Goal: Task Accomplishment & Management: Use online tool/utility

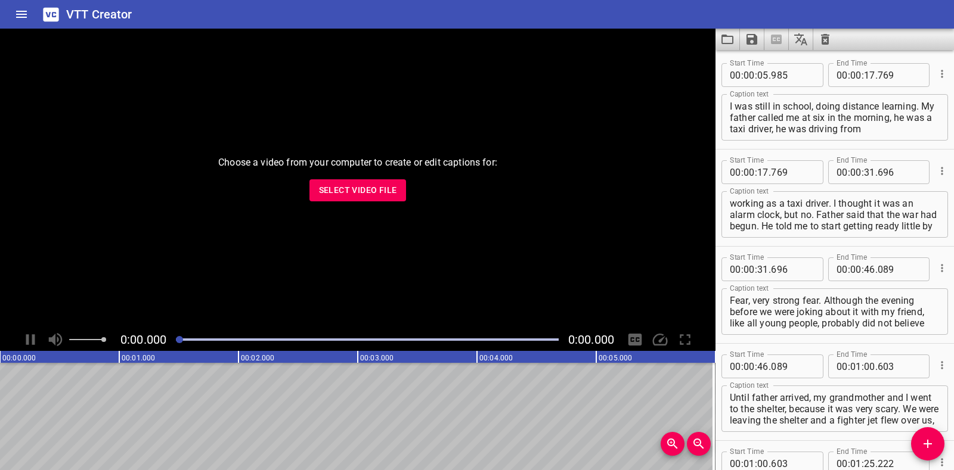
scroll to position [1968, 0]
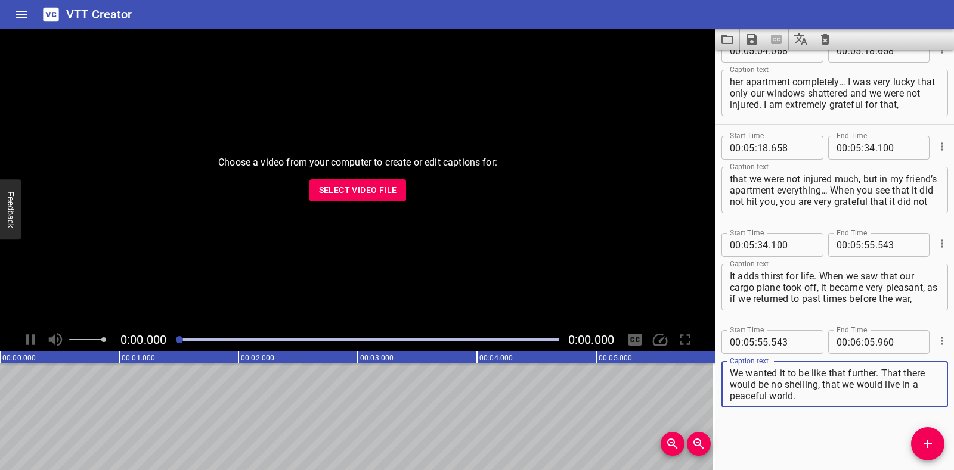
click at [823, 40] on icon "Clear captions" at bounding box center [825, 39] width 8 height 11
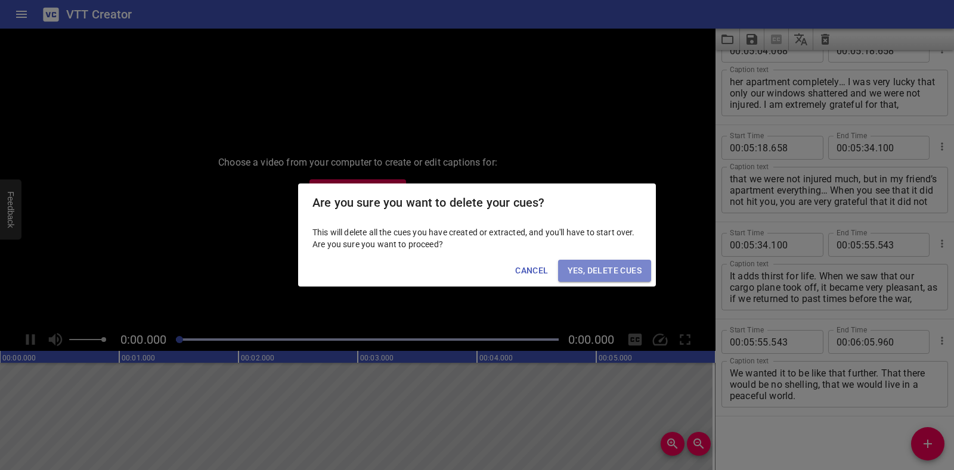
click at [642, 267] on button "Yes, Delete Cues" at bounding box center [604, 271] width 93 height 22
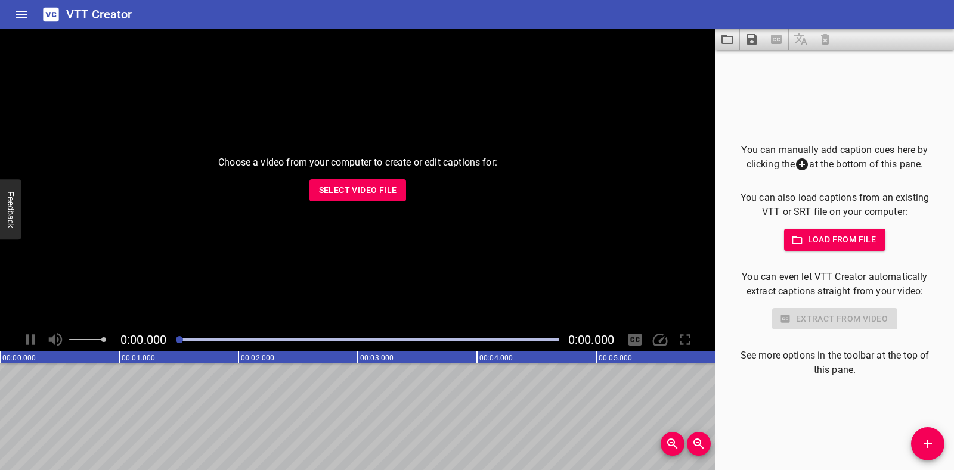
click at [350, 194] on span "Select Video File" at bounding box center [358, 190] width 78 height 15
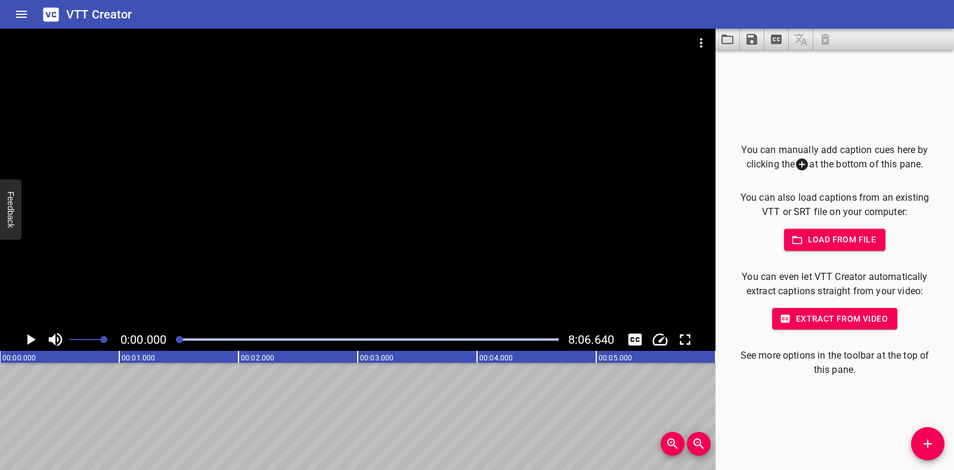
click at [30, 336] on icon "Play/Pause" at bounding box center [30, 340] width 18 height 18
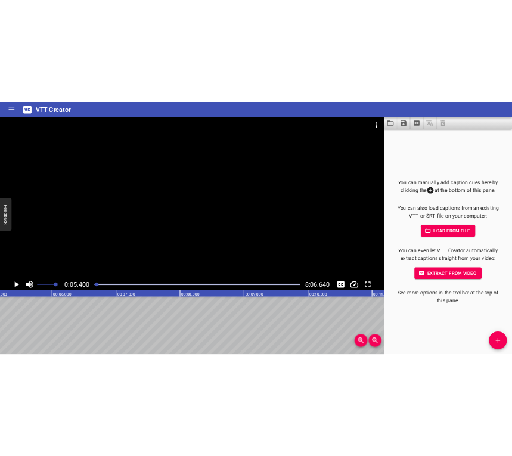
scroll to position [0, 643]
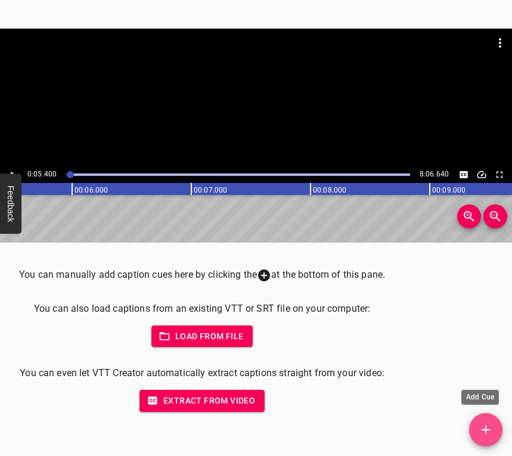
click at [492, 427] on icon "Add Cue" at bounding box center [486, 430] width 14 height 14
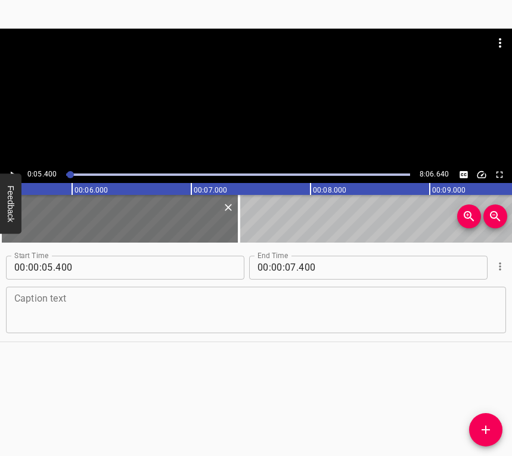
click at [60, 320] on textarea at bounding box center [255, 310] width 483 height 34
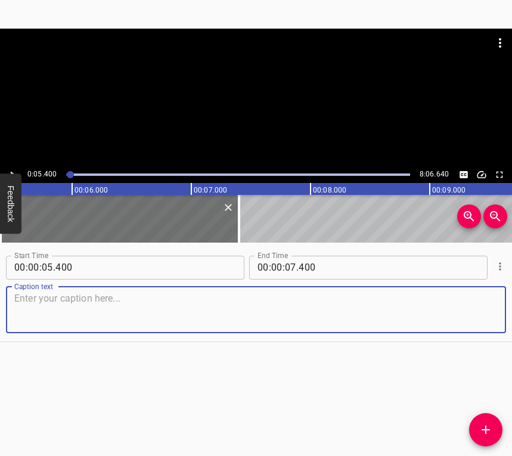
paste textarea "On the 24th, like everyone else, missiles and “Shaheds” started flying at me. I…"
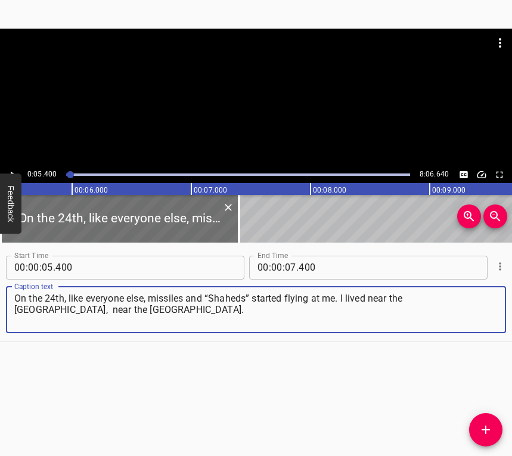
type textarea "On the 24th, like everyone else, missiles and “Shaheds” started flying at me. I…"
click at [13, 171] on icon "Play/Pause" at bounding box center [12, 174] width 11 height 11
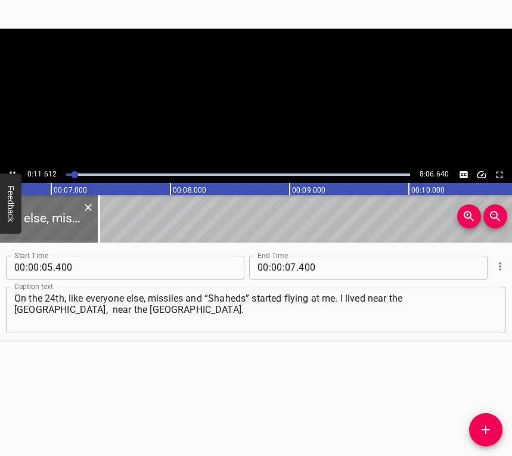
scroll to position [0, 813]
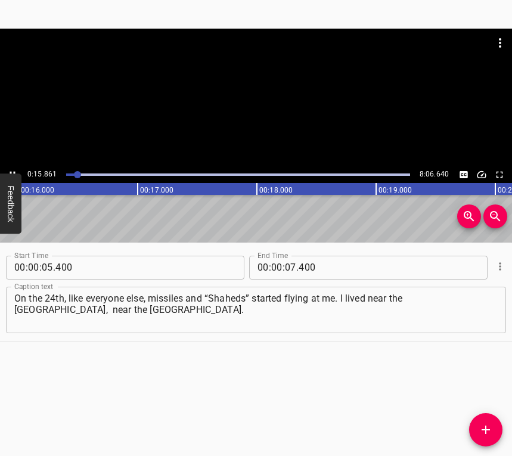
click at [11, 166] on div at bounding box center [256, 98] width 512 height 138
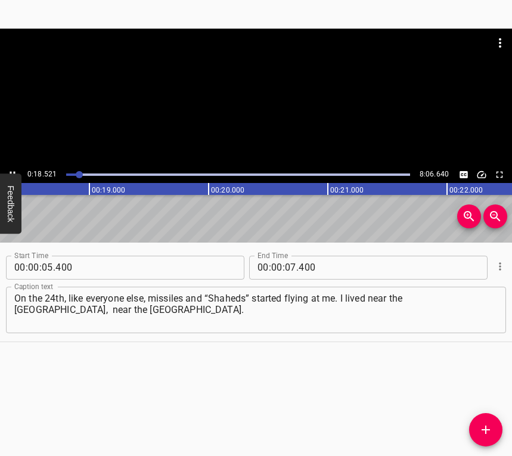
click at [75, 172] on div at bounding box center [238, 174] width 358 height 17
click at [11, 171] on icon "Play/Pause" at bounding box center [12, 174] width 11 height 11
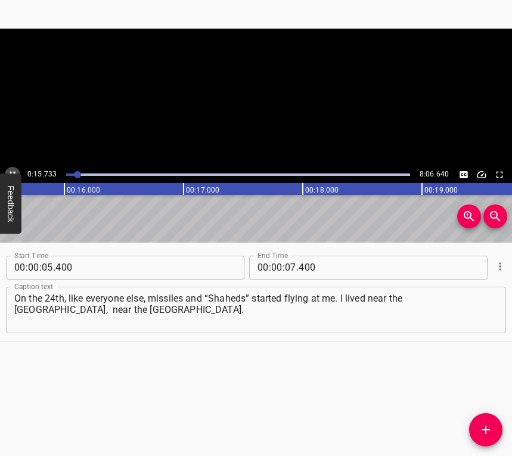
scroll to position [0, 1891]
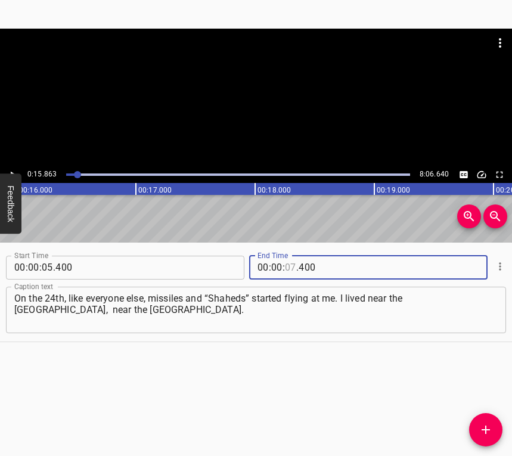
click at [285, 264] on input "number" at bounding box center [290, 268] width 11 height 24
type input "15"
type input "863"
click at [489, 429] on icon "Add Cue" at bounding box center [486, 430] width 8 height 8
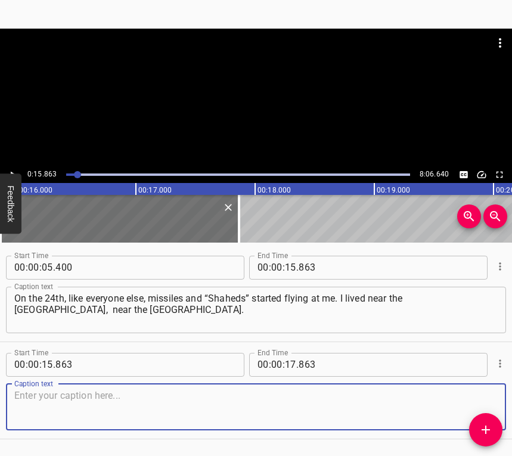
scroll to position [36, 0]
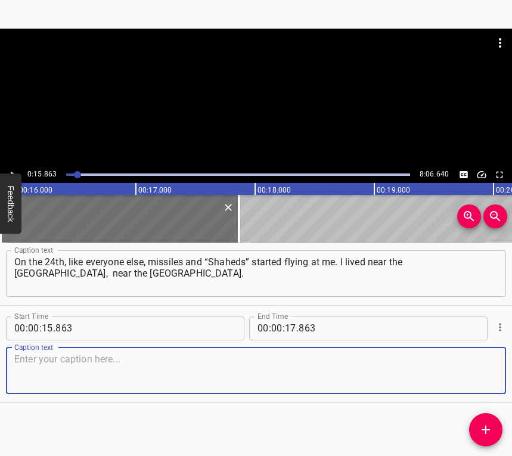
drag, startPoint x: 469, startPoint y: 376, endPoint x: 508, endPoint y: 355, distance: 44.8
click at [469, 375] on textarea at bounding box center [255, 371] width 483 height 34
click at [22, 366] on textarea at bounding box center [255, 371] width 483 height 34
paste textarea "There I had such fireworks… I live on the fifth floor of a five-story building,…"
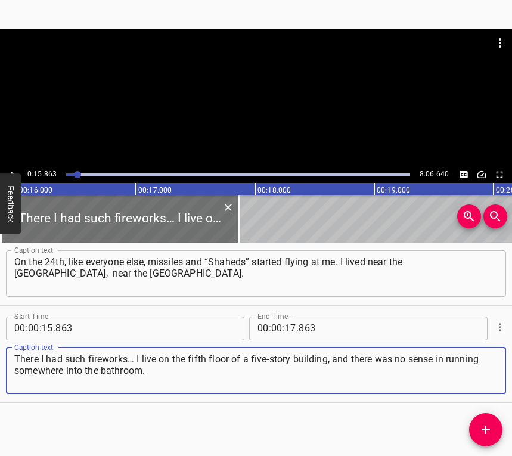
type textarea "There I had such fireworks… I live on the fifth floor of a five-story building,…"
click at [8, 168] on button "Play/Pause" at bounding box center [13, 175] width 16 height 16
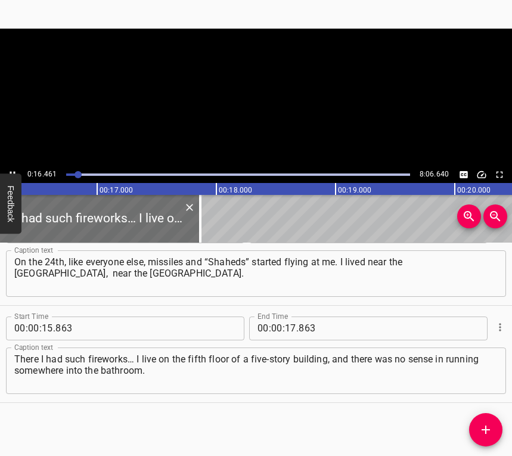
scroll to position [0, 1963]
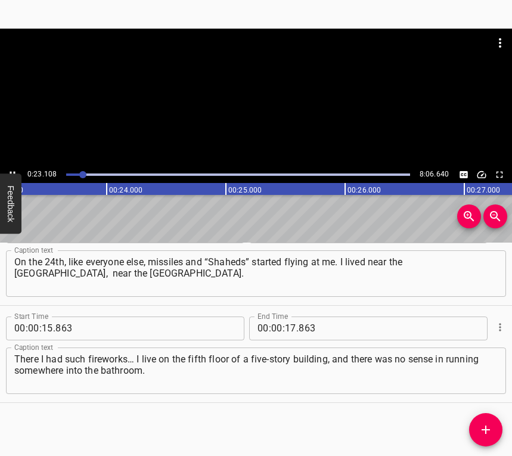
click at [11, 169] on icon "Play/Pause" at bounding box center [12, 174] width 11 height 11
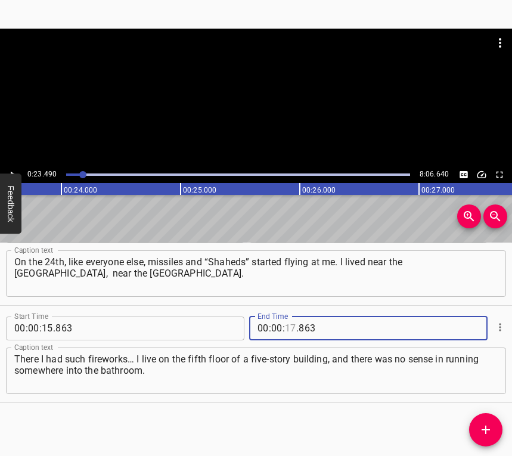
click at [287, 324] on input "number" at bounding box center [290, 329] width 11 height 24
type input "23"
type input "490"
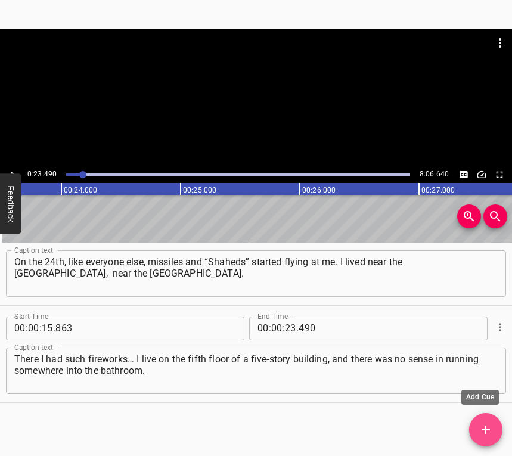
click at [479, 423] on icon "Add Cue" at bounding box center [486, 430] width 14 height 14
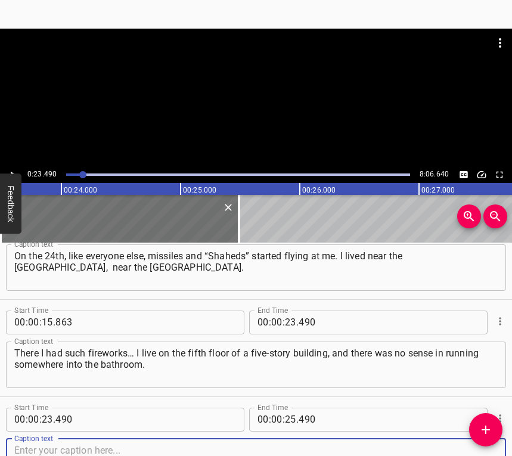
scroll to position [134, 0]
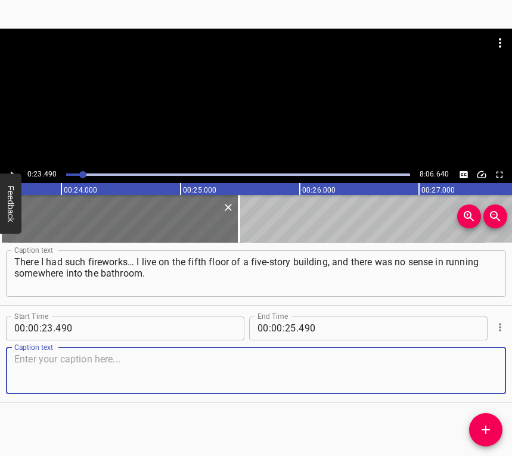
drag, startPoint x: 463, startPoint y: 369, endPoint x: 509, endPoint y: 347, distance: 50.9
click at [466, 368] on textarea at bounding box center [255, 371] width 483 height 34
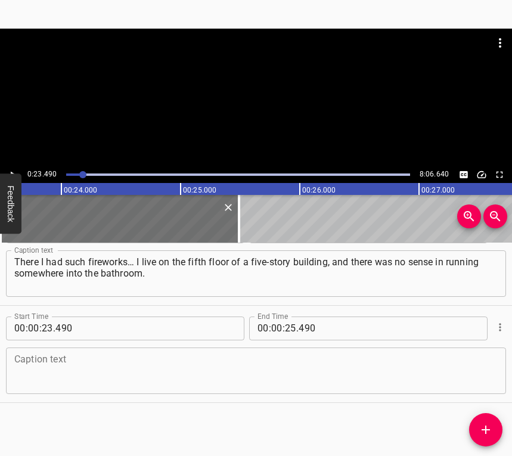
click at [40, 363] on textarea at bounding box center [255, 371] width 483 height 34
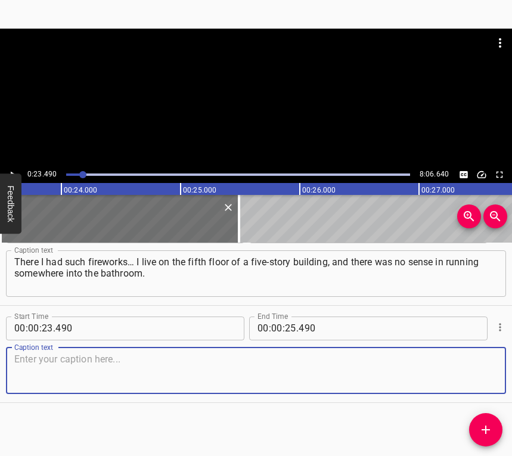
paste textarea "We ran to the bomb shelter, to the “Sviatoshyn” metro station. We were at the c…"
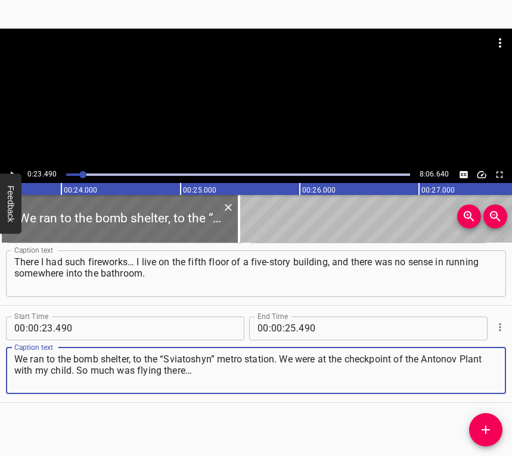
type textarea "We ran to the bomb shelter, to the “Sviatoshyn” metro station. We were at the c…"
click at [11, 166] on div at bounding box center [256, 98] width 512 height 138
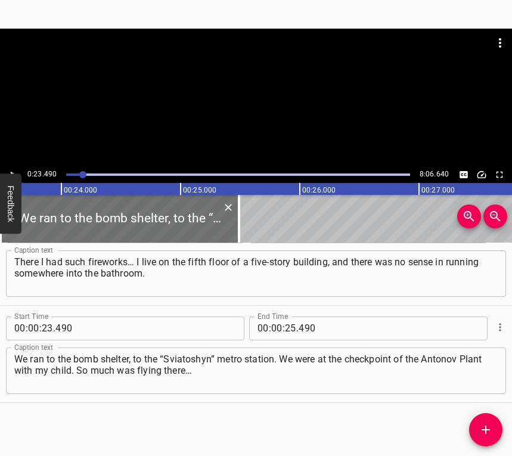
click at [16, 169] on icon "Play/Pause" at bounding box center [12, 174] width 11 height 11
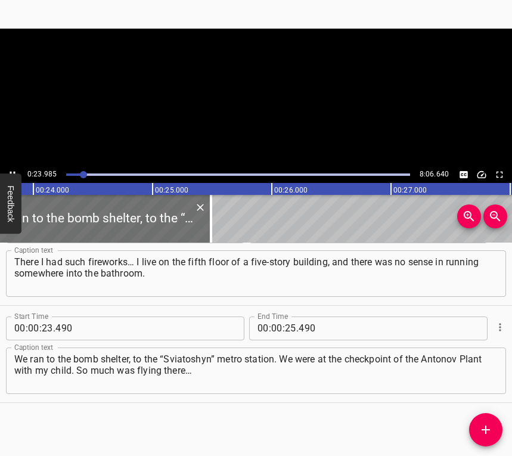
scroll to position [0, 2859]
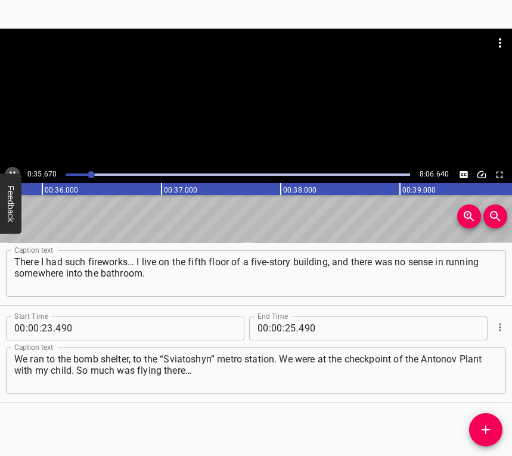
click at [11, 168] on button "Play/Pause" at bounding box center [13, 175] width 16 height 16
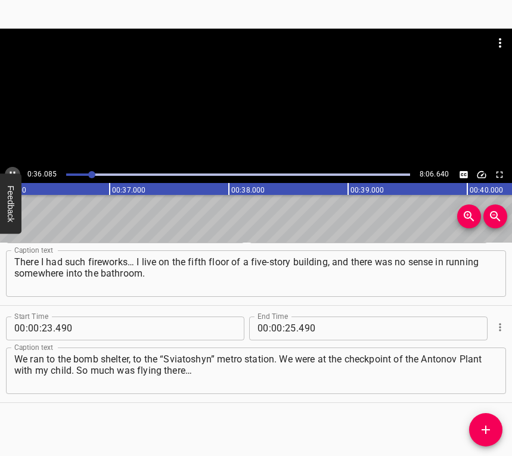
click at [11, 168] on button "Play/Pause" at bounding box center [13, 175] width 16 height 16
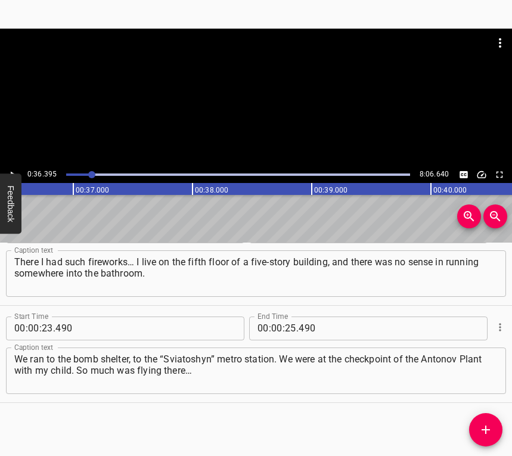
scroll to position [0, 4339]
click at [286, 324] on input "number" at bounding box center [290, 329] width 11 height 24
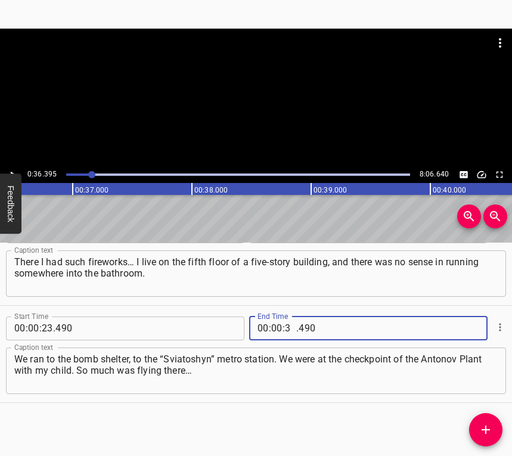
type input "36"
type input "395"
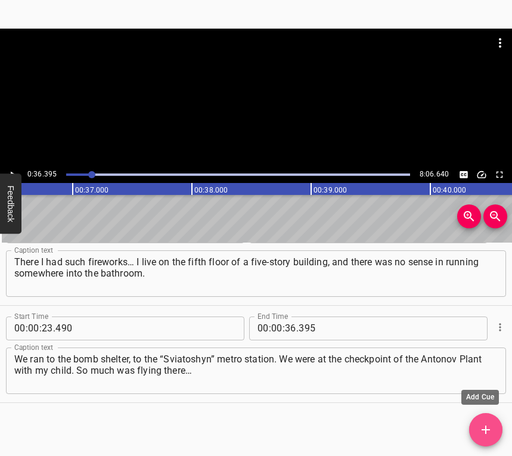
click at [488, 427] on icon "Add Cue" at bounding box center [486, 430] width 14 height 14
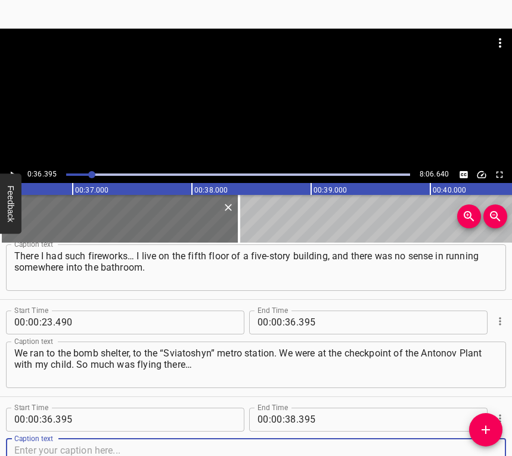
scroll to position [231, 0]
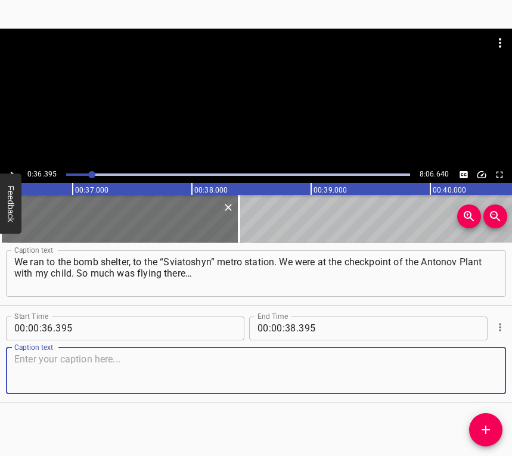
drag, startPoint x: 475, startPoint y: 373, endPoint x: 510, endPoint y: 359, distance: 38.0
click at [476, 371] on textarea at bounding box center [255, 371] width 483 height 34
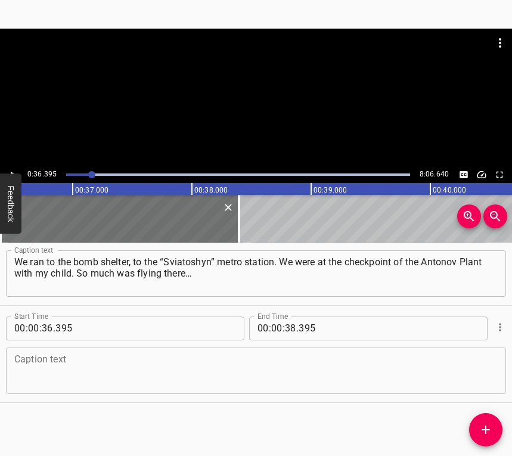
click at [65, 362] on textarea at bounding box center [255, 371] width 483 height 34
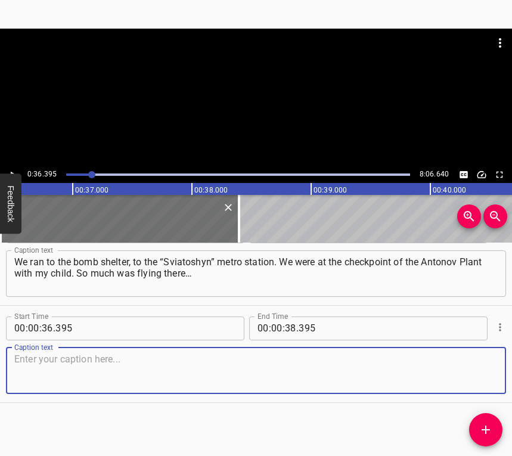
paste textarea "I had never seen anything like that in my life, such a glow. My child was almos…"
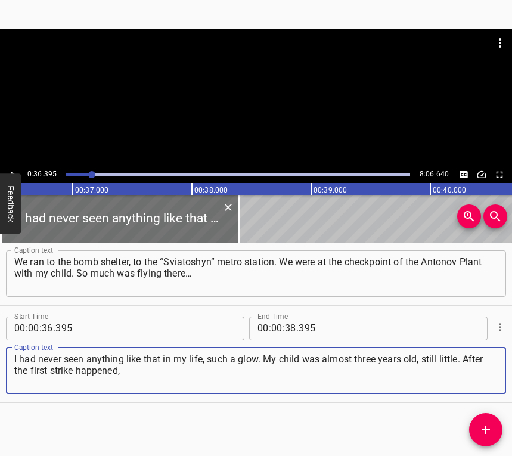
type textarea "I had never seen anything like that in my life, such a glow. My child was almos…"
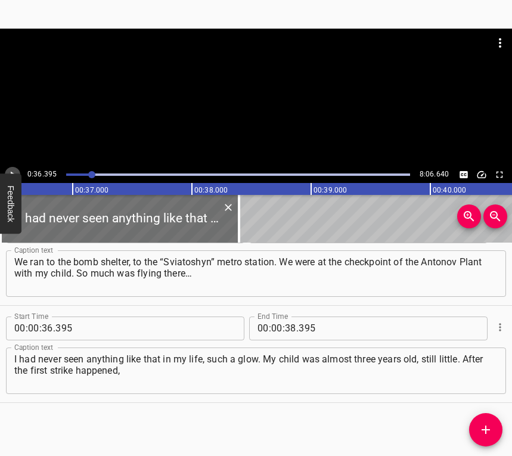
click at [8, 169] on icon "Play/Pause" at bounding box center [12, 174] width 11 height 11
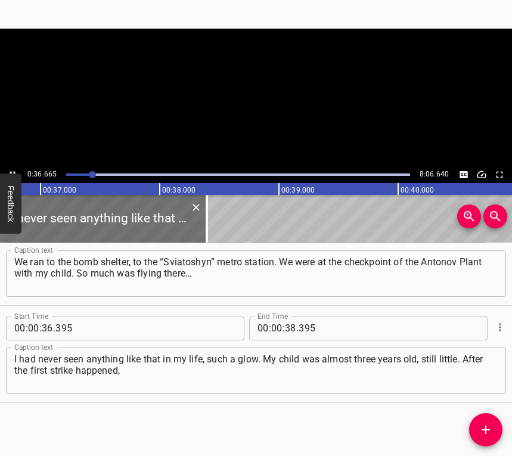
scroll to position [0, 4403]
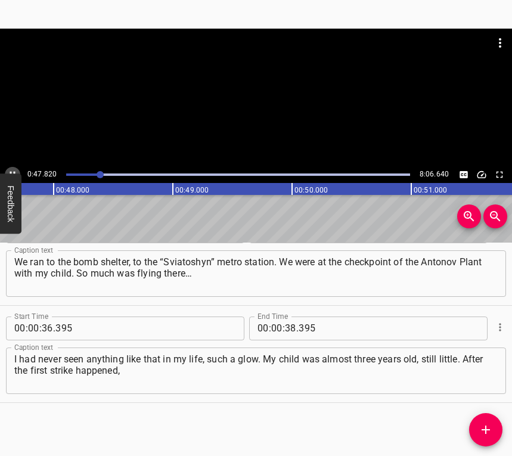
click at [13, 170] on icon "Play/Pause" at bounding box center [12, 174] width 11 height 11
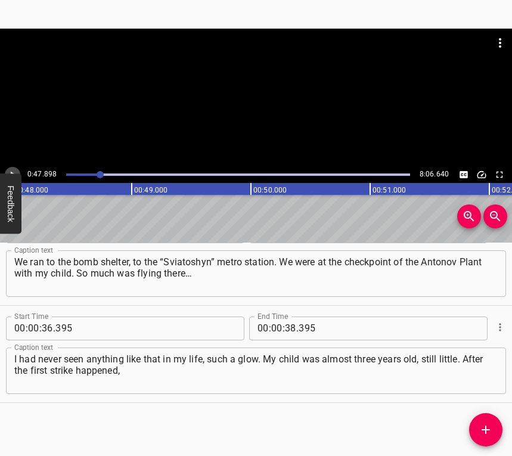
click at [13, 170] on icon "Play/Pause" at bounding box center [12, 174] width 11 height 11
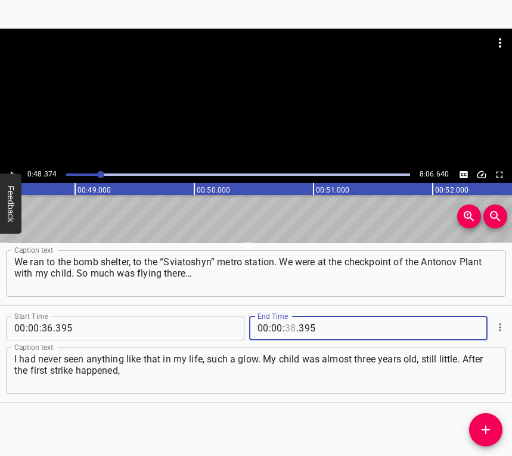
click at [286, 325] on input "number" at bounding box center [290, 329] width 11 height 24
type input "48"
type input "374"
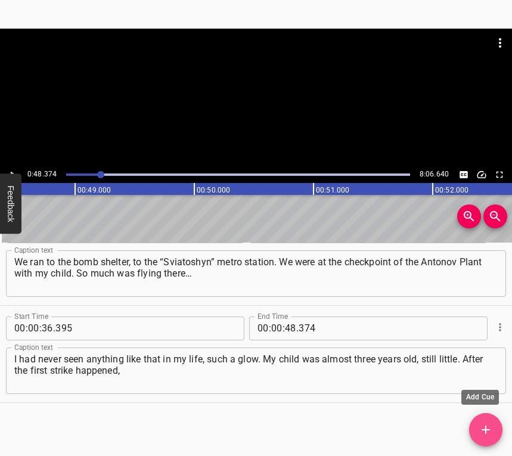
click at [481, 423] on icon "Add Cue" at bounding box center [486, 430] width 14 height 14
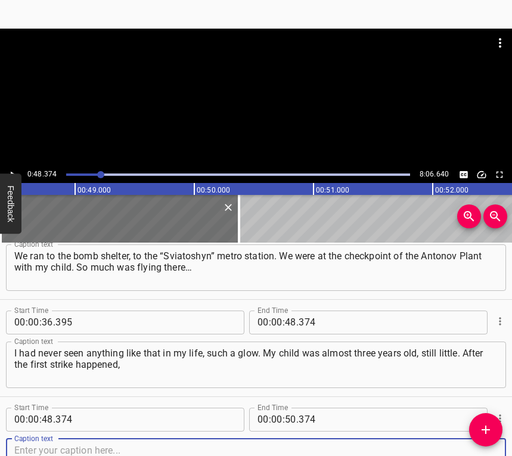
scroll to position [328, 0]
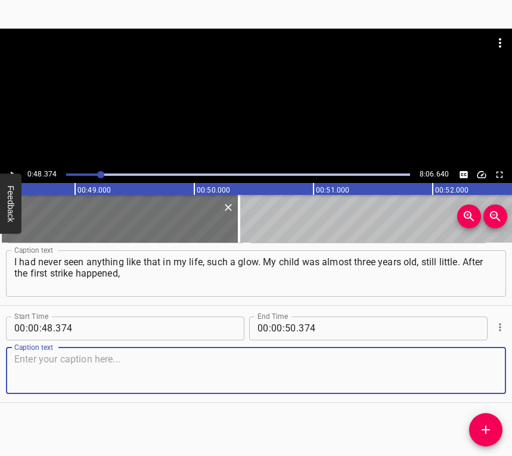
click at [470, 374] on textarea at bounding box center [255, 371] width 483 height 34
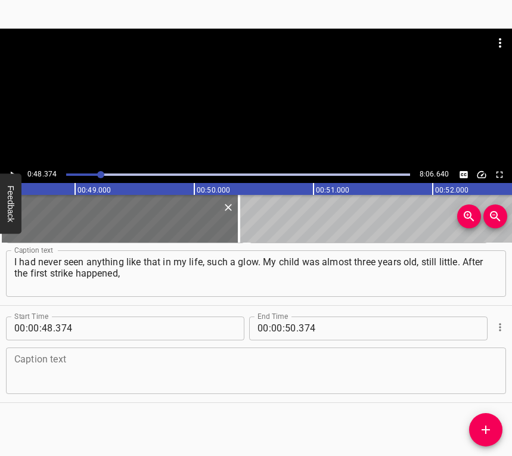
click at [188, 375] on textarea at bounding box center [255, 371] width 483 height 34
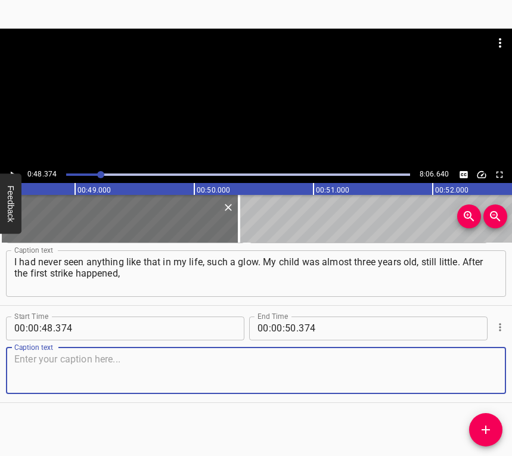
paste textarea "he stuttered for about three months, did not pronounce words completely. Everyo…"
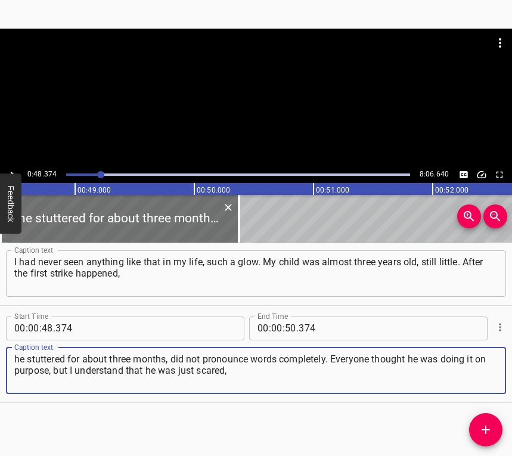
type textarea "he stuttered for about three months, did not pronounce words completely. Everyo…"
click at [16, 166] on div at bounding box center [256, 98] width 512 height 138
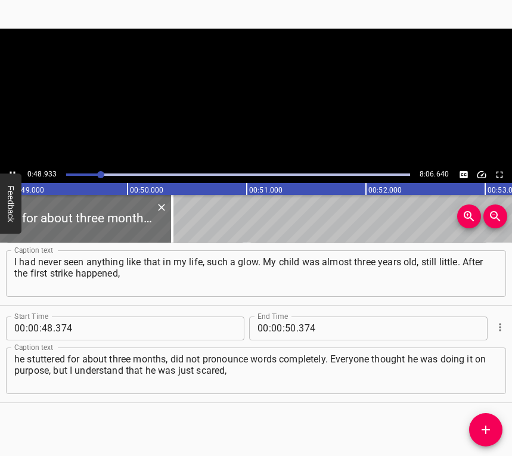
scroll to position [0, 5866]
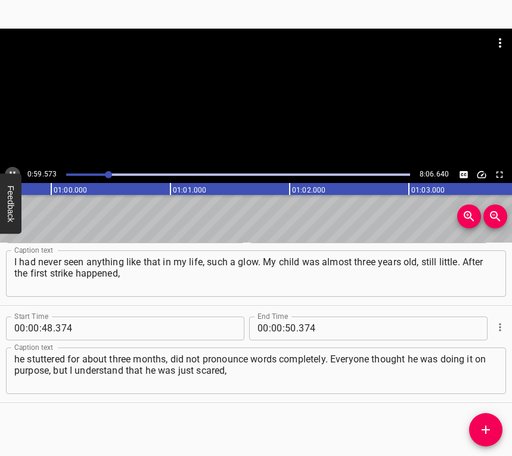
click at [11, 170] on icon "Play/Pause" at bounding box center [12, 174] width 11 height 11
click at [286, 328] on input "number" at bounding box center [290, 329] width 11 height 24
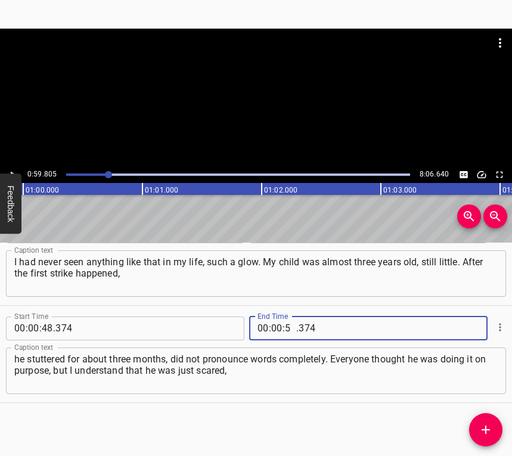
type input "59"
type input "805"
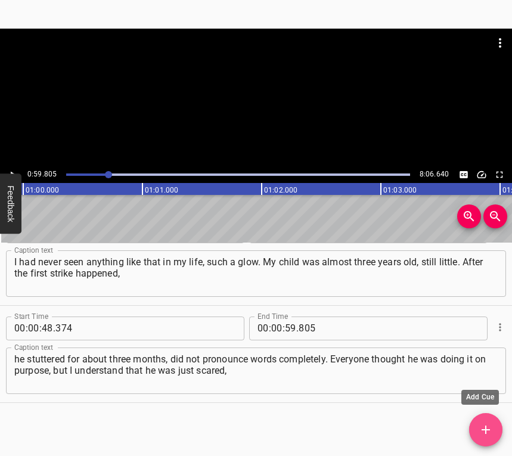
click at [479, 424] on icon "Add Cue" at bounding box center [486, 430] width 14 height 14
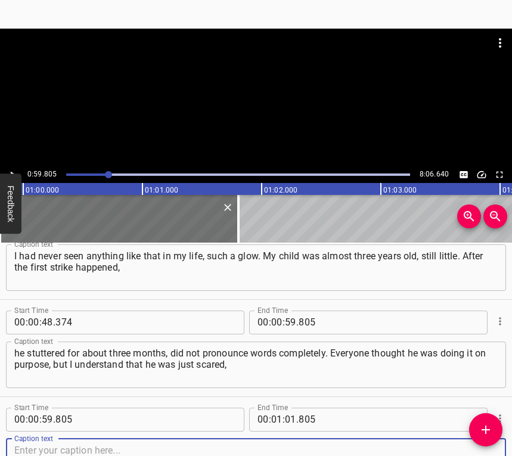
scroll to position [425, 0]
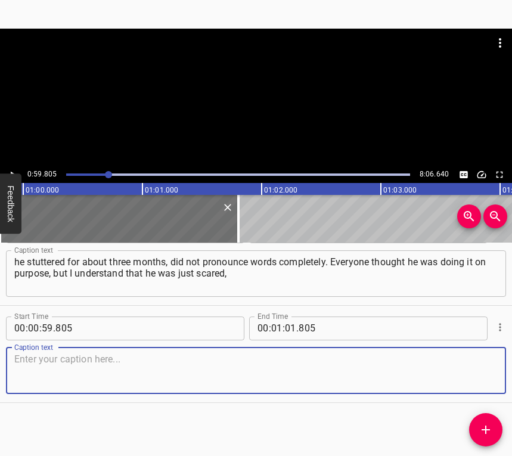
click at [476, 371] on textarea at bounding box center [255, 371] width 483 height 34
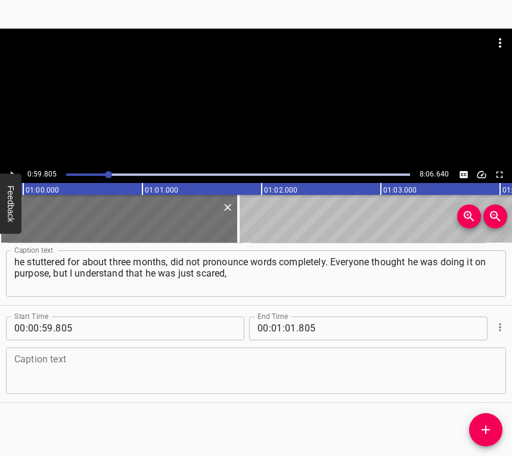
click at [75, 366] on textarea at bounding box center [255, 371] width 483 height 34
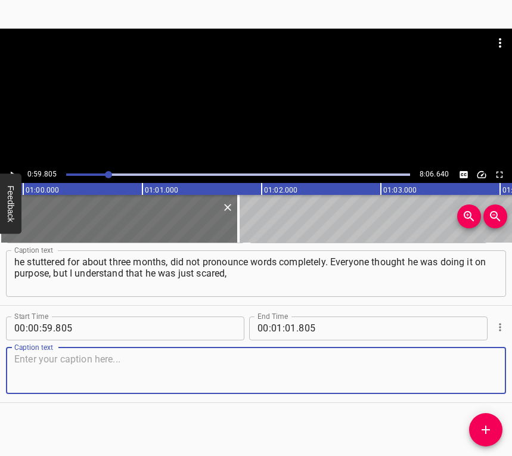
paste textarea "because the balcony windows flew out. The second balcony, which had been glazed…"
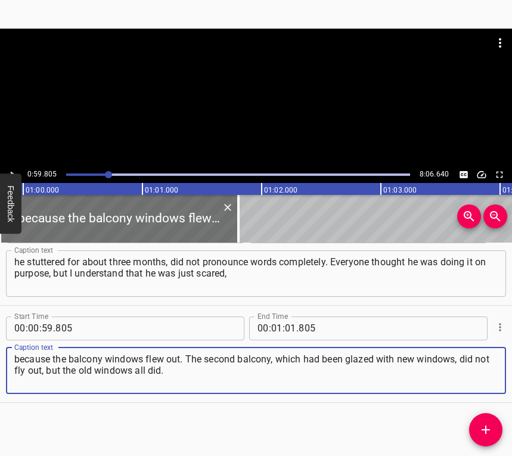
type textarea "because the balcony windows flew out. The second balcony, which had been glazed…"
click at [14, 170] on icon "Play/Pause" at bounding box center [12, 174] width 11 height 11
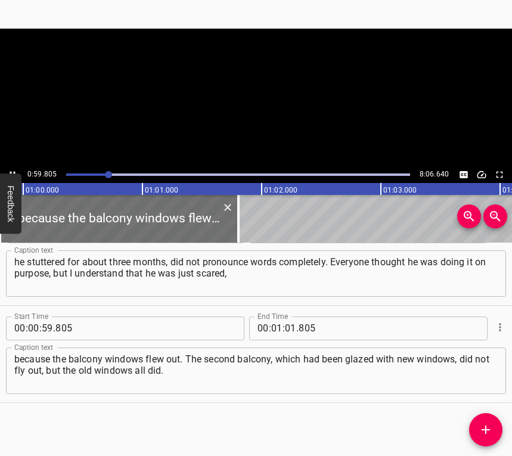
scroll to position [0, 7146]
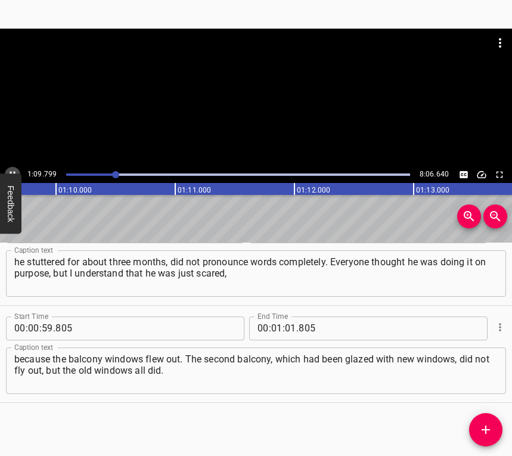
click at [12, 169] on icon "Play/Pause" at bounding box center [12, 174] width 11 height 11
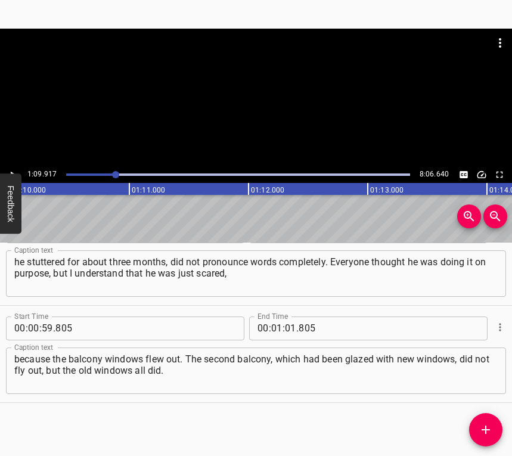
click at [12, 168] on button "Play/Pause" at bounding box center [13, 175] width 16 height 16
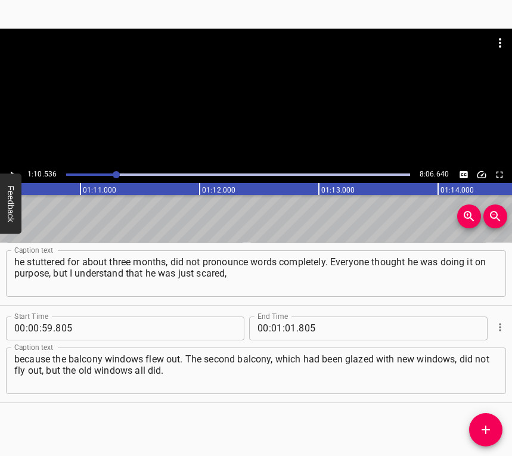
scroll to position [0, 8410]
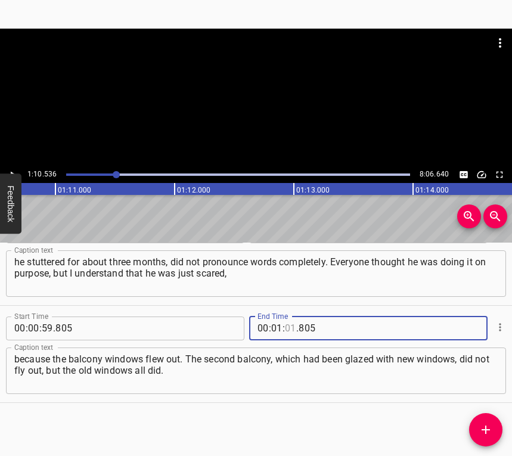
click at [285, 327] on input "number" at bounding box center [290, 329] width 11 height 24
type input "10"
type input "536"
click at [488, 426] on icon "Add Cue" at bounding box center [486, 430] width 14 height 14
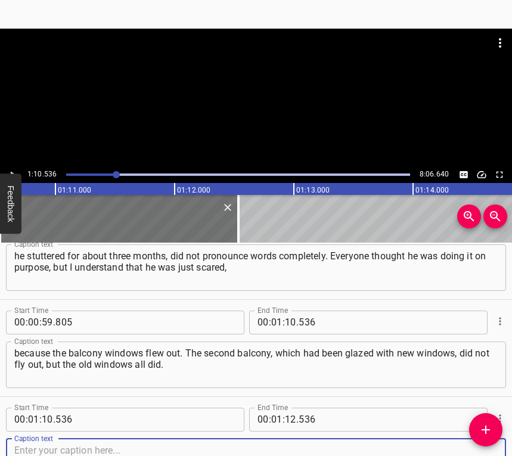
scroll to position [522, 0]
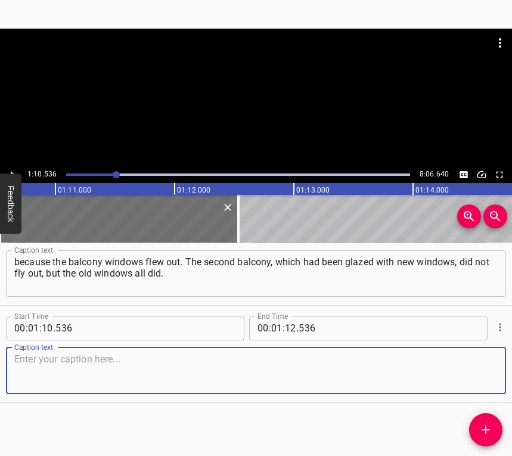
click at [473, 368] on textarea at bounding box center [255, 371] width 483 height 34
click at [26, 365] on textarea at bounding box center [255, 371] width 483 height 34
paste textarea "One cat died (I had two), because a fragment hit. That was on the first day of …"
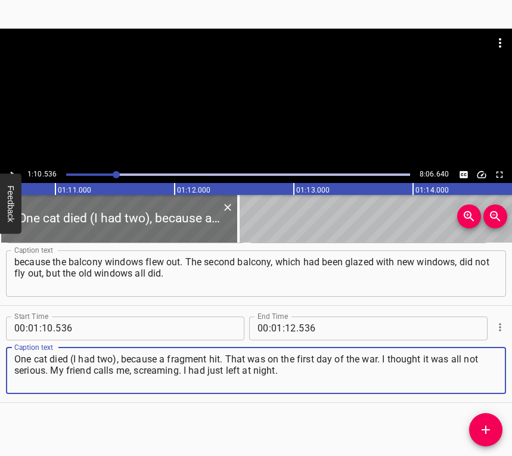
type textarea "One cat died (I had two), because a fragment hit. That was on the first day of …"
click at [10, 172] on icon "Play/Pause" at bounding box center [12, 174] width 11 height 11
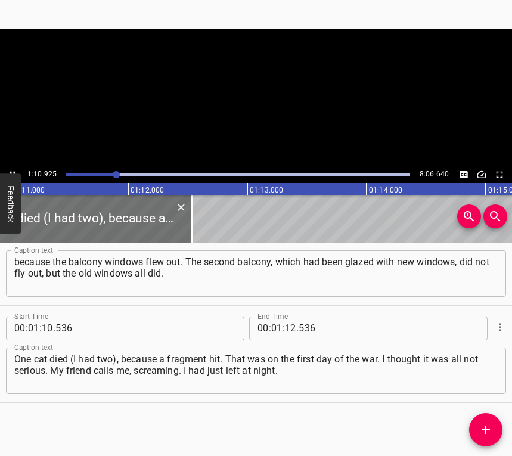
scroll to position [0, 8487]
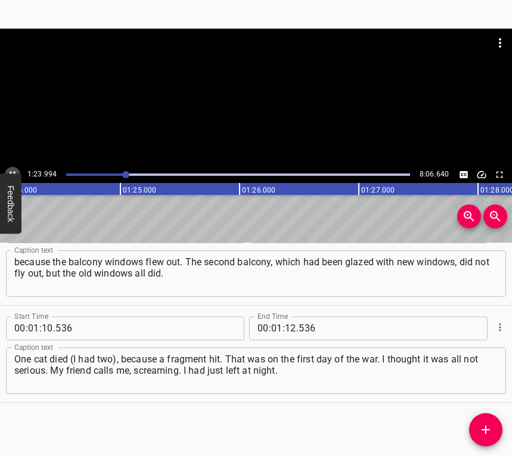
click at [14, 169] on icon "Play/Pause" at bounding box center [12, 174] width 11 height 11
click at [13, 168] on button "Play/Pause" at bounding box center [13, 175] width 16 height 16
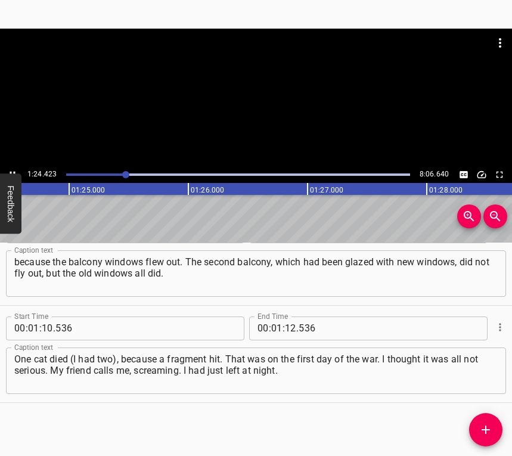
click at [13, 168] on button "Play/Pause" at bounding box center [13, 175] width 16 height 16
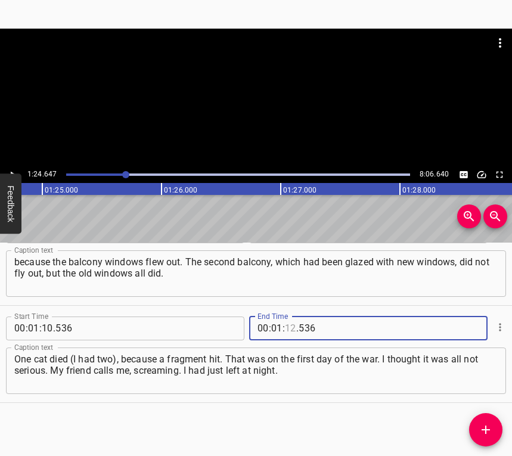
click at [285, 320] on input "number" at bounding box center [290, 329] width 11 height 24
type input "24"
type input "647"
click at [480, 428] on icon "Add Cue" at bounding box center [486, 430] width 14 height 14
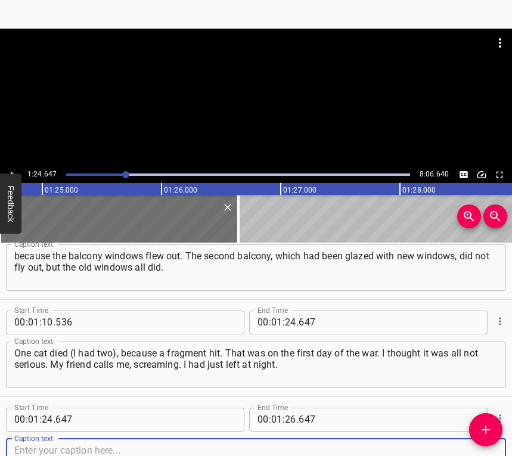
scroll to position [619, 0]
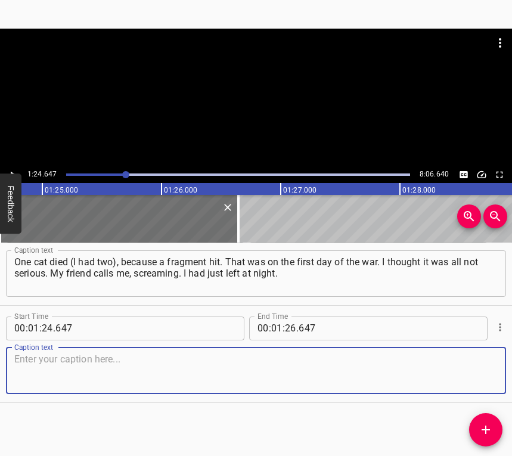
click at [478, 374] on textarea at bounding box center [255, 371] width 483 height 34
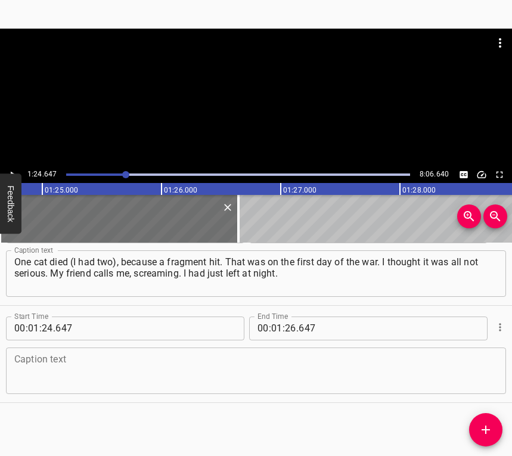
click at [272, 362] on textarea at bounding box center [255, 371] width 483 height 34
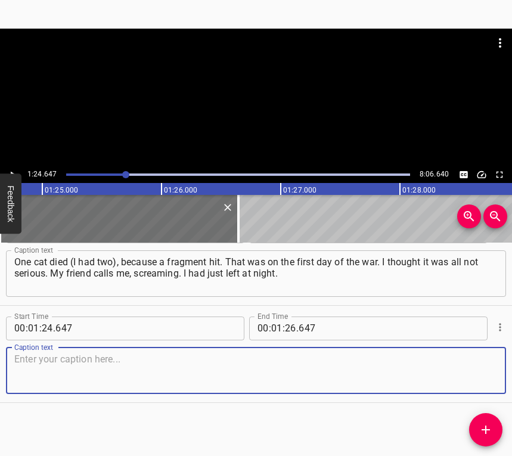
paste textarea "I say, you haven’t even made it home yet, and you’re already calling and scream…"
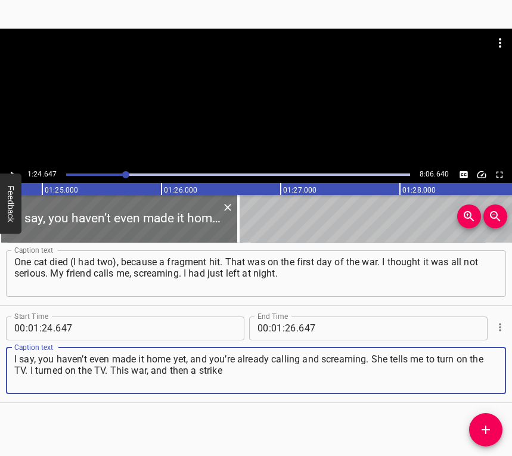
type textarea "I say, you haven’t even made it home yet, and you’re already calling and scream…"
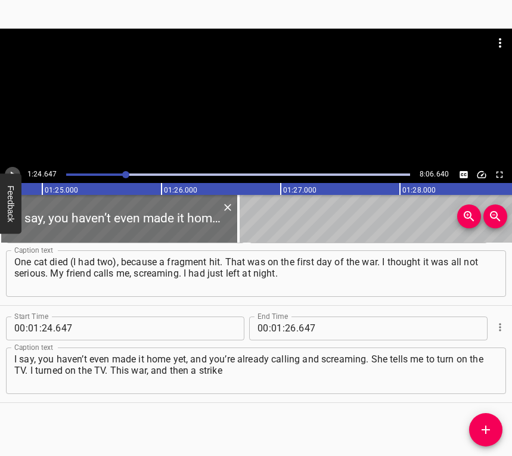
click at [12, 171] on icon "Play/Pause" at bounding box center [12, 174] width 11 height 11
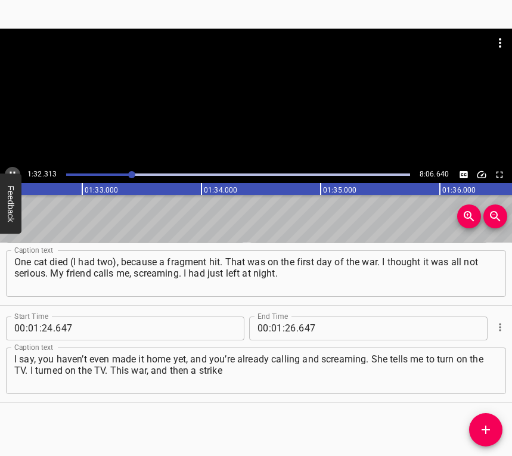
click at [12, 168] on button "Play/Pause" at bounding box center [13, 175] width 16 height 16
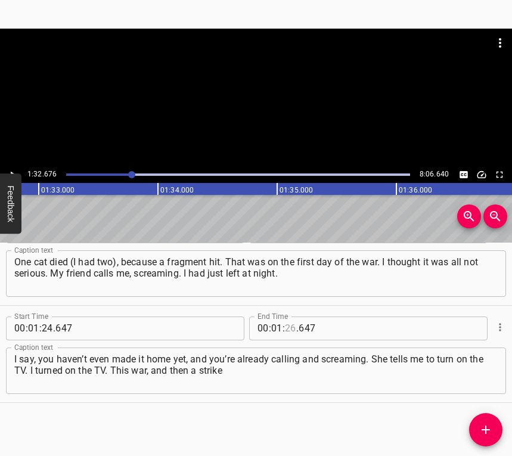
click at [285, 324] on input "number" at bounding box center [290, 329] width 11 height 24
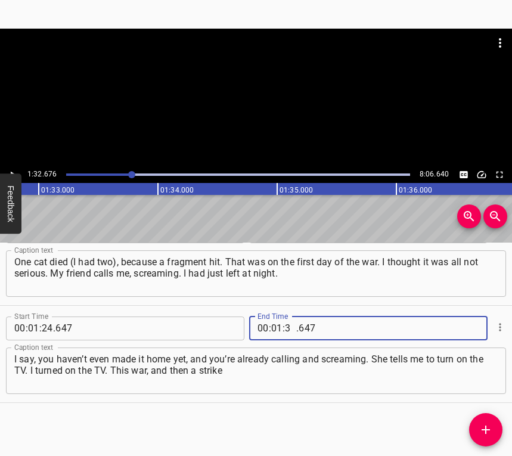
type input "32"
type input "676"
drag, startPoint x: 479, startPoint y: 426, endPoint x: 489, endPoint y: 411, distance: 17.7
click at [480, 426] on icon "Add Cue" at bounding box center [486, 430] width 14 height 14
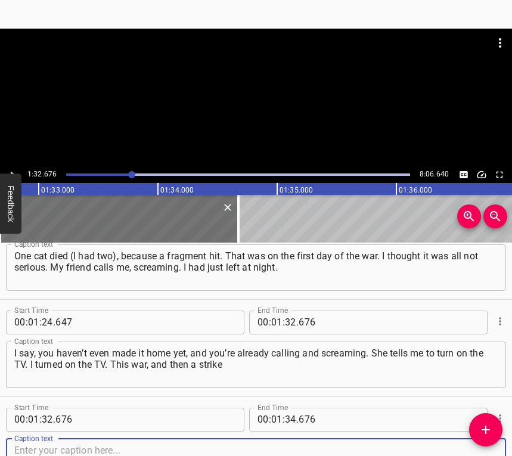
scroll to position [717, 0]
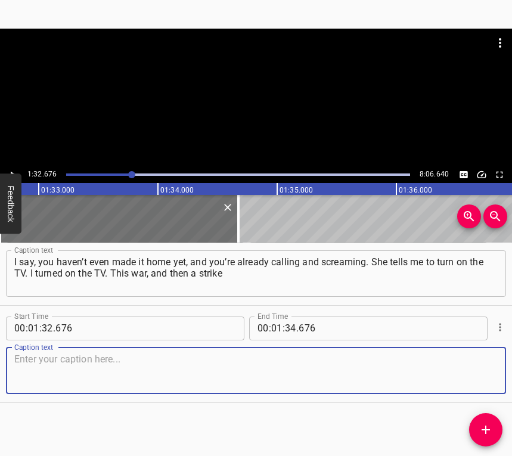
click at [477, 380] on textarea at bounding box center [255, 371] width 483 height 34
click at [162, 354] on textarea at bounding box center [255, 371] width 483 height 34
paste textarea "– it was very frightening. I had never run like that in my life. Everything was…"
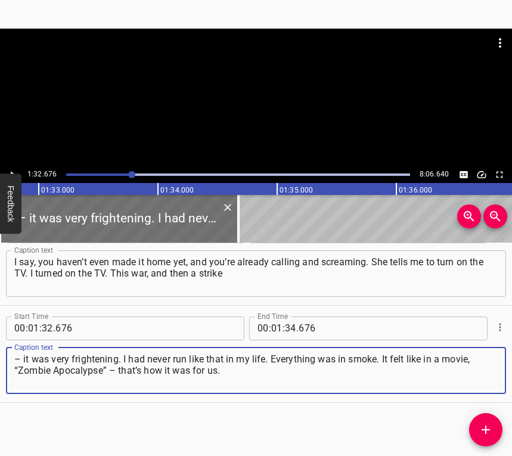
type textarea "– it was very frightening. I had never run like that in my life. Everything was…"
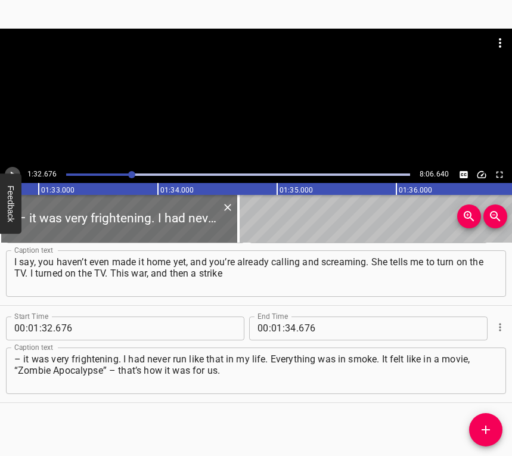
click at [11, 170] on icon "Play/Pause" at bounding box center [12, 174] width 11 height 11
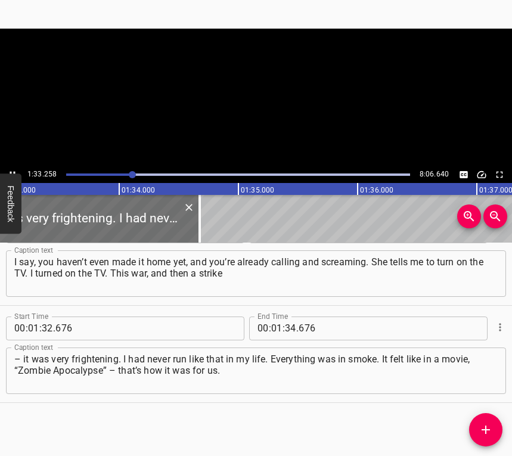
scroll to position [0, 11119]
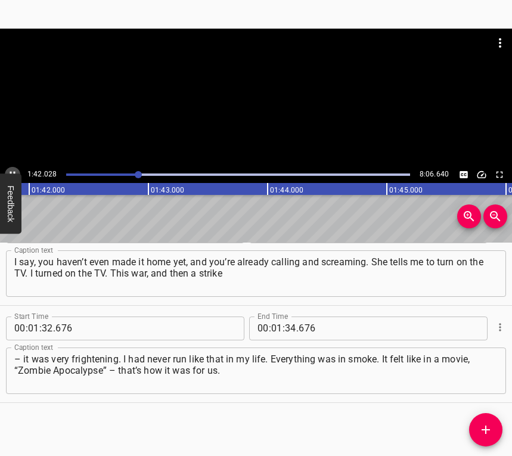
click at [13, 170] on icon "Play/Pause" at bounding box center [12, 174] width 11 height 11
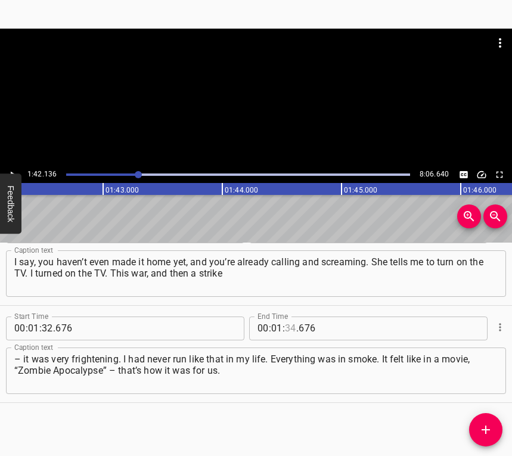
click at [290, 325] on input "number" at bounding box center [290, 329] width 11 height 24
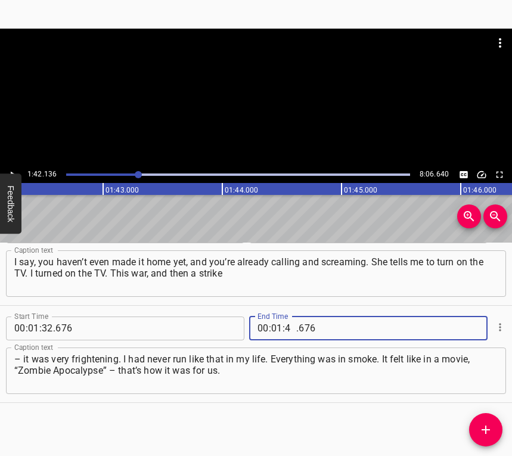
type input "42"
type input "136"
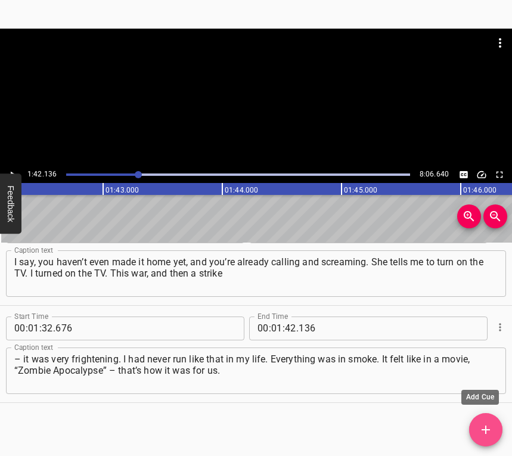
click at [479, 424] on span "Add Cue" at bounding box center [485, 430] width 33 height 14
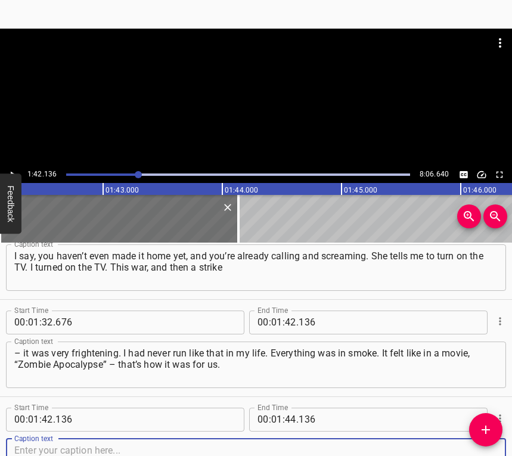
scroll to position [814, 0]
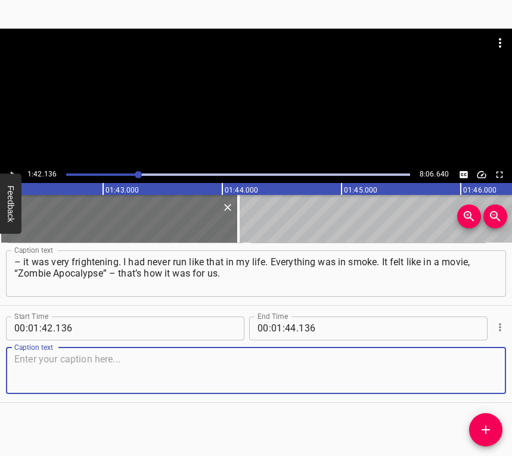
click at [471, 365] on textarea at bounding box center [255, 371] width 483 height 34
click at [59, 368] on textarea at bounding box center [255, 371] width 483 height 34
paste textarea "I go outside, there are almost no people, someone is running with bags. I am ru…"
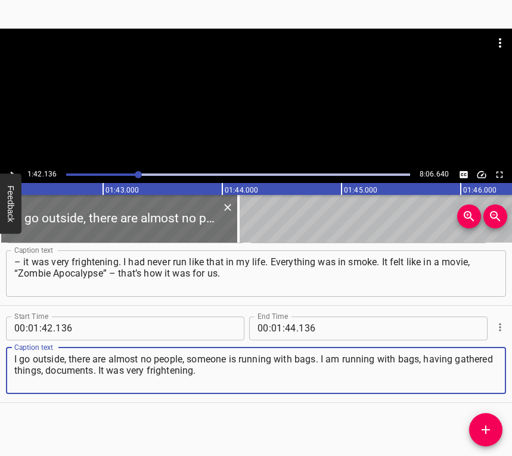
type textarea "I go outside, there are almost no people, someone is running with bags. I am ru…"
click at [12, 171] on icon "Play/Pause" at bounding box center [12, 174] width 11 height 11
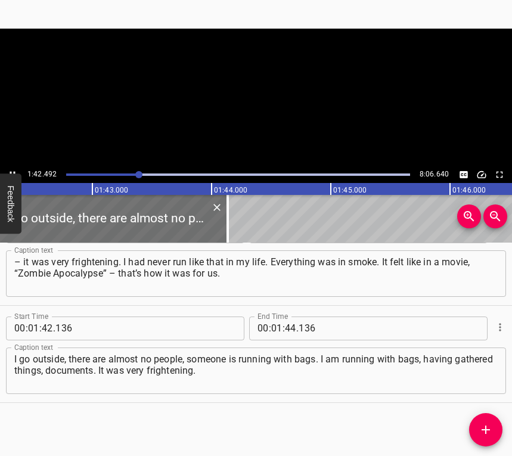
scroll to position [0, 12220]
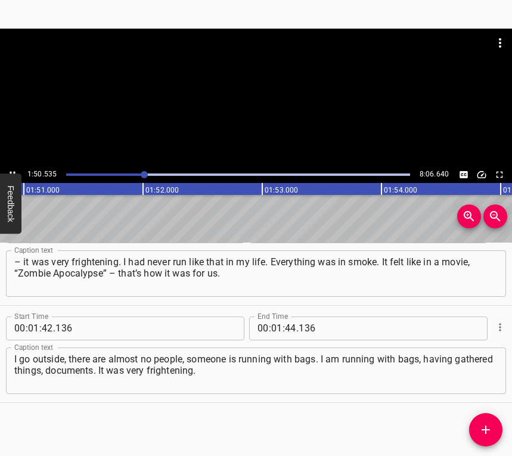
click at [12, 168] on button "Play/Pause" at bounding box center [13, 175] width 16 height 16
click at [289, 320] on input "number" at bounding box center [290, 329] width 11 height 24
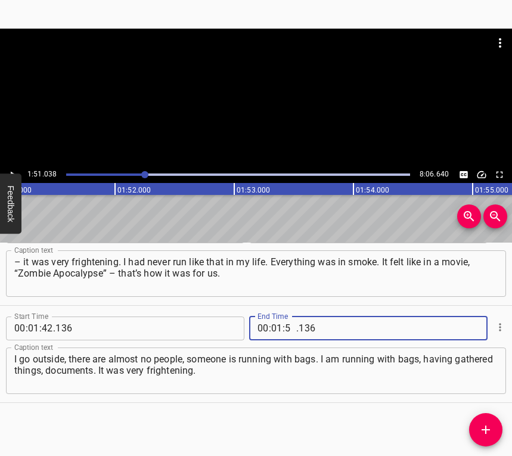
type input "51"
type input "038"
click at [479, 433] on icon "Add Cue" at bounding box center [486, 430] width 14 height 14
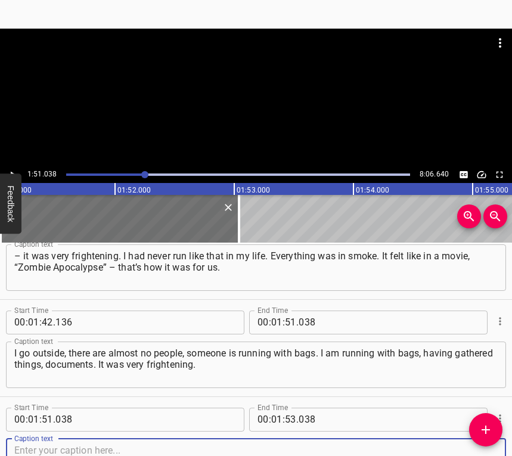
scroll to position [911, 0]
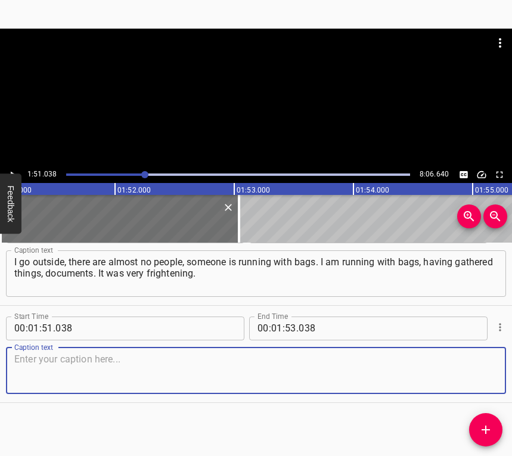
drag, startPoint x: 473, startPoint y: 380, endPoint x: 505, endPoint y: 357, distance: 39.6
click at [474, 380] on textarea at bounding box center [255, 371] width 483 height 34
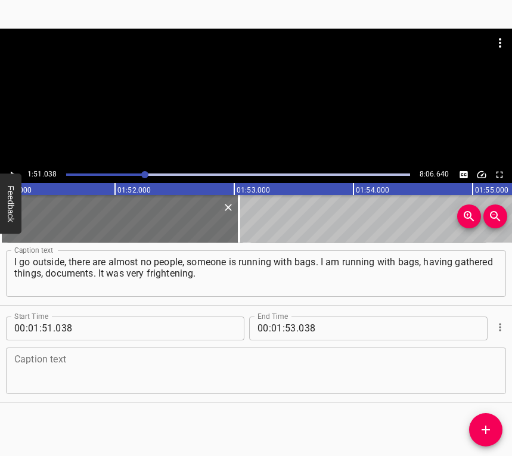
click at [175, 366] on textarea at bounding box center [255, 371] width 483 height 34
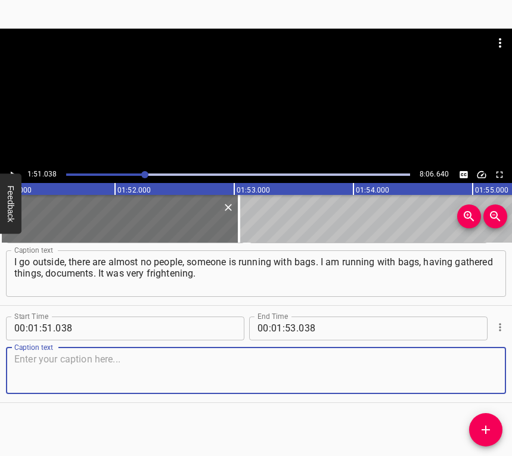
paste textarea "My heart started hurting. Then some buses started coming, taking people away. I…"
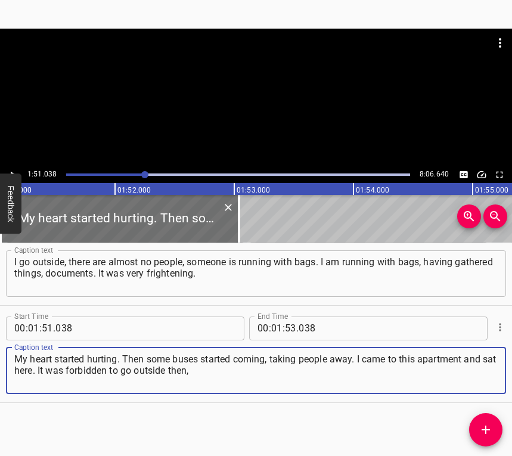
type textarea "My heart started hurting. Then some buses started coming, taking people away. I…"
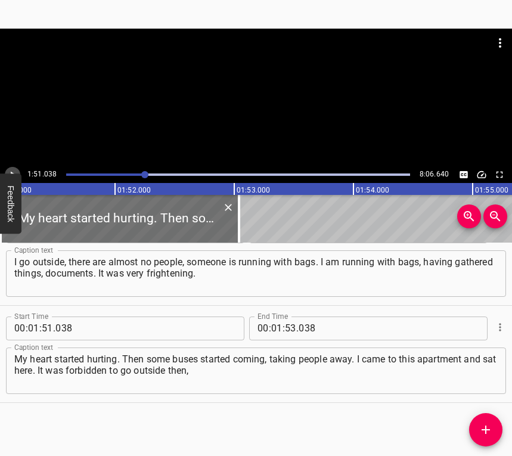
click at [13, 168] on button "Play/Pause" at bounding box center [13, 175] width 16 height 16
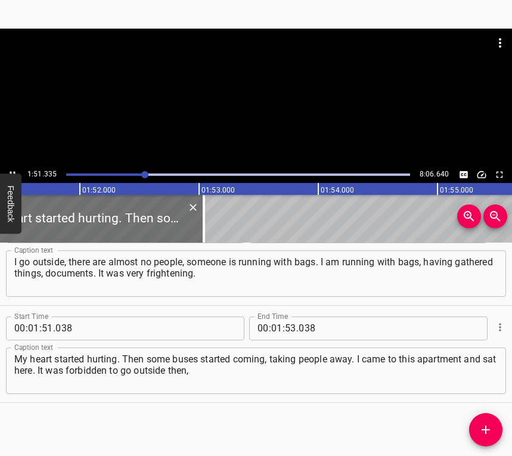
scroll to position [0, 13304]
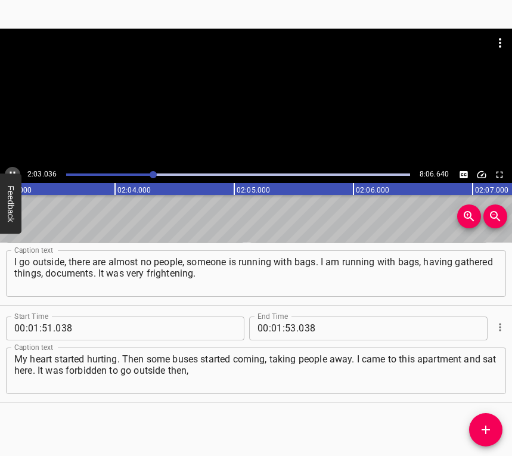
click at [12, 170] on icon "Play/Pause" at bounding box center [12, 174] width 11 height 11
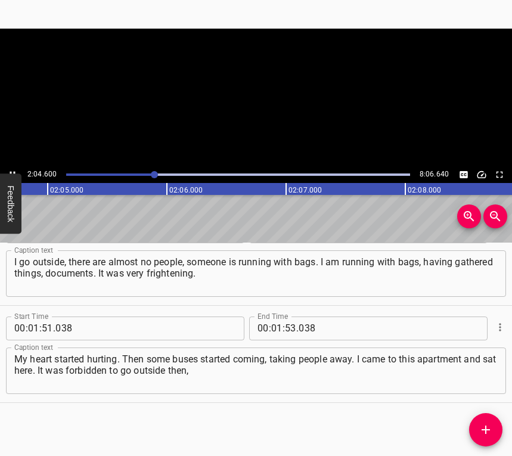
click at [12, 170] on icon "Play/Pause" at bounding box center [12, 174] width 11 height 11
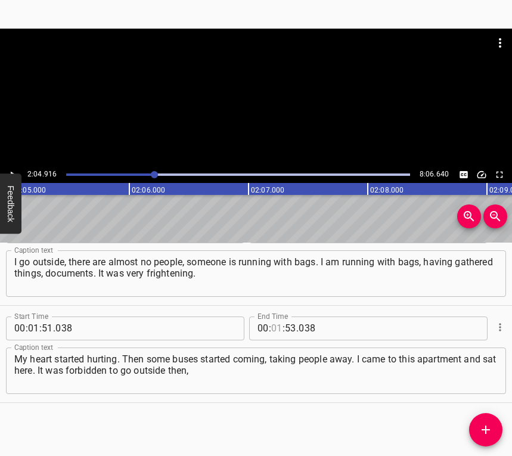
click at [275, 327] on input "number" at bounding box center [276, 329] width 11 height 24
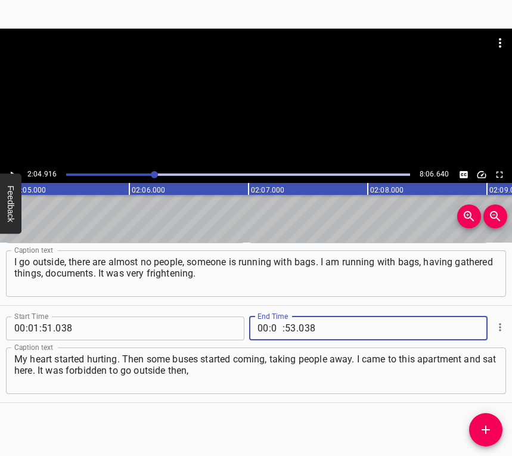
type input "02"
type input "04"
type input "916"
click at [489, 427] on icon "Add Cue" at bounding box center [486, 430] width 14 height 14
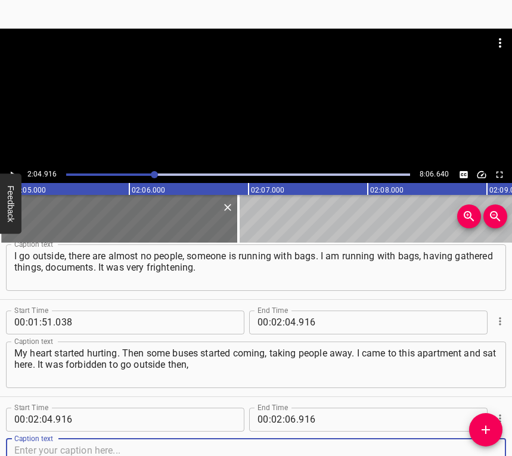
scroll to position [1008, 0]
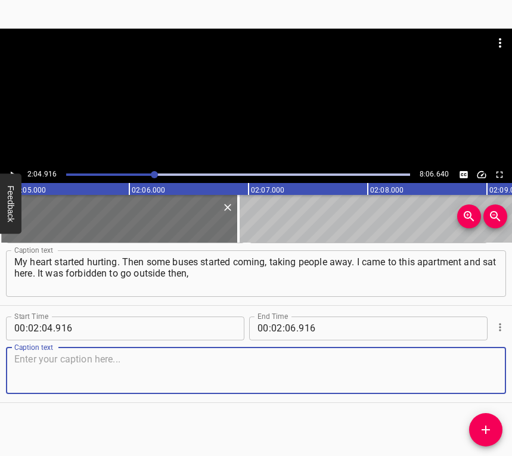
click at [476, 372] on textarea at bounding box center [255, 371] width 483 height 34
click at [39, 355] on textarea at bounding box center [255, 371] width 483 height 34
paste textarea "from three or four o’clock we stayed at home. [PERSON_NAME] was little, and we …"
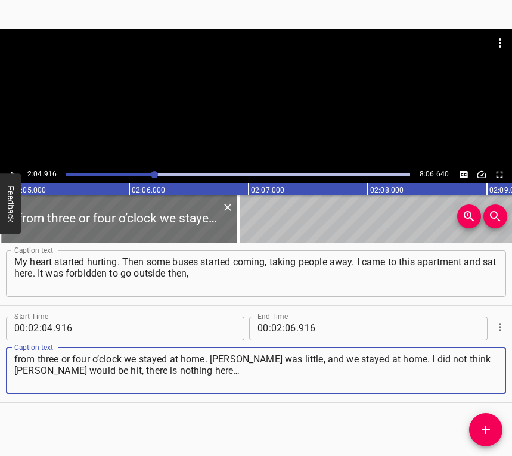
type textarea "from three or four o’clock we stayed at home. [PERSON_NAME] was little, and we …"
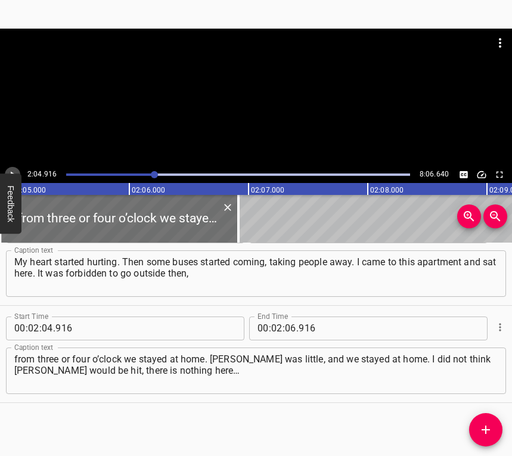
click at [16, 169] on icon "Play/Pause" at bounding box center [12, 174] width 11 height 11
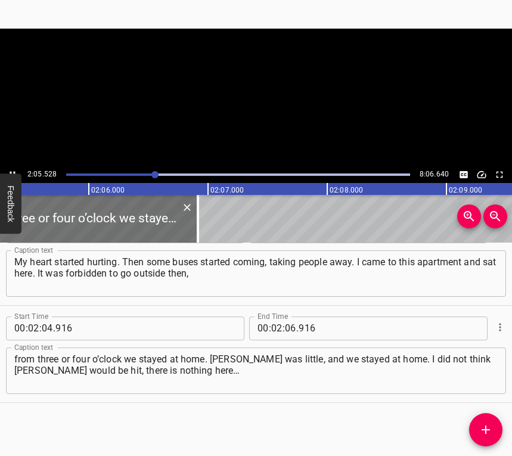
scroll to position [0, 14966]
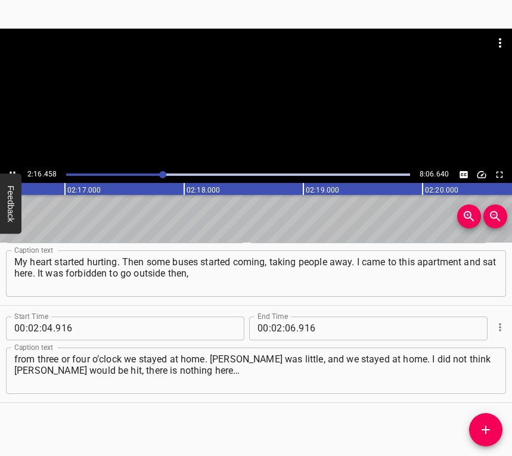
click at [14, 168] on button "Play/Pause" at bounding box center [13, 175] width 16 height 16
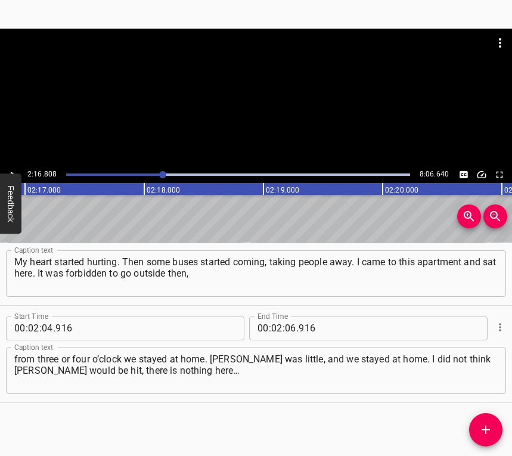
scroll to position [0, 16311]
click at [14, 168] on button "Play/Pause" at bounding box center [13, 175] width 16 height 16
click at [286, 328] on input "number" at bounding box center [290, 329] width 11 height 24
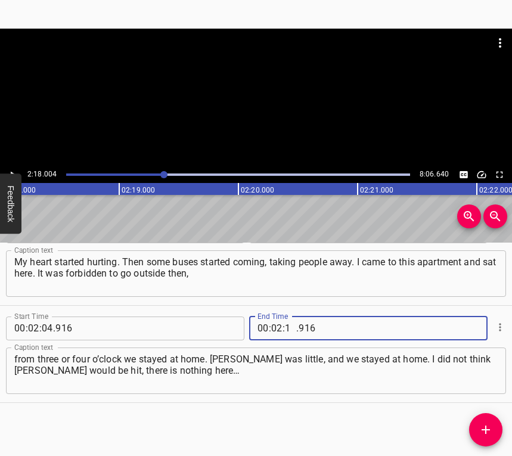
type input "18"
type input "004"
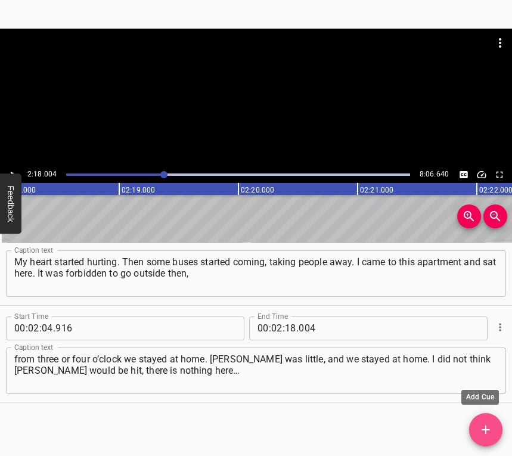
click at [488, 429] on icon "Add Cue" at bounding box center [486, 430] width 8 height 8
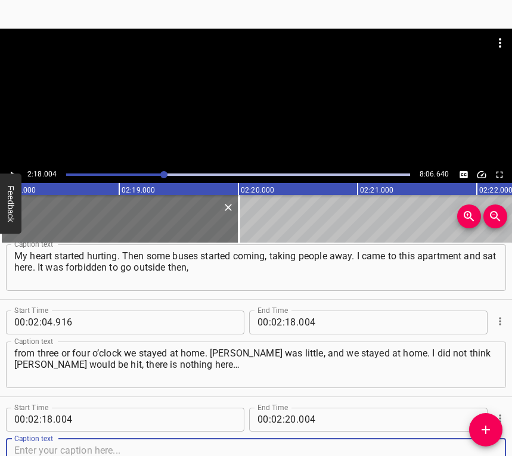
scroll to position [1105, 0]
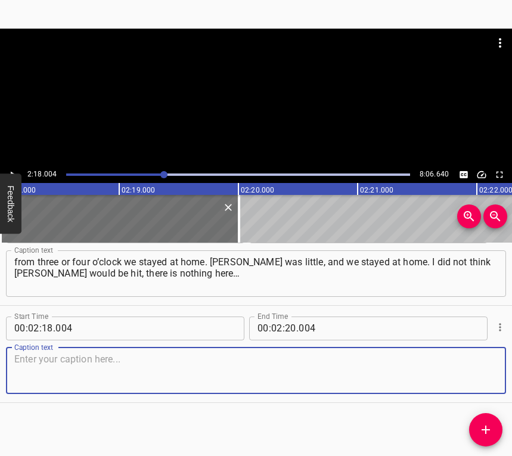
drag, startPoint x: 481, startPoint y: 382, endPoint x: 512, endPoint y: 357, distance: 39.8
click at [481, 382] on textarea at bounding box center [255, 371] width 483 height 34
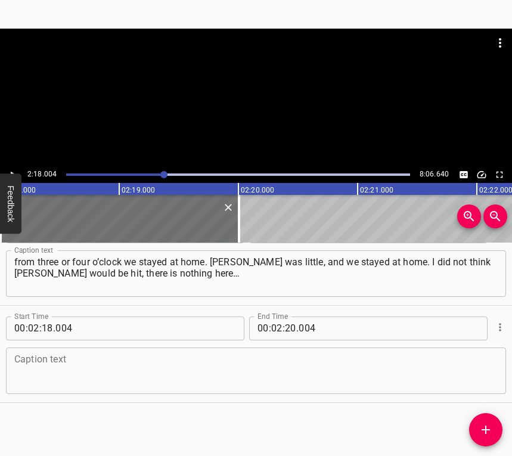
click at [70, 367] on textarea at bounding box center [255, 371] width 483 height 34
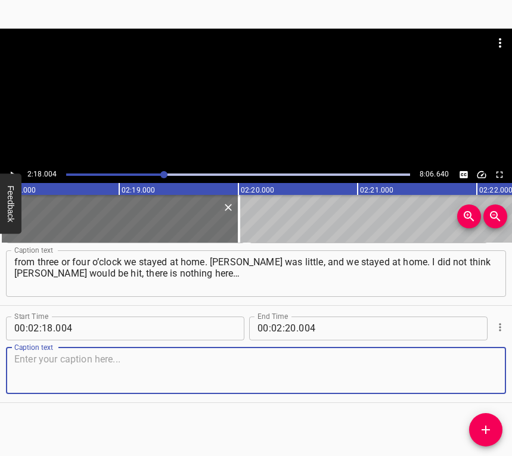
paste textarea "But this is how it turned out. We woke up because my window opened wide at nigh…"
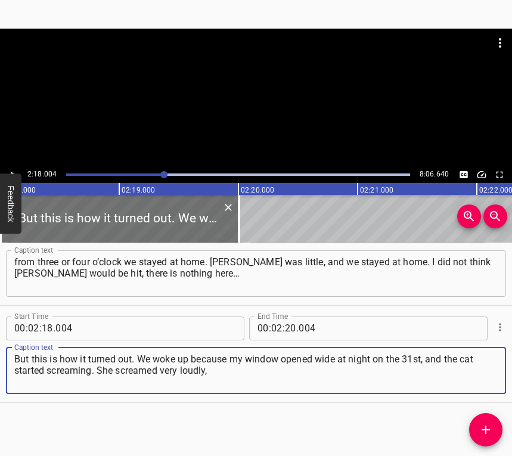
type textarea "But this is how it turned out. We woke up because my window opened wide at nigh…"
click at [18, 169] on button "Play/Pause" at bounding box center [13, 175] width 16 height 16
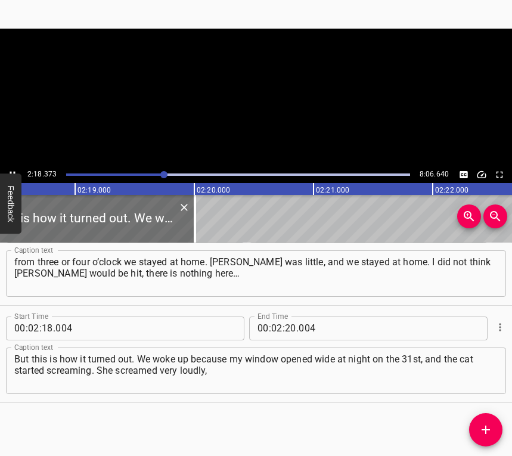
scroll to position [0, 16529]
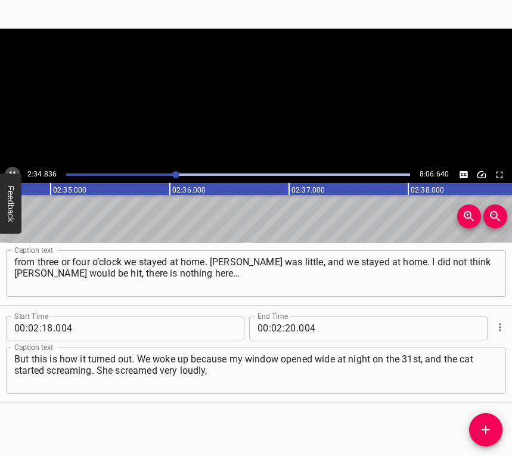
click at [14, 171] on icon "Play/Pause" at bounding box center [12, 174] width 11 height 11
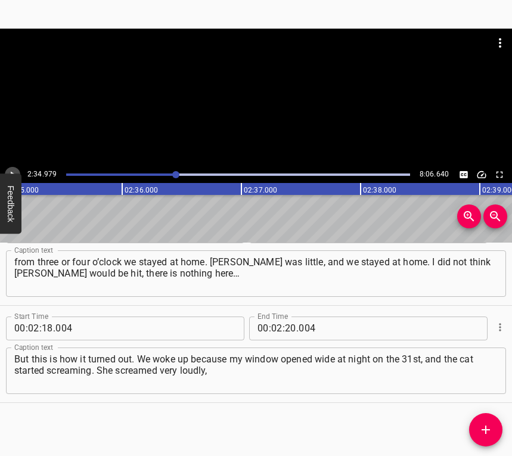
click at [14, 171] on icon "Play/Pause" at bounding box center [12, 174] width 11 height 11
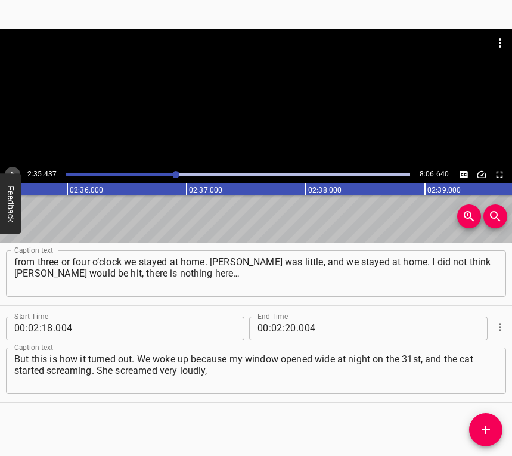
click at [14, 171] on icon "Play/Pause" at bounding box center [12, 174] width 11 height 11
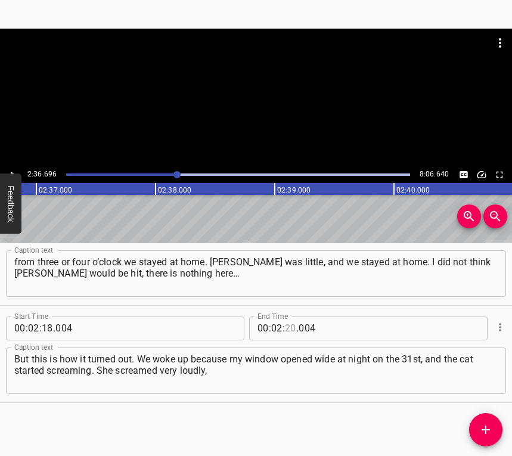
click at [290, 324] on input "number" at bounding box center [290, 329] width 11 height 24
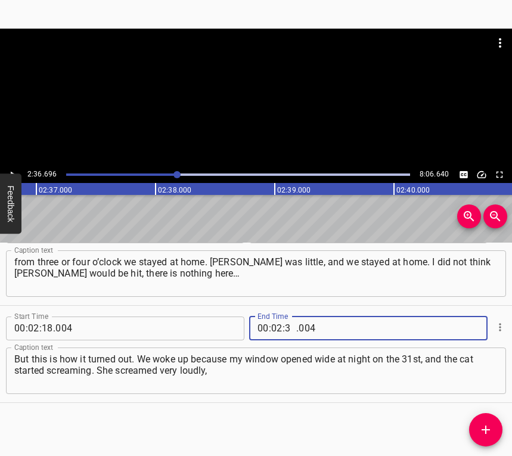
type input "36"
type input "696"
click at [486, 426] on icon "Add Cue" at bounding box center [486, 430] width 8 height 8
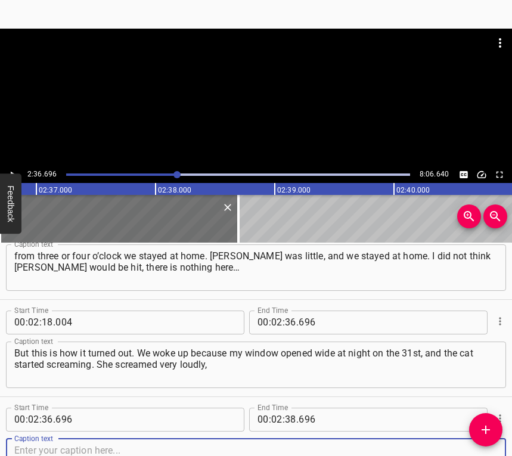
scroll to position [1202, 0]
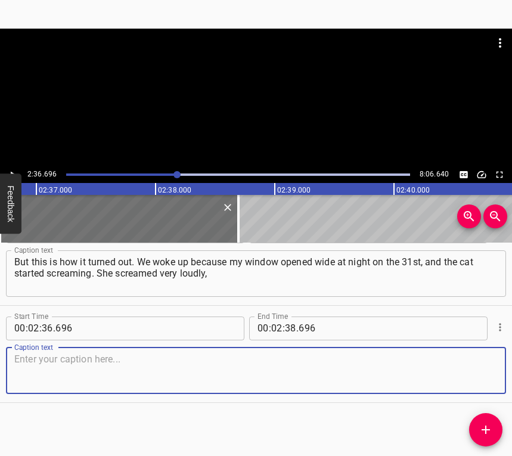
click at [476, 373] on textarea at bounding box center [255, 371] width 483 height 34
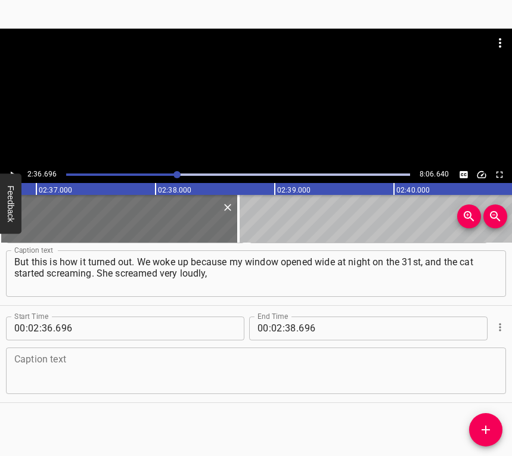
click at [94, 364] on textarea at bounding box center [255, 371] width 483 height 34
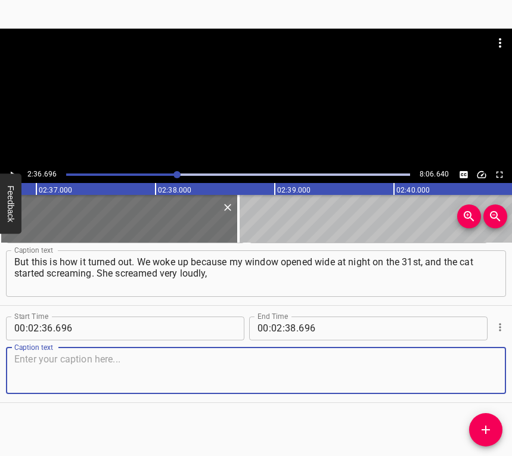
paste textarea "terribly, she sometimes does that, but not like this. I go into the kitchen. My…"
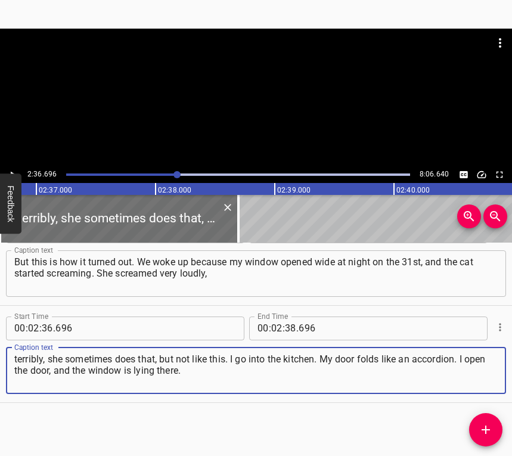
type textarea "terribly, she sometimes does that, but not like this. I go into the kitchen. My…"
click at [7, 170] on icon "Play/Pause" at bounding box center [12, 174] width 11 height 11
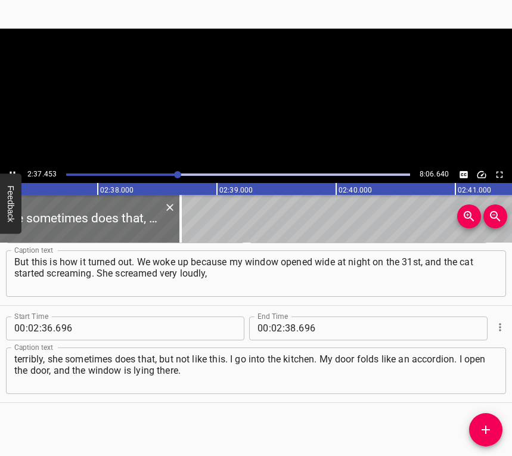
scroll to position [0, 18766]
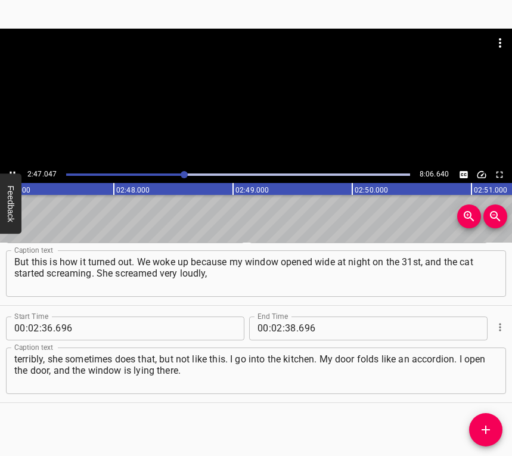
click at [11, 171] on icon "Play/Pause" at bounding box center [12, 174] width 11 height 11
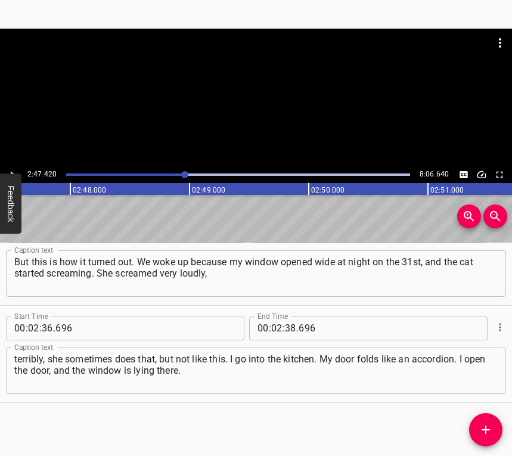
scroll to position [0, 19962]
click at [288, 330] on input "number" at bounding box center [290, 329] width 11 height 24
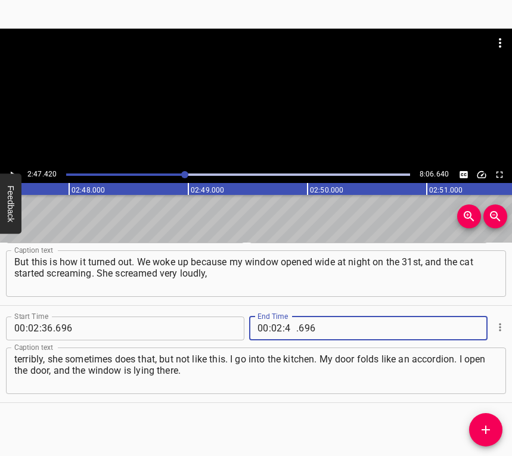
type input "47"
type input "420"
click at [483, 429] on icon "Add Cue" at bounding box center [486, 430] width 14 height 14
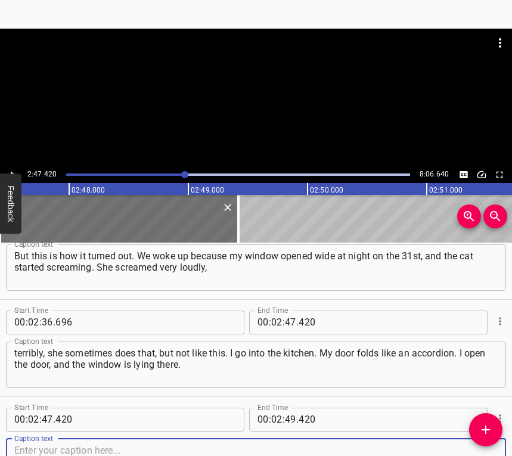
scroll to position [1300, 0]
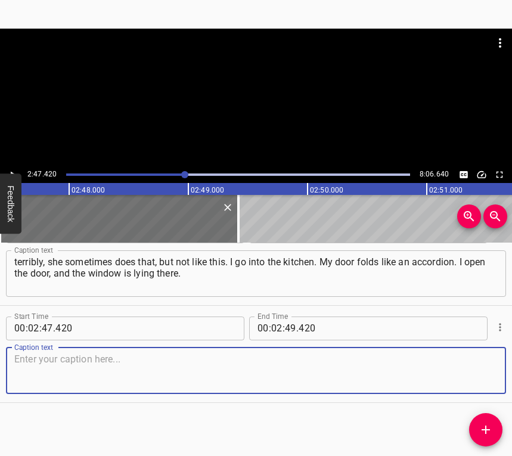
click at [483, 364] on textarea at bounding box center [255, 371] width 483 height 34
click at [141, 379] on textarea at bounding box center [255, 371] width 483 height 34
paste textarea "I had been lying and thinking that I would go close the kitchen window so there…"
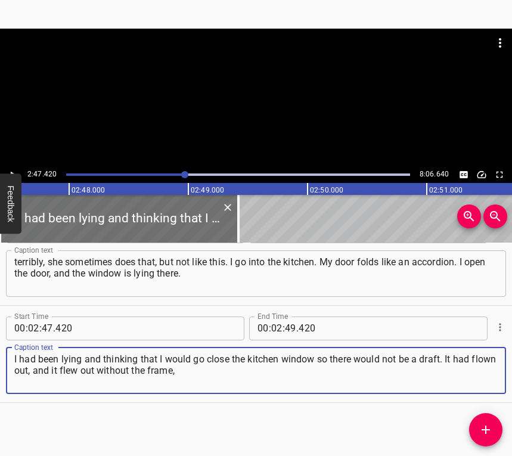
type textarea "I had been lying and thinking that I would go close the kitchen window so there…"
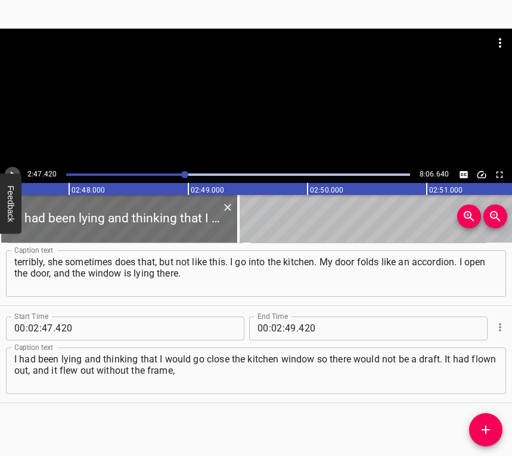
click at [13, 171] on icon "Play/Pause" at bounding box center [12, 174] width 11 height 11
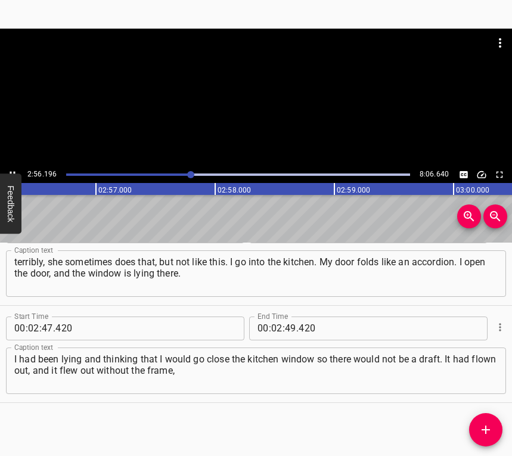
click at [13, 168] on button "Play/Pause" at bounding box center [13, 175] width 16 height 16
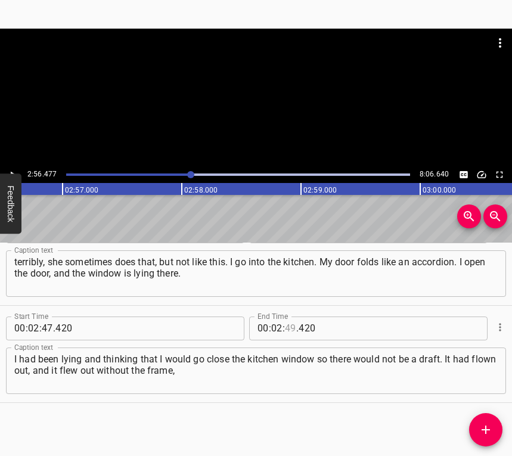
click at [288, 324] on input "number" at bounding box center [290, 329] width 11 height 24
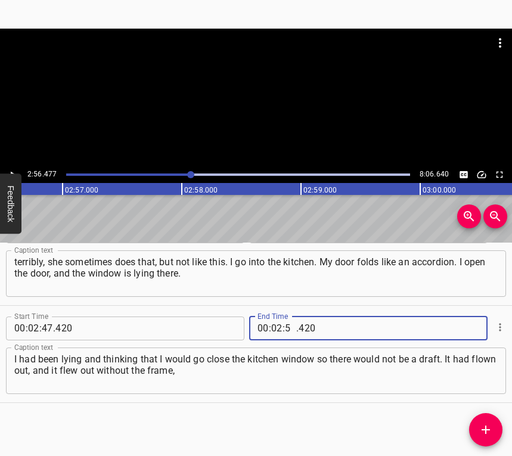
type input "56"
type input "477"
click at [492, 432] on icon "Add Cue" at bounding box center [486, 430] width 14 height 14
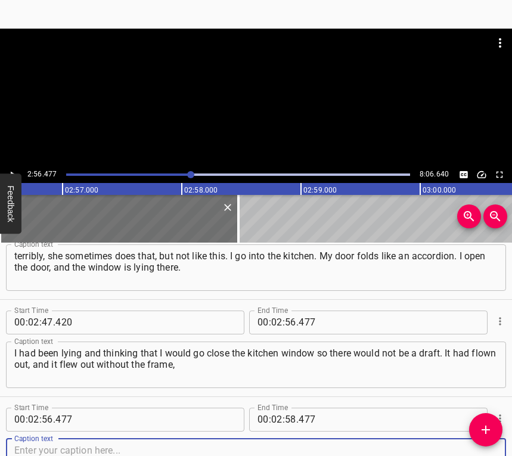
scroll to position [1397, 0]
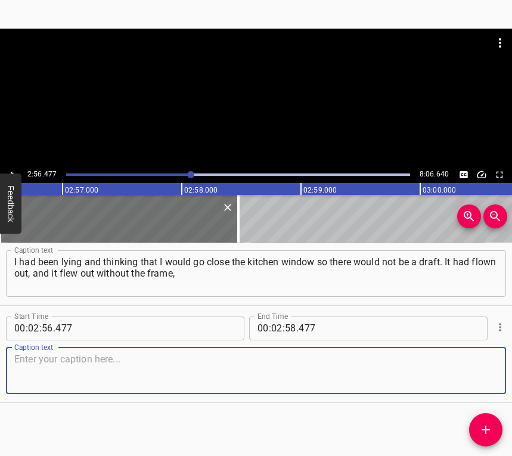
drag, startPoint x: 468, startPoint y: 365, endPoint x: 510, endPoint y: 363, distance: 42.4
click at [475, 364] on textarea at bounding box center [255, 371] width 483 height 34
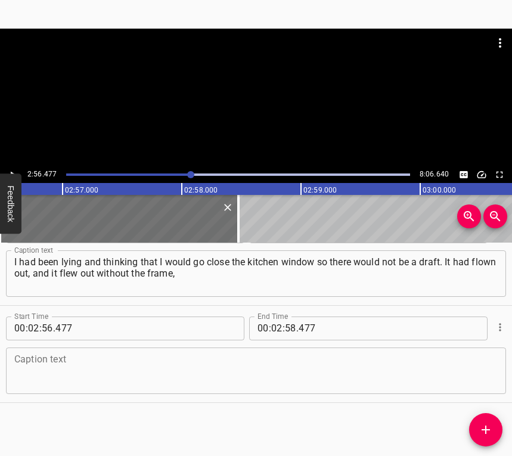
click at [65, 369] on textarea at bounding box center [255, 371] width 483 height 34
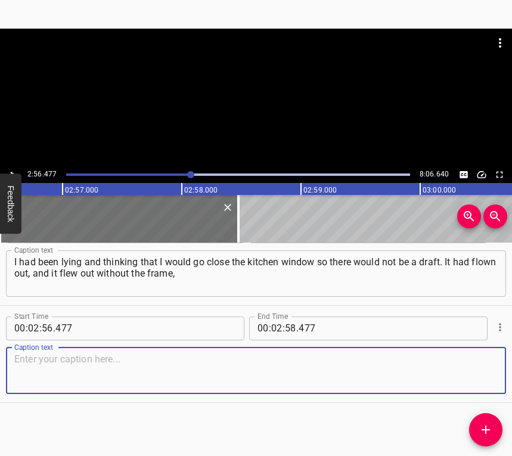
paste textarea "the whole window flew out, and nothing broke. My refrigerator stands by the win…"
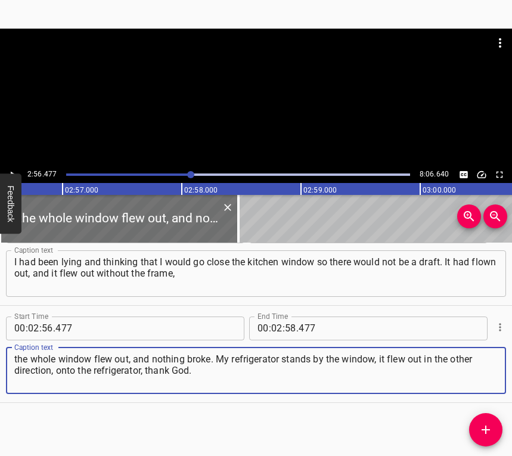
type textarea "the whole window flew out, and nothing broke. My refrigerator stands by the win…"
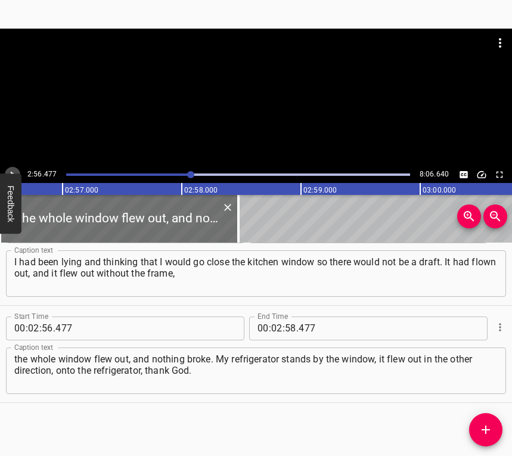
click at [14, 168] on button "Play/Pause" at bounding box center [13, 175] width 16 height 16
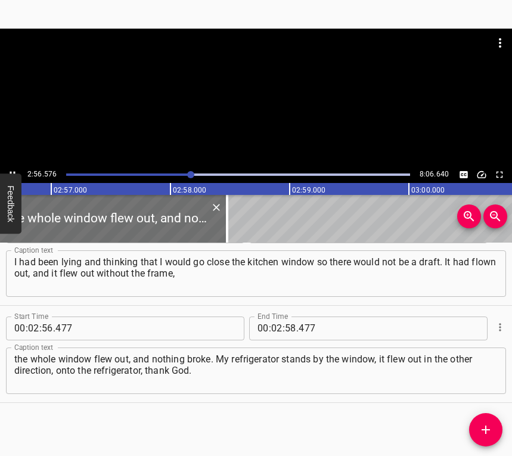
scroll to position [0, 21085]
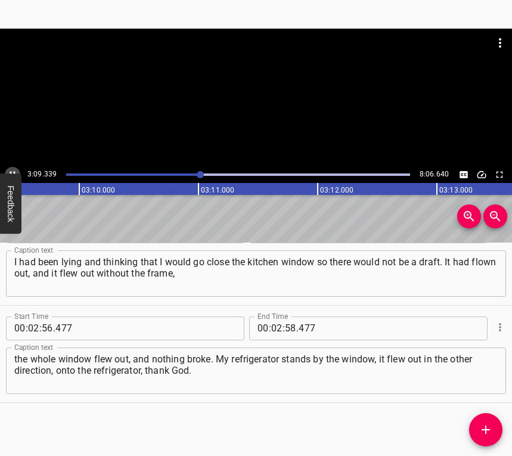
click at [16, 170] on icon "Play/Pause" at bounding box center [12, 174] width 11 height 11
click at [15, 170] on icon "Play/Pause" at bounding box center [12, 174] width 11 height 11
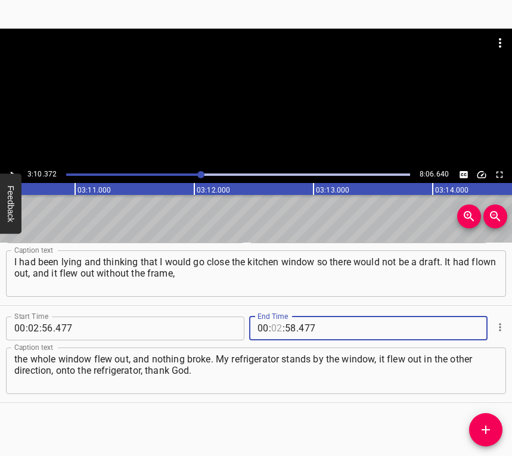
click at [271, 326] on input "number" at bounding box center [276, 329] width 11 height 24
type input "03"
type input "10"
type input "372"
click at [478, 429] on span "Add Cue" at bounding box center [485, 430] width 33 height 14
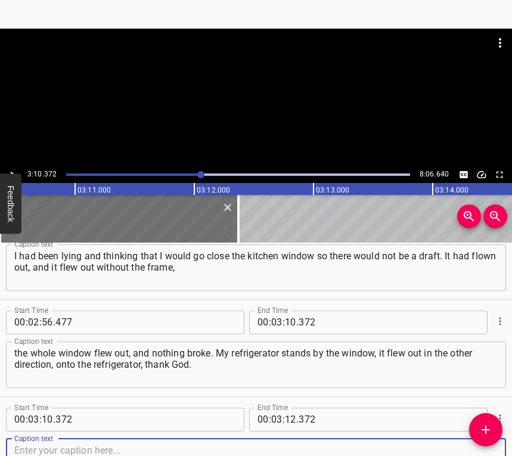
scroll to position [1494, 0]
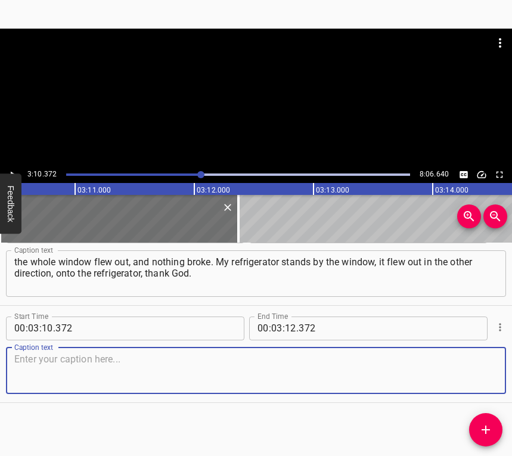
click at [475, 370] on textarea at bounding box center [255, 371] width 483 height 34
click at [206, 361] on textarea at bounding box center [255, 371] width 483 height 34
paste textarea "We went outside. Here they are shouting that a girl fell, broke her neck, her l…"
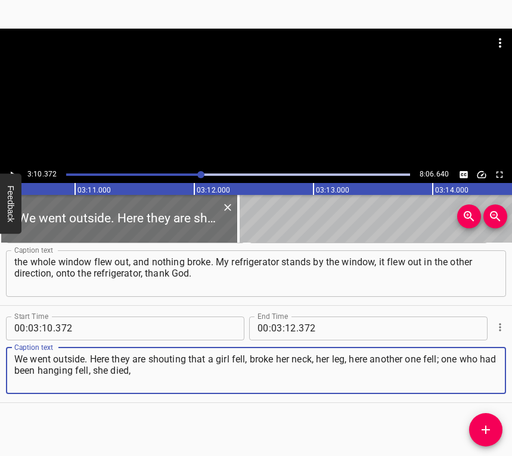
type textarea "We went outside. Here they are shouting that a girl fell, broke her neck, her l…"
click at [14, 169] on icon "Play/Pause" at bounding box center [12, 174] width 11 height 11
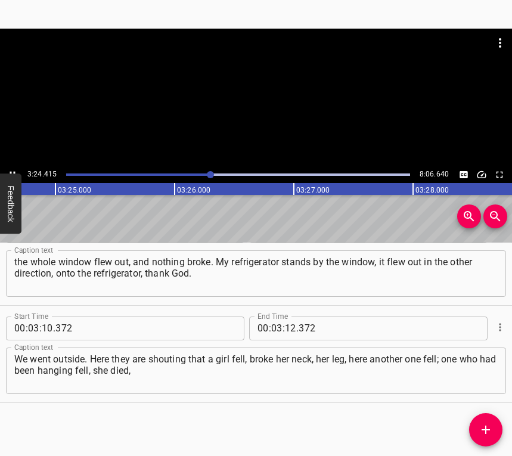
click at [14, 170] on icon "Play/Pause" at bounding box center [12, 174] width 11 height 11
click at [290, 324] on input "number" at bounding box center [290, 329] width 11 height 24
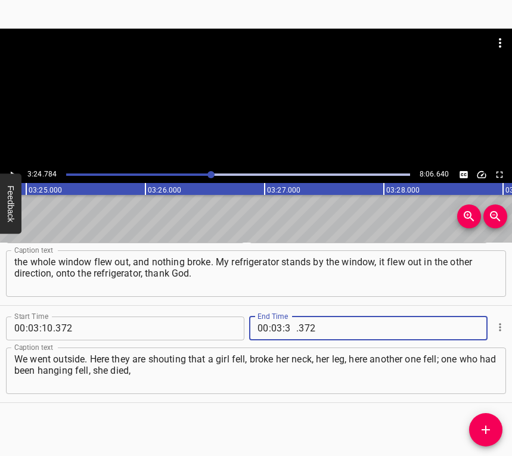
type input "34"
type input "784"
click at [488, 422] on button "Add Cue" at bounding box center [485, 429] width 33 height 33
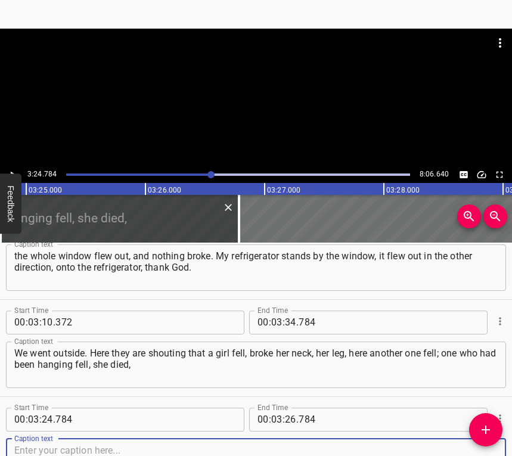
scroll to position [1591, 0]
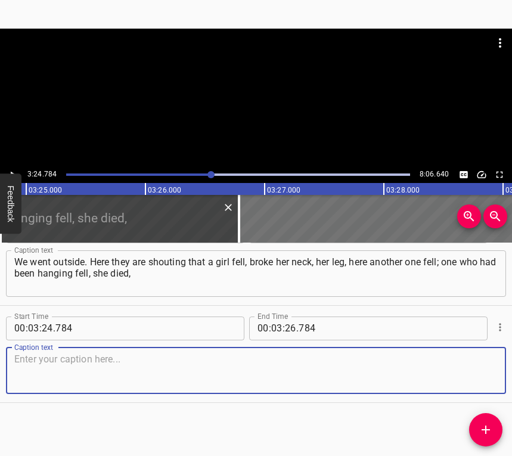
drag, startPoint x: 487, startPoint y: 371, endPoint x: 510, endPoint y: 361, distance: 25.6
click at [489, 371] on div "Caption text" at bounding box center [256, 371] width 500 height 47
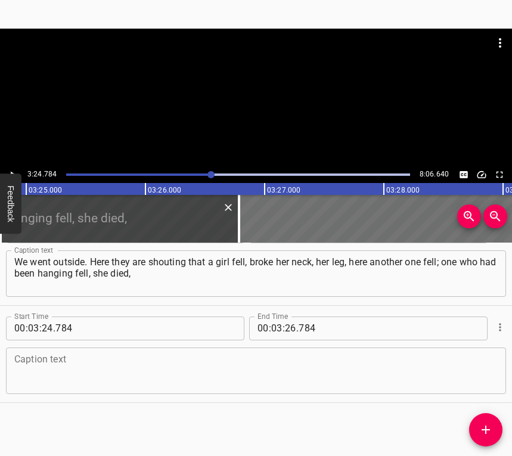
click at [188, 349] on div "Caption text" at bounding box center [256, 371] width 500 height 47
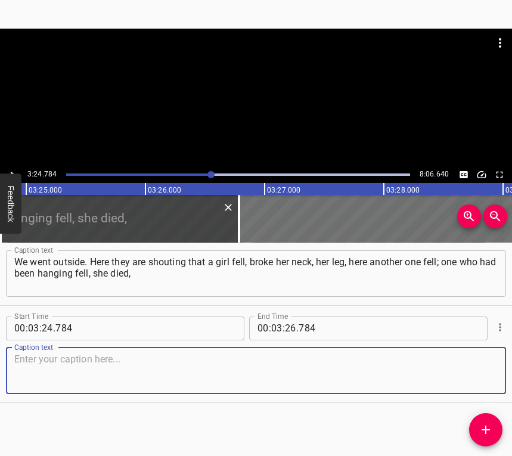
paste textarea "they took her away and did not make it in time. I do not know how to describe t…"
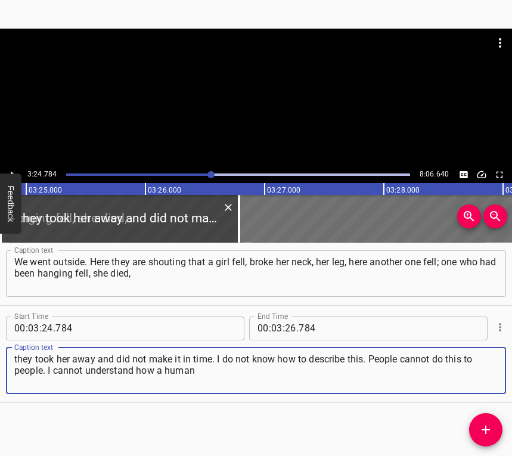
type textarea "they took her away and did not make it in time. I do not know how to describe t…"
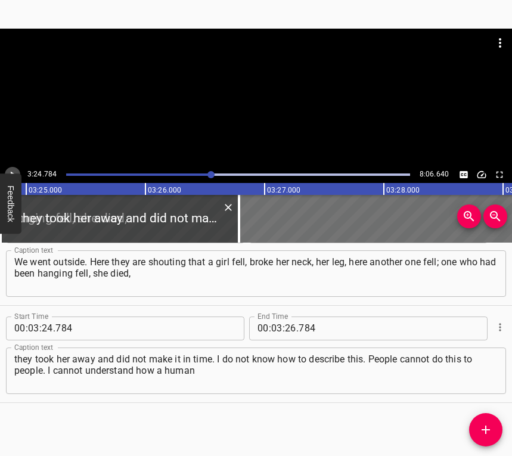
click at [8, 168] on button "Play/Pause" at bounding box center [13, 175] width 16 height 16
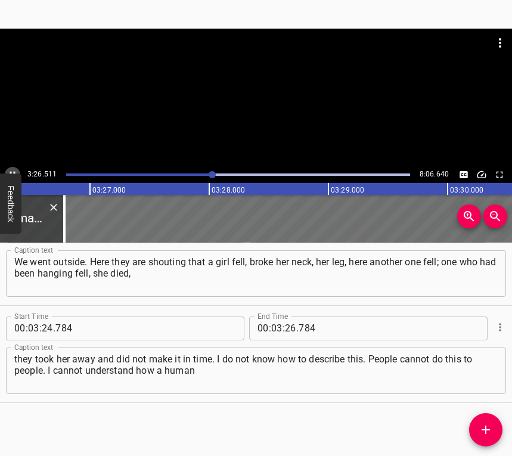
click at [14, 171] on icon "Play/Pause" at bounding box center [12, 174] width 11 height 11
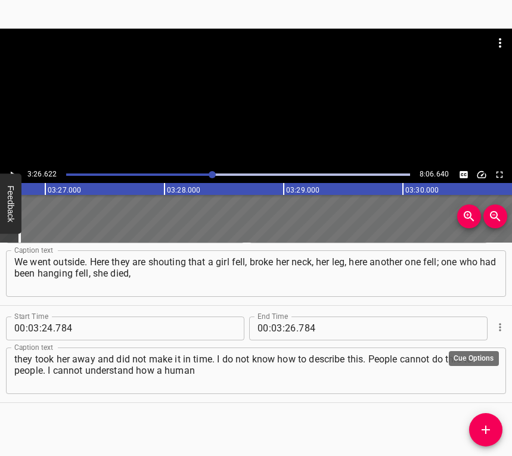
click at [494, 325] on icon "Cue Options" at bounding box center [500, 327] width 12 height 12
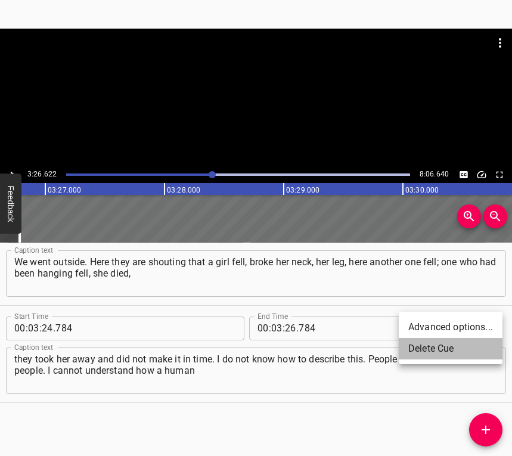
click at [438, 345] on li "Delete Cue" at bounding box center [451, 348] width 104 height 21
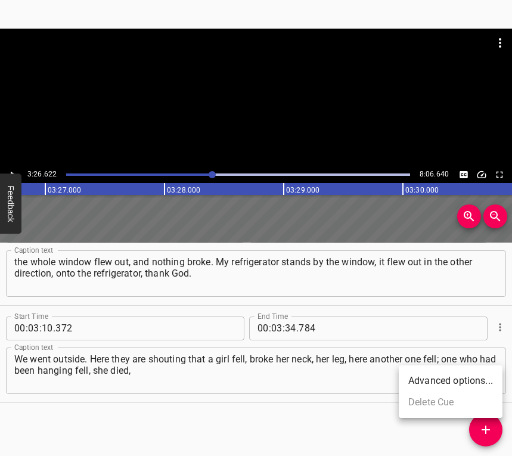
scroll to position [1494, 0]
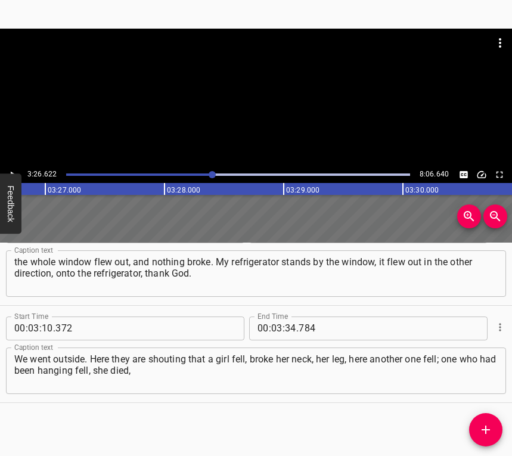
click at [209, 174] on div at bounding box center [212, 174] width 7 height 7
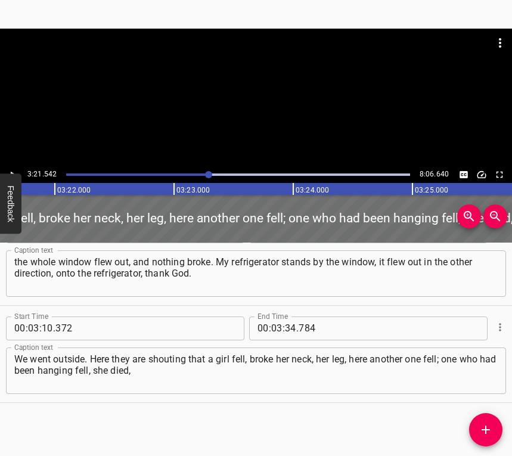
click at [12, 169] on icon "Play/Pause" at bounding box center [12, 174] width 11 height 11
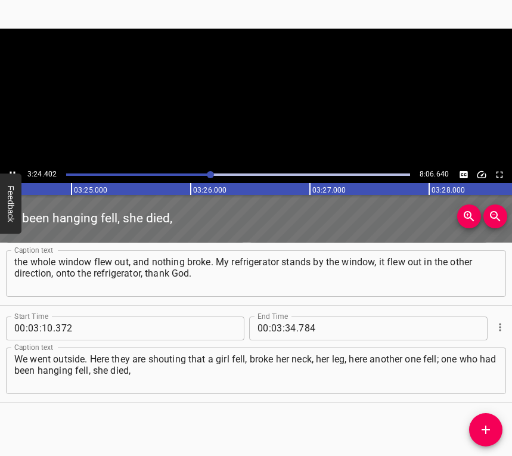
click at [12, 169] on icon "Play/Pause" at bounding box center [12, 174] width 11 height 11
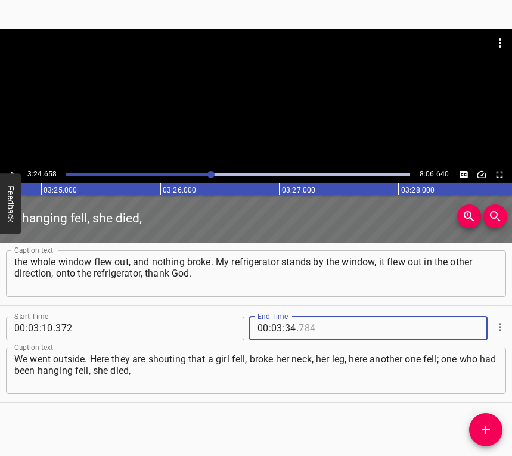
click at [320, 326] on input "number" at bounding box center [353, 329] width 109 height 24
type input "784"
click at [285, 326] on input "number" at bounding box center [290, 329] width 11 height 24
type input "24"
type input "658"
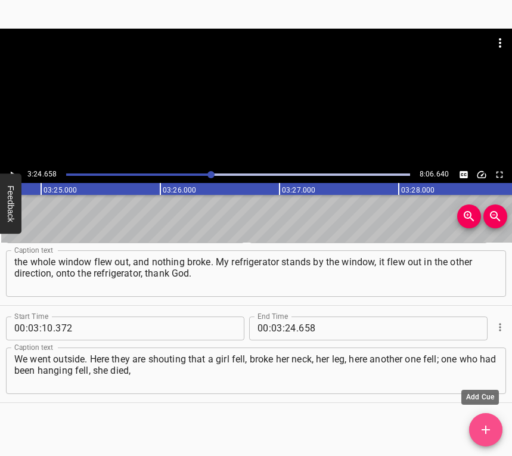
click at [489, 426] on icon "Add Cue" at bounding box center [486, 430] width 14 height 14
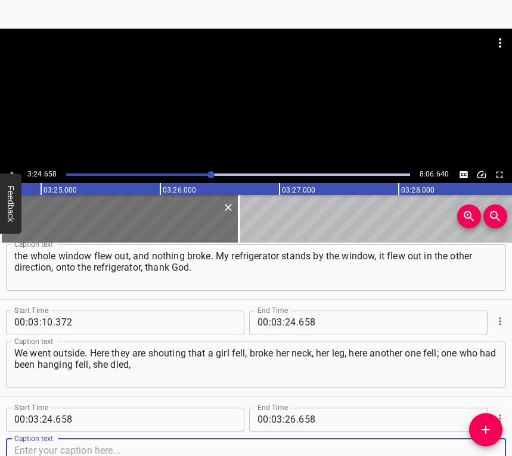
scroll to position [1591, 0]
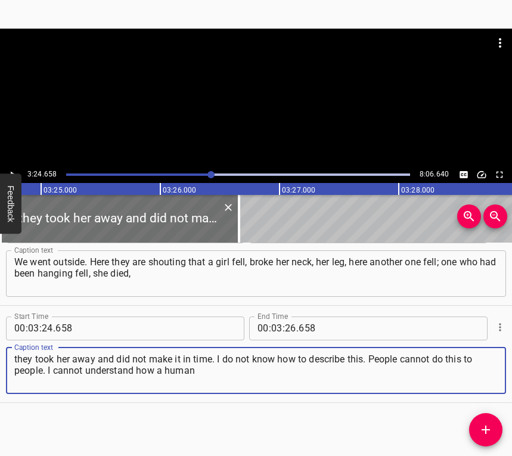
type textarea "they took her away and did not make it in time. I do not know how to describe t…"
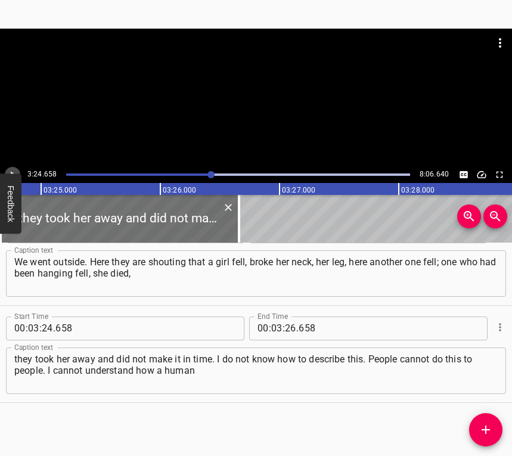
click at [10, 168] on button "Play/Pause" at bounding box center [13, 175] width 16 height 16
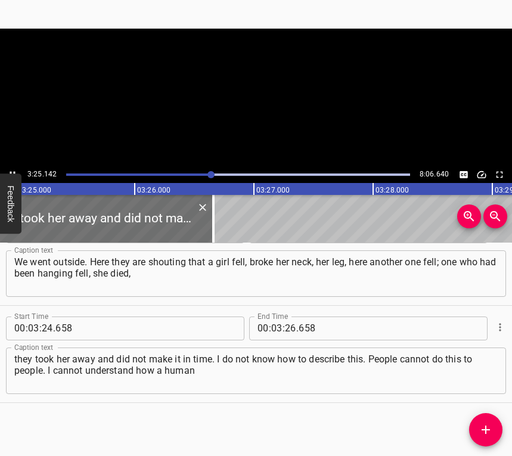
scroll to position [0, 24459]
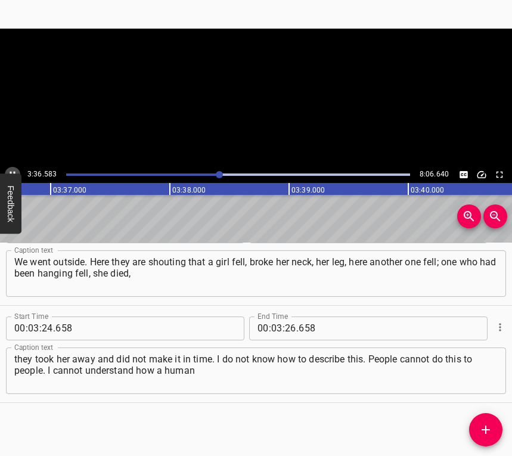
click at [13, 171] on icon "Play/Pause" at bounding box center [12, 174] width 11 height 11
click at [288, 331] on input "number" at bounding box center [290, 329] width 11 height 24
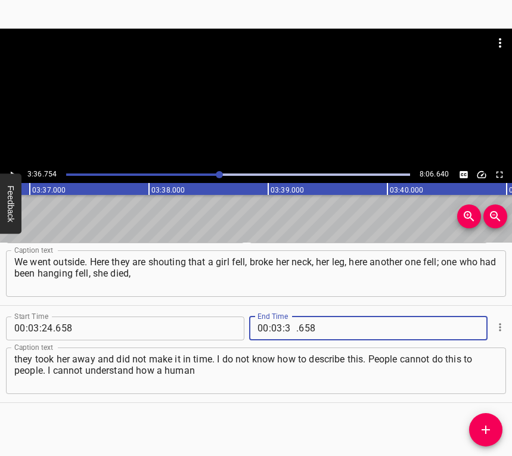
type input "36"
type input "754"
click at [485, 425] on icon "Add Cue" at bounding box center [486, 430] width 14 height 14
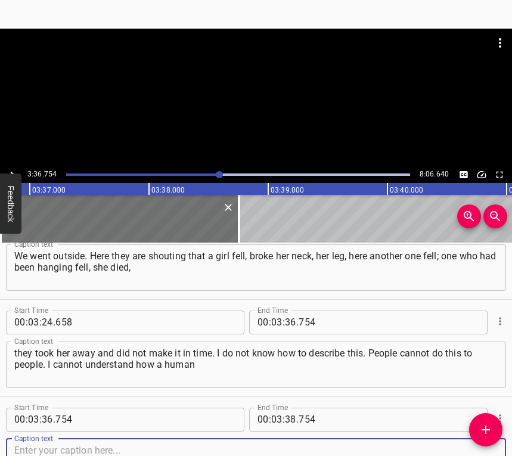
scroll to position [1688, 0]
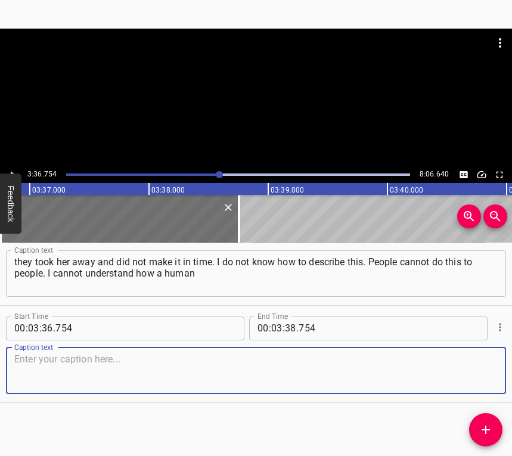
click at [475, 374] on textarea at bounding box center [255, 371] width 483 height 34
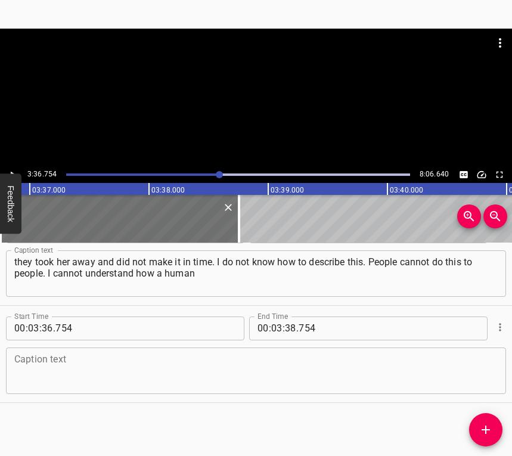
click at [197, 359] on textarea at bounding box center [255, 371] width 483 height 34
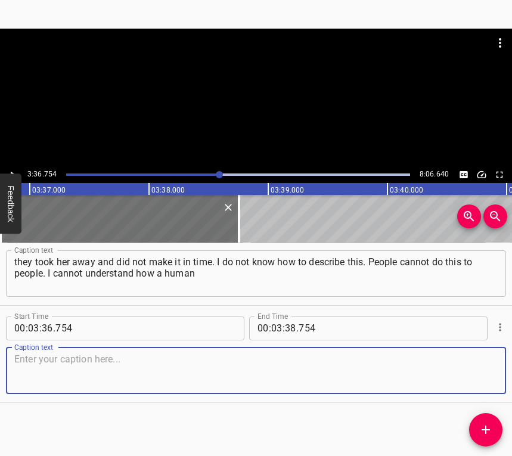
paste textarea "being can do such a thing to another human being. Everything was burning, at fi…"
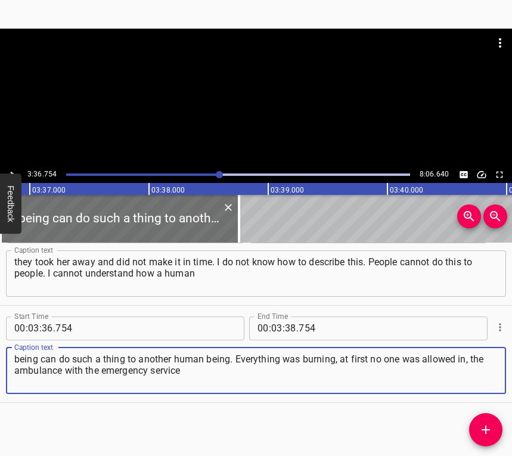
type textarea "being can do such a thing to another human being. Everything was burning, at fi…"
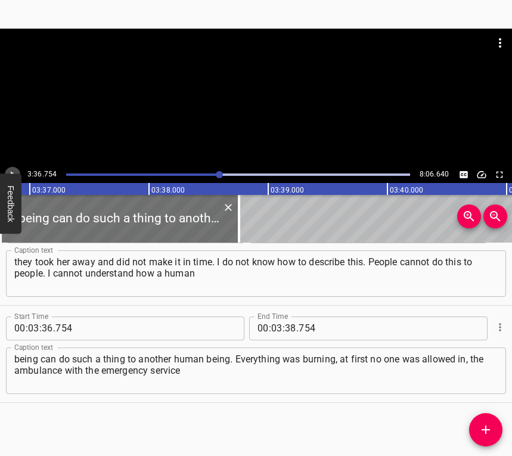
click at [17, 171] on icon "Play/Pause" at bounding box center [12, 174] width 11 height 11
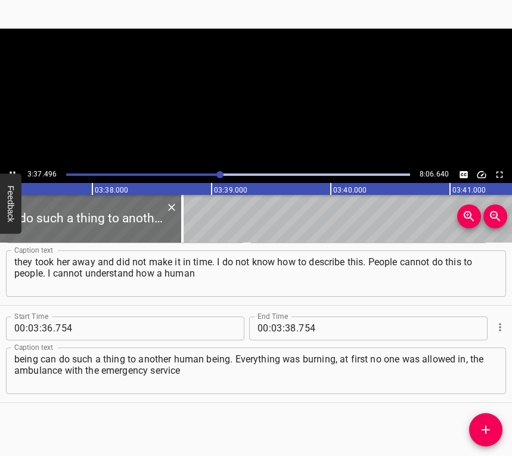
scroll to position [0, 25932]
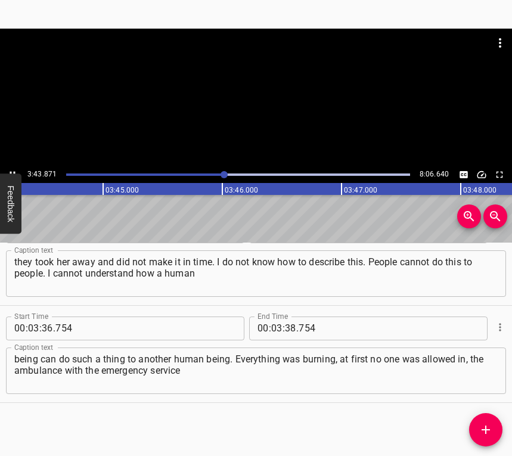
click at [11, 168] on button "Play/Pause" at bounding box center [13, 175] width 16 height 16
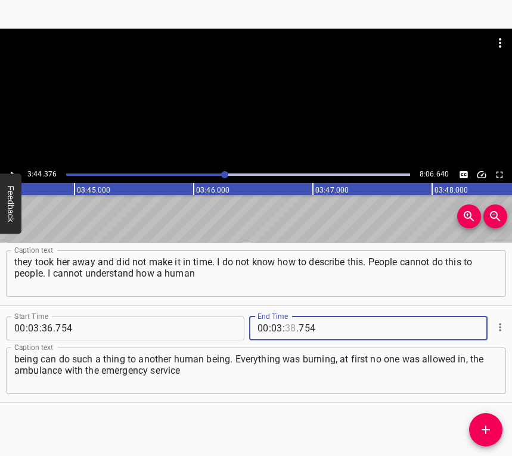
click at [287, 325] on input "number" at bounding box center [290, 329] width 11 height 24
type input "44"
type input "376"
click at [491, 420] on button "Add Cue" at bounding box center [485, 429] width 33 height 33
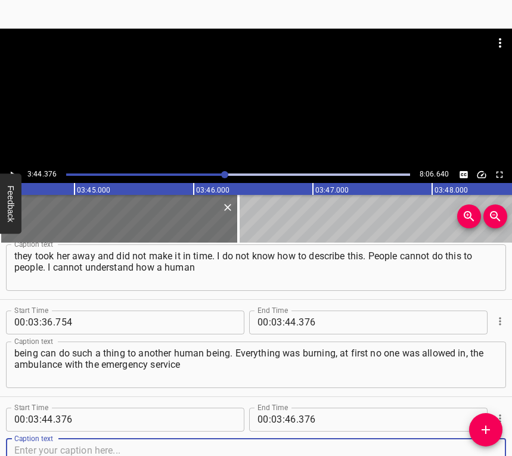
scroll to position [1785, 0]
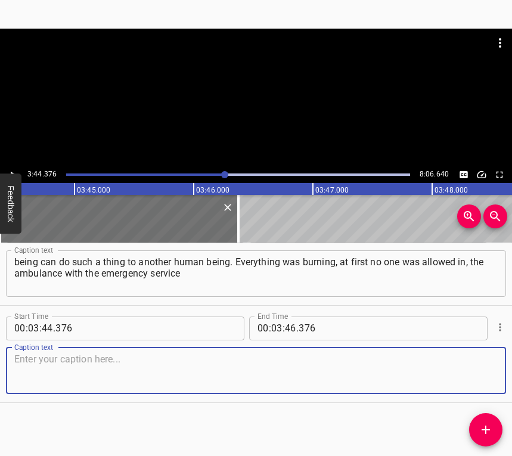
click at [480, 380] on textarea at bounding box center [255, 371] width 483 height 34
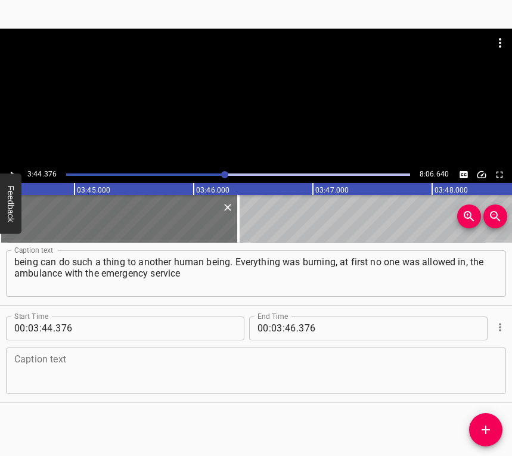
click at [71, 376] on textarea at bounding box center [255, 371] width 483 height 34
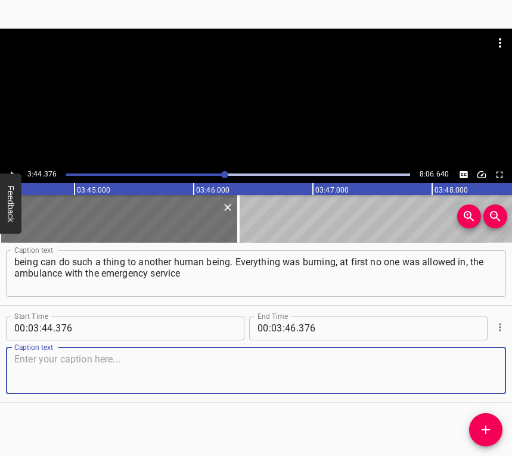
paste textarea "took a very long time, that building was burning. That whole nine-story buildin…"
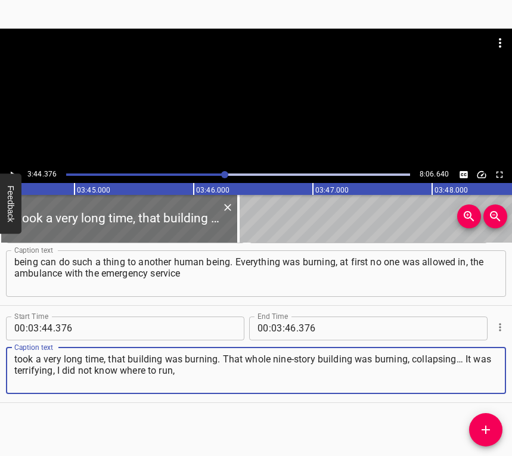
type textarea "took a very long time, that building was burning. That whole nine-story buildin…"
click at [14, 168] on button "Play/Pause" at bounding box center [13, 175] width 16 height 16
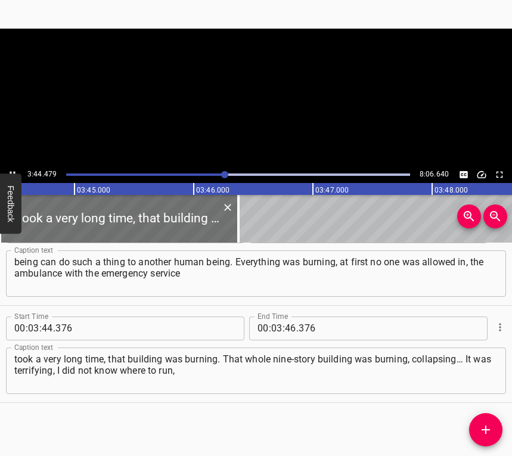
scroll to position [0, 26764]
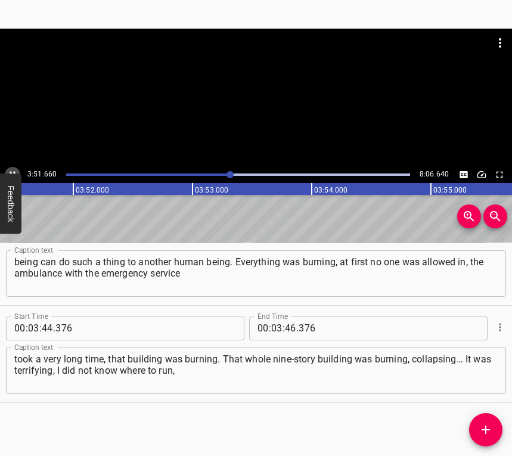
click at [16, 168] on button "Play/Pause" at bounding box center [13, 175] width 16 height 16
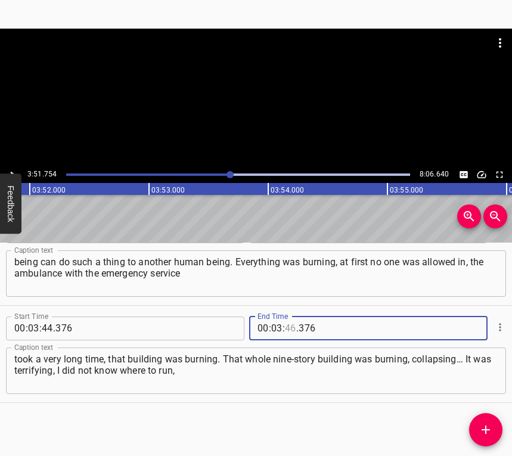
click at [290, 324] on input "number" at bounding box center [290, 329] width 11 height 24
type input "51"
type input "754"
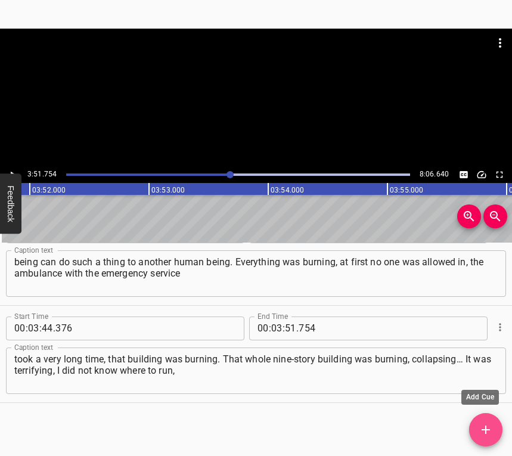
click at [489, 429] on icon "Add Cue" at bounding box center [486, 430] width 14 height 14
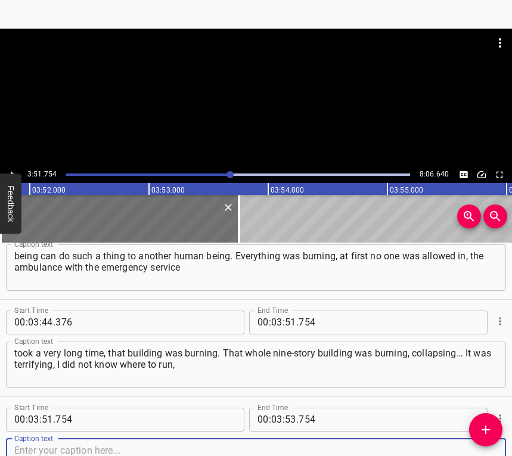
scroll to position [1883, 0]
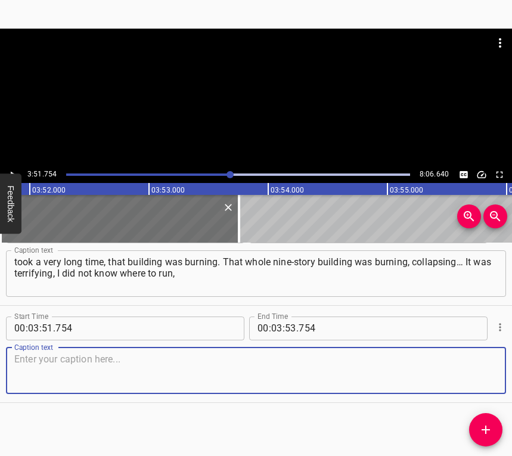
click at [481, 377] on textarea at bounding box center [255, 371] width 483 height 34
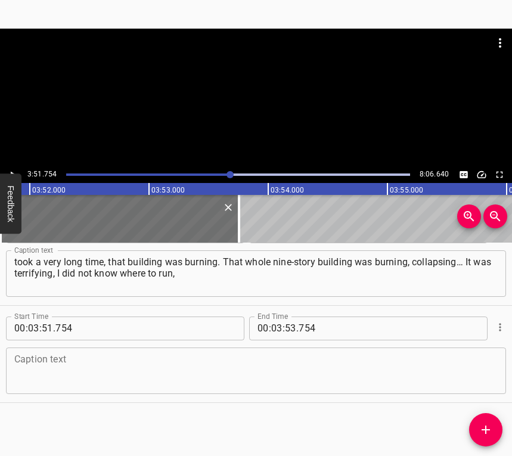
click at [193, 361] on textarea at bounding box center [255, 371] width 483 height 34
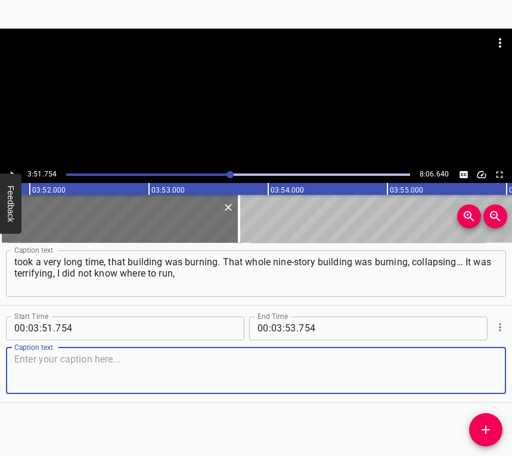
paste textarea "because as soon as one air raid alert ended, a new one began. I started running…"
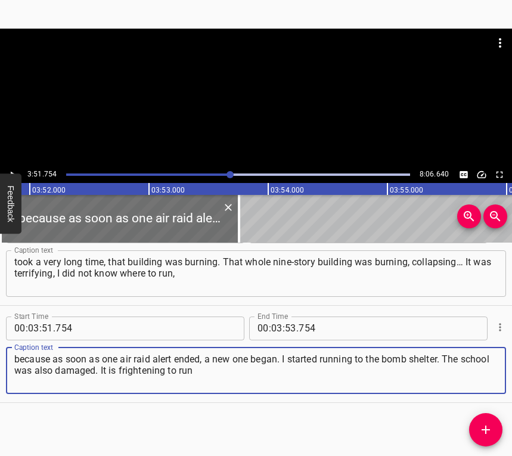
type textarea "because as soon as one air raid alert ended, a new one began. I started running…"
click at [14, 173] on icon "Play/Pause" at bounding box center [12, 174] width 11 height 11
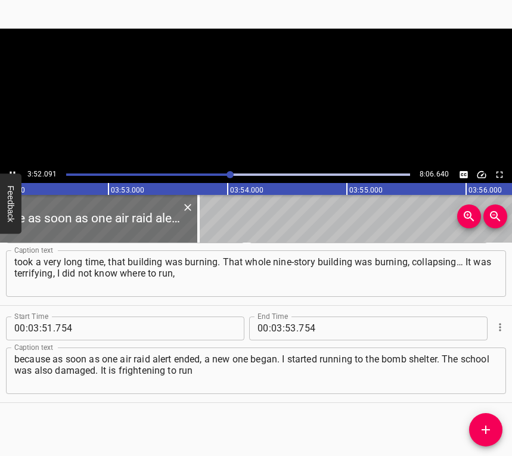
scroll to position [0, 27704]
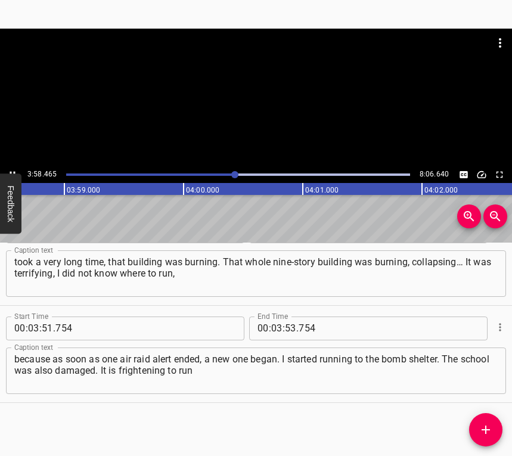
click at [12, 169] on button "Play/Pause" at bounding box center [13, 175] width 16 height 16
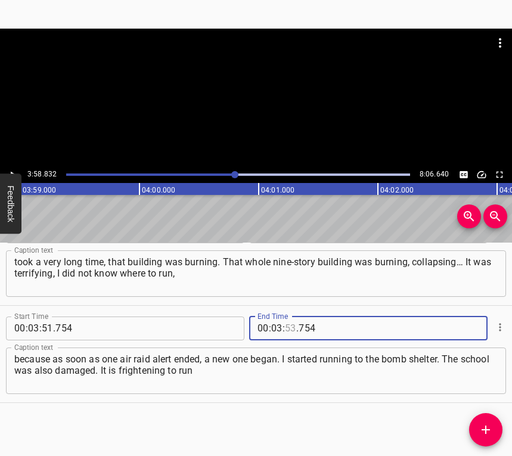
click at [290, 323] on input "number" at bounding box center [290, 329] width 11 height 24
type input "58"
type input "832"
click at [488, 429] on icon "Add Cue" at bounding box center [486, 430] width 14 height 14
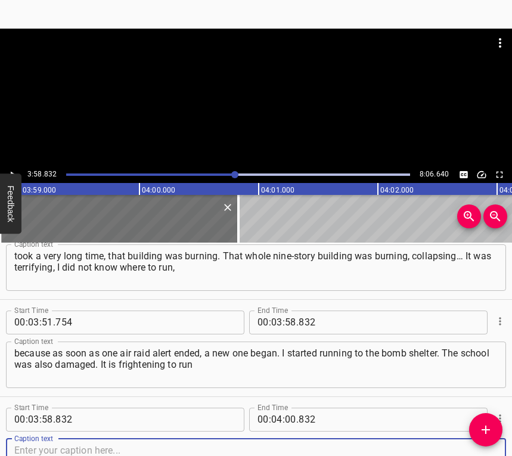
scroll to position [1980, 0]
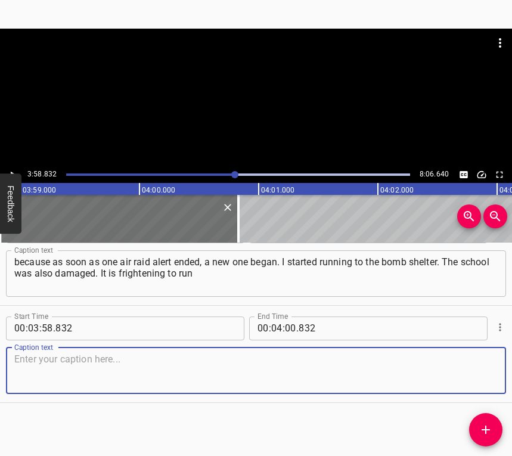
click at [481, 381] on textarea at bounding box center [255, 371] width 483 height 34
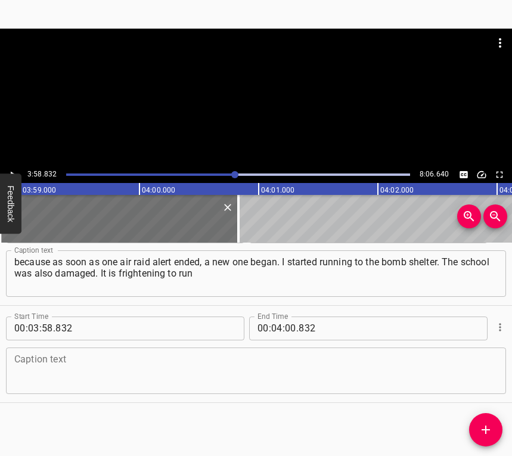
click at [45, 370] on textarea at bounding box center [255, 371] width 483 height 34
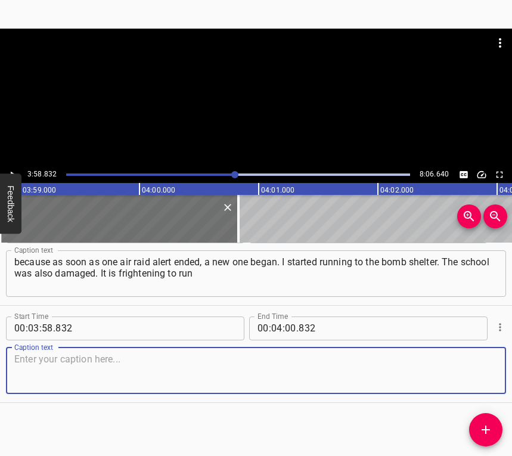
paste textarea "somewhere with a child when you are alone. At first, he was scared, but now he …"
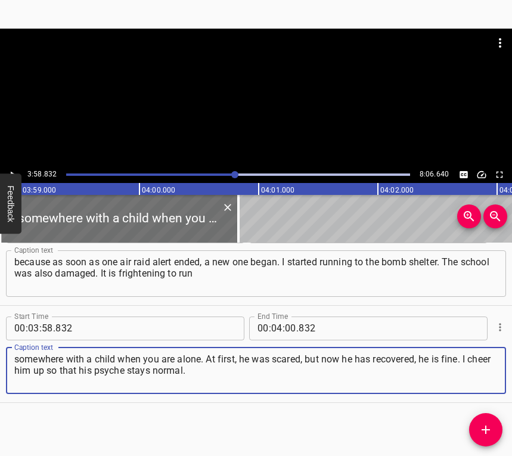
type textarea "somewhere with a child when you are alone. At first, he was scared, but now he …"
click at [14, 168] on button "Play/Pause" at bounding box center [13, 175] width 16 height 16
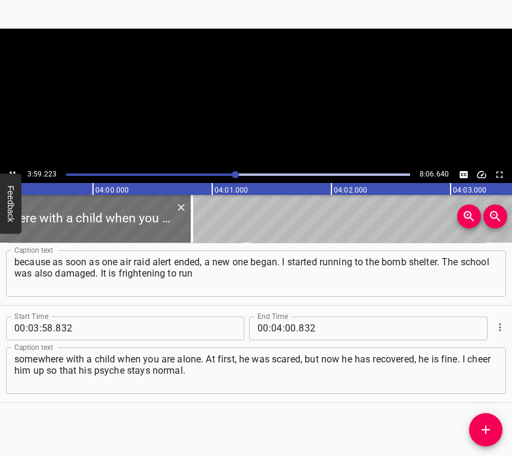
scroll to position [0, 28553]
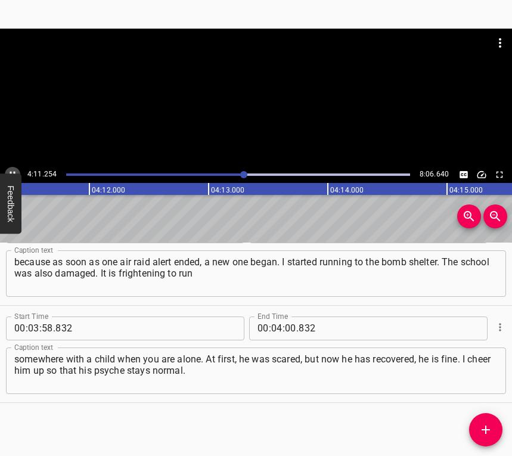
click at [11, 169] on icon "Play/Pause" at bounding box center [12, 174] width 11 height 11
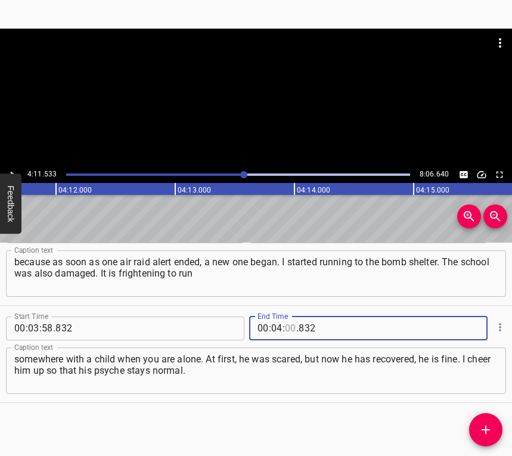
click at [286, 324] on input "number" at bounding box center [290, 329] width 11 height 24
type input "11"
type input "533"
click at [483, 427] on icon "Add Cue" at bounding box center [486, 430] width 14 height 14
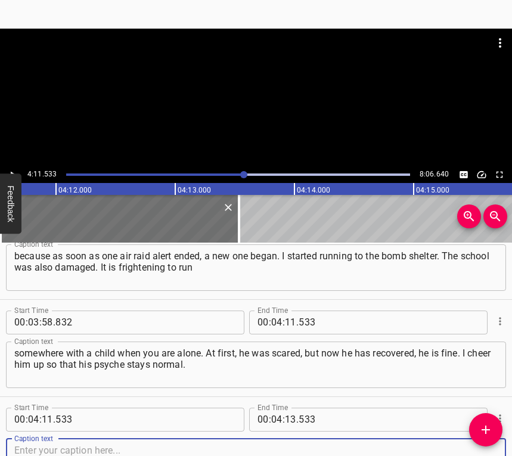
scroll to position [2077, 0]
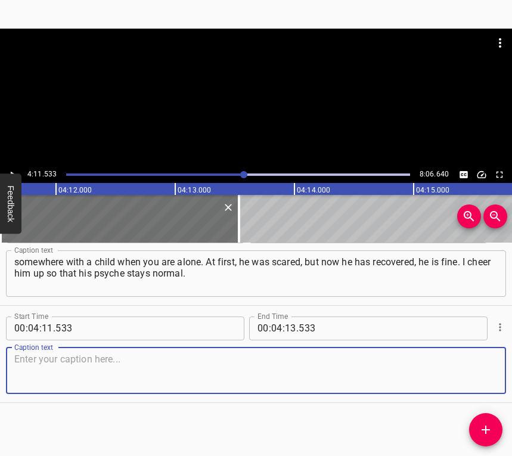
drag, startPoint x: 483, startPoint y: 373, endPoint x: 489, endPoint y: 372, distance: 6.1
click at [485, 373] on textarea at bounding box center [255, 371] width 483 height 34
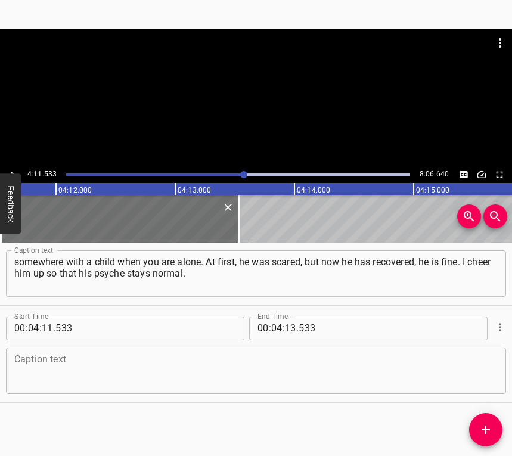
click at [188, 373] on textarea at bounding box center [255, 371] width 483 height 34
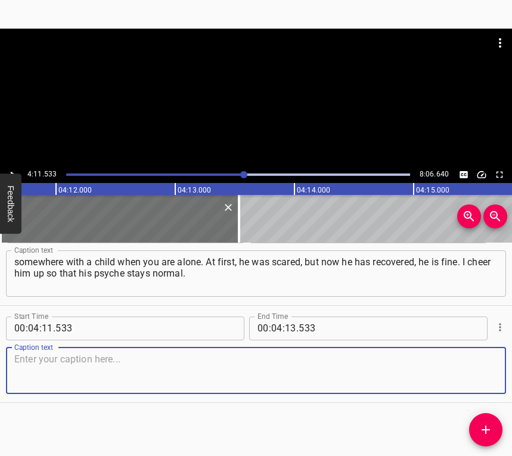
paste textarea "In my time the war was far away, we were not affected so strongly. Now I do not…"
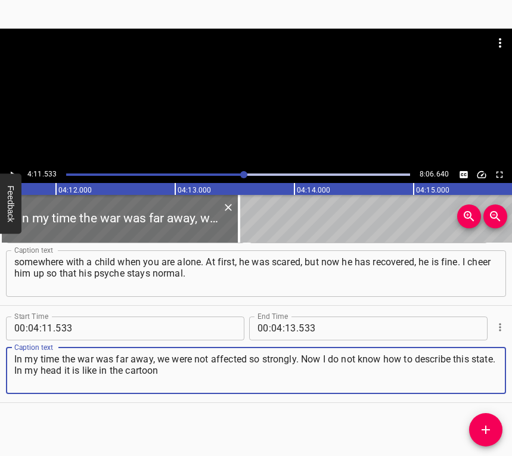
type textarea "In my time the war was far away, we were not affected so strongly. Now I do not…"
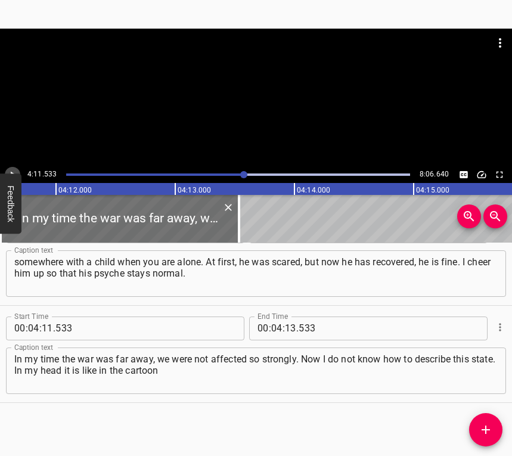
click at [11, 171] on icon "Play/Pause" at bounding box center [12, 174] width 11 height 11
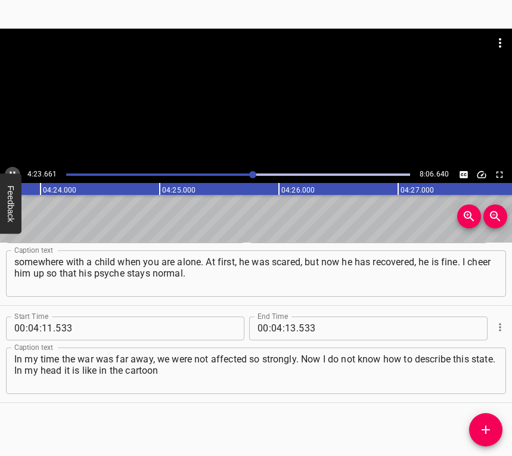
click at [15, 169] on icon "Play/Pause" at bounding box center [12, 174] width 11 height 11
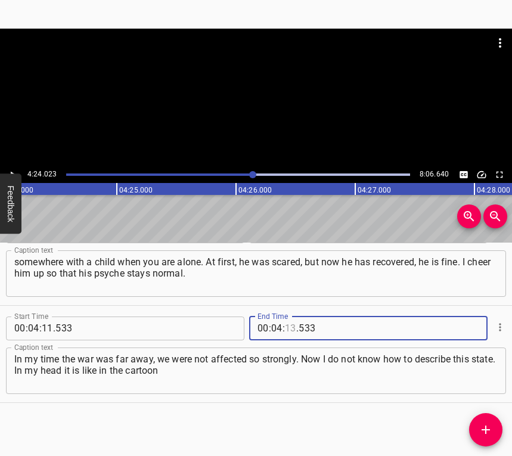
click at [289, 326] on input "number" at bounding box center [290, 329] width 11 height 24
type input "24"
type input "023"
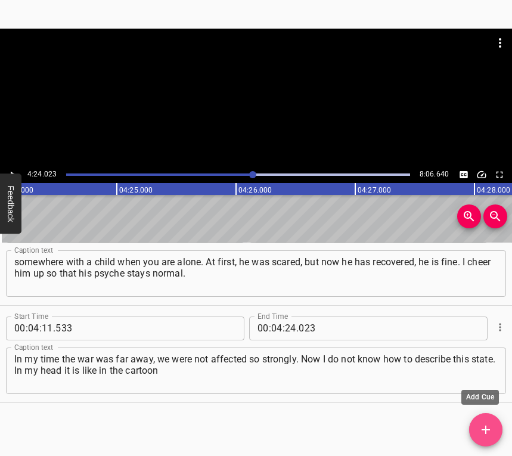
click at [491, 419] on button "Add Cue" at bounding box center [485, 429] width 33 height 33
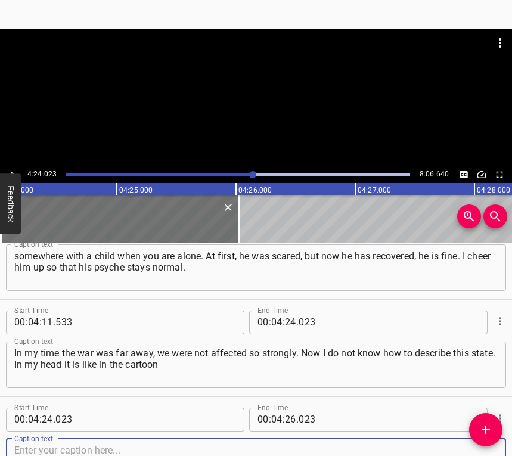
scroll to position [2174, 0]
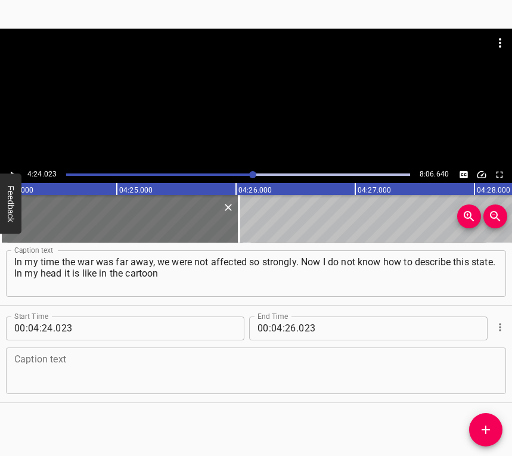
click at [491, 369] on div "Caption text" at bounding box center [256, 371] width 500 height 47
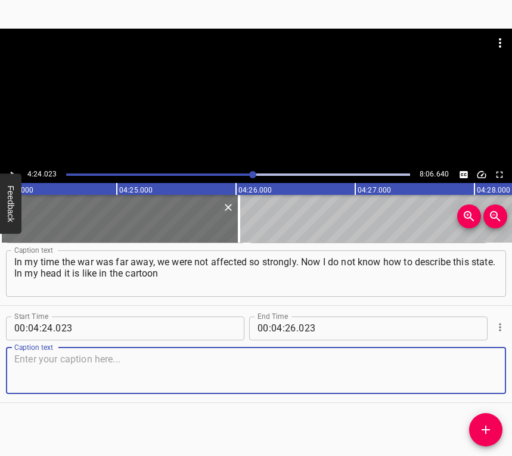
click at [104, 359] on textarea at bounding box center [255, 371] width 483 height 34
paste textarea "about the gray wolf, where one stone does not fall into the same hole twice. Bu…"
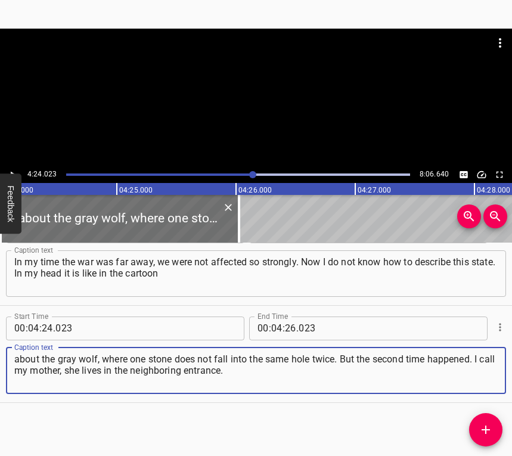
type textarea "about the gray wolf, where one stone does not fall into the same hole twice. Bu…"
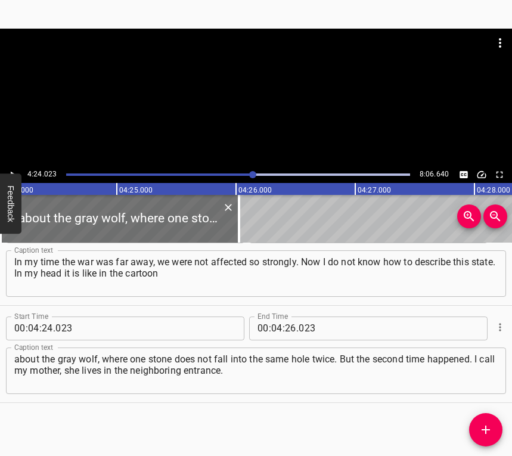
click at [10, 166] on div at bounding box center [256, 98] width 512 height 138
click at [13, 171] on icon "Play/Pause" at bounding box center [12, 174] width 11 height 11
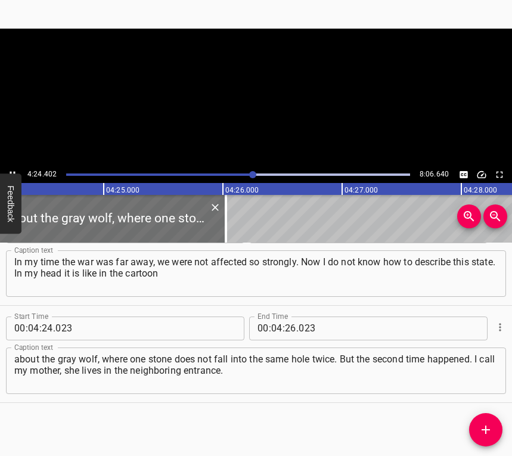
scroll to position [0, 31525]
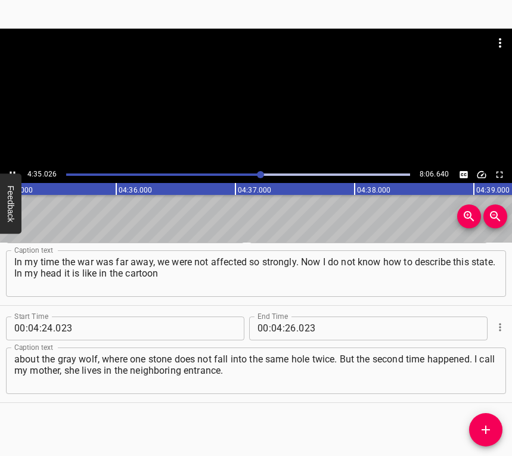
click at [15, 168] on button "Play/Pause" at bounding box center [13, 175] width 16 height 16
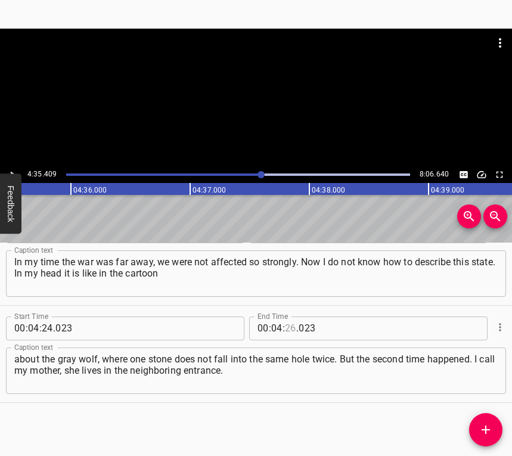
click at [288, 326] on input "number" at bounding box center [290, 329] width 11 height 24
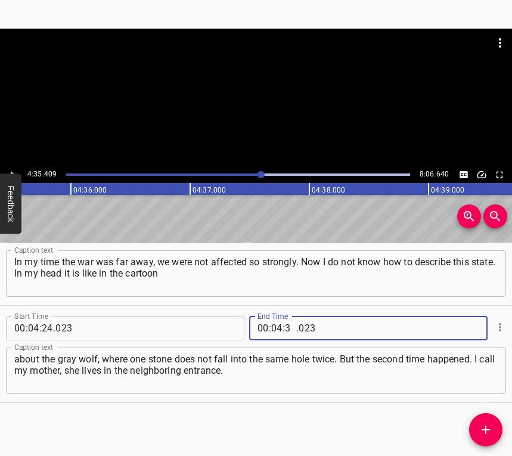
type input "35"
type input "409"
click at [481, 426] on icon "Add Cue" at bounding box center [486, 430] width 14 height 14
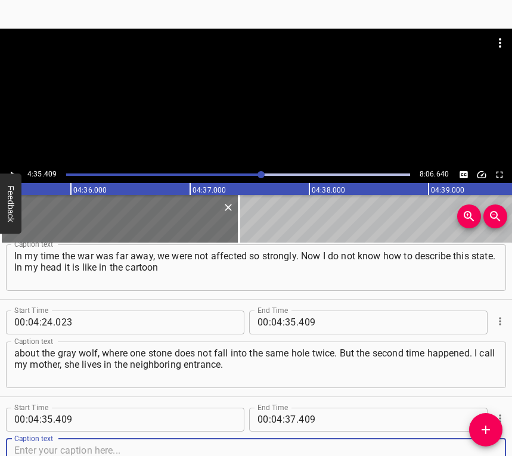
scroll to position [2271, 0]
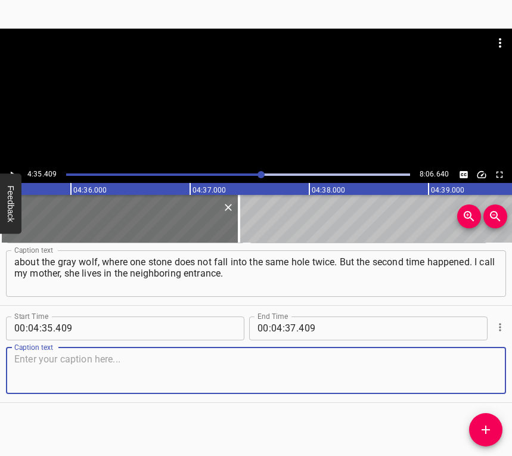
click at [482, 375] on textarea at bounding box center [255, 371] width 483 height 34
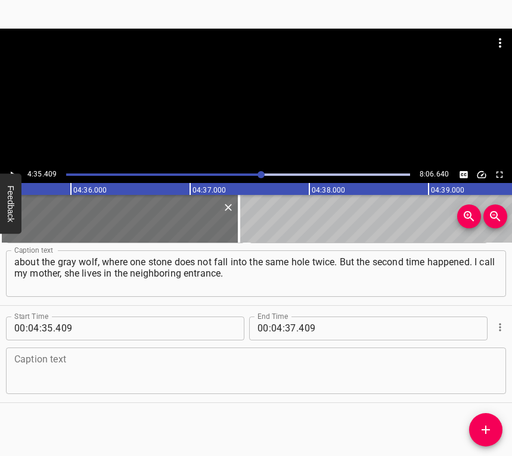
click at [44, 376] on textarea at bounding box center [255, 371] width 483 height 34
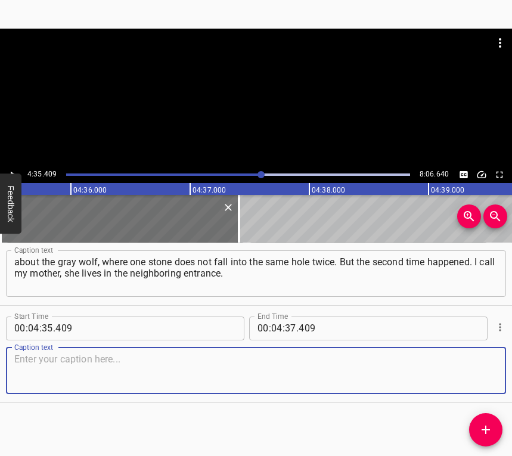
paste textarea "That trembling voice is still in my head. She had never been so scared in her l…"
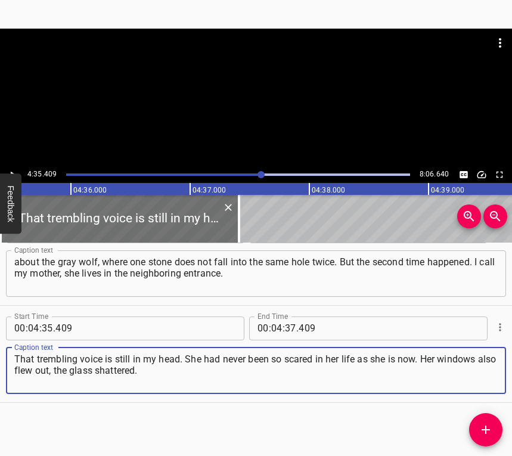
type textarea "That trembling voice is still in my head. She had never been so scared in her l…"
click at [14, 170] on icon "Play/Pause" at bounding box center [12, 174] width 11 height 11
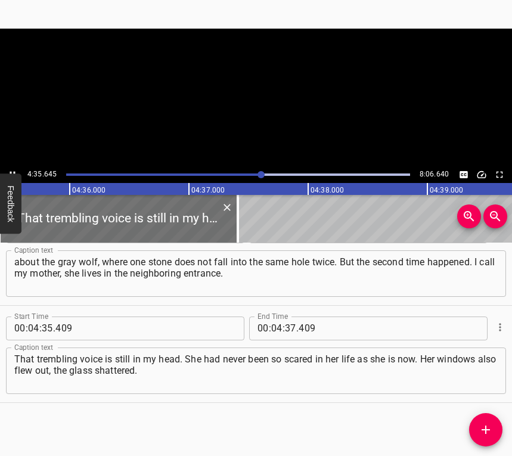
scroll to position [0, 32864]
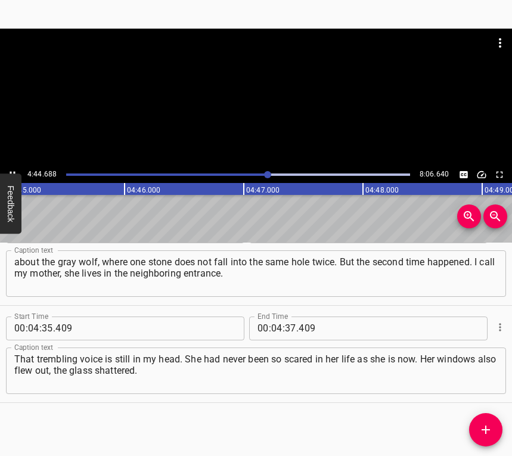
click at [11, 169] on icon "Play/Pause" at bounding box center [12, 174] width 11 height 11
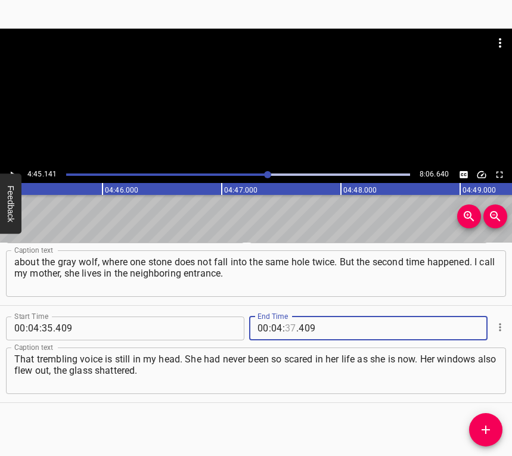
click at [286, 326] on input "number" at bounding box center [290, 329] width 11 height 24
type input "45"
type input "141"
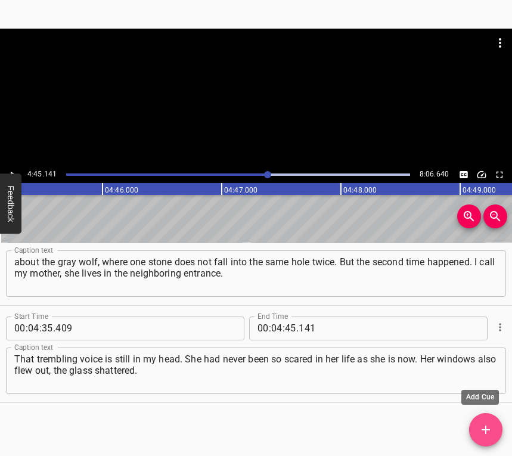
click at [476, 427] on span "Add Cue" at bounding box center [485, 430] width 33 height 14
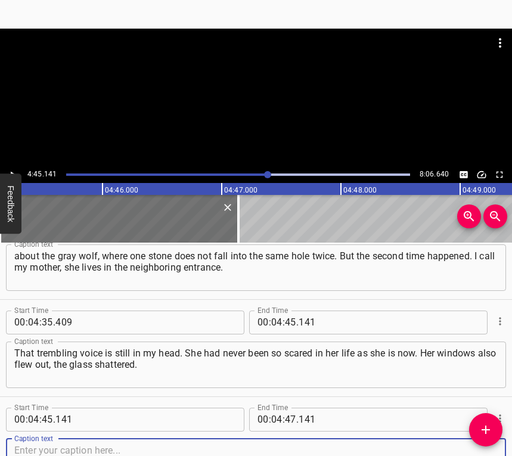
scroll to position [2369, 0]
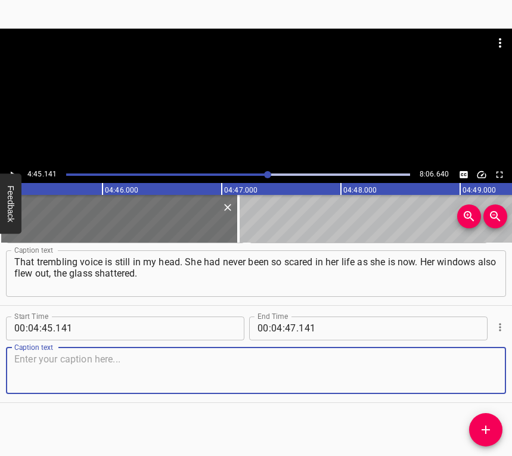
drag, startPoint x: 485, startPoint y: 375, endPoint x: 511, endPoint y: 368, distance: 26.5
click at [497, 373] on div "Start Time 00 : 04 : 45 . 141 Start Time End Time 00 : 04 : 47 . 141 End Time C…" at bounding box center [256, 354] width 512 height 97
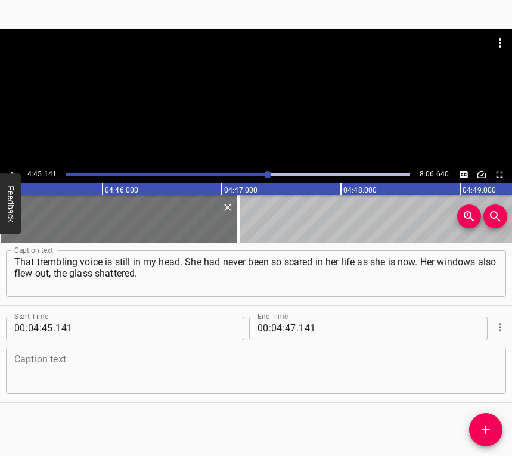
click at [39, 363] on textarea at bounding box center [255, 371] width 483 height 34
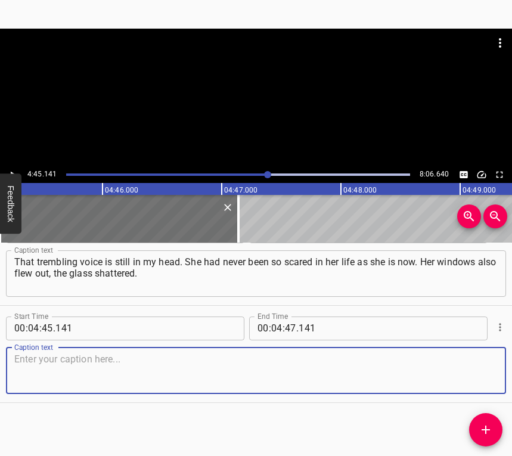
paste textarea "My stepfather is disabled, he recently had a stroke. We put in one window someh…"
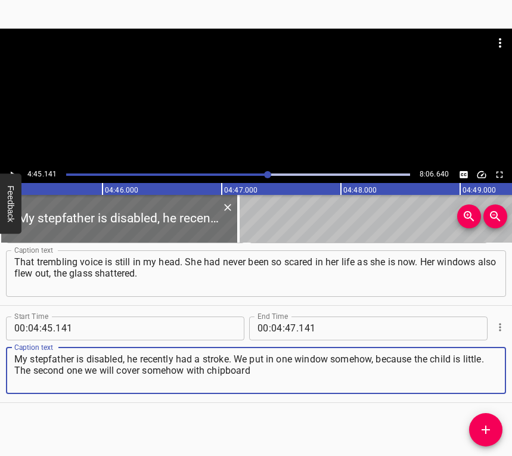
type textarea "My stepfather is disabled, he recently had a stroke. We put in one window someh…"
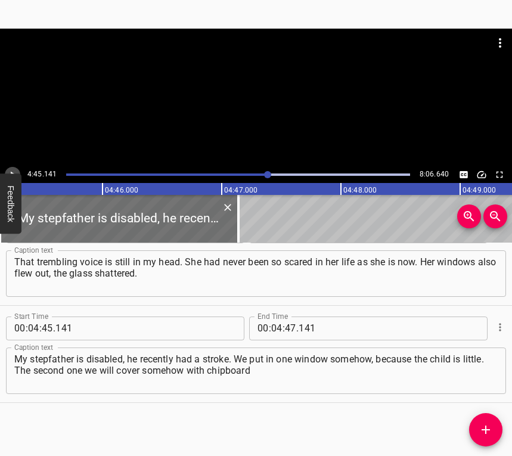
click at [13, 171] on icon "Play/Pause" at bounding box center [12, 174] width 11 height 11
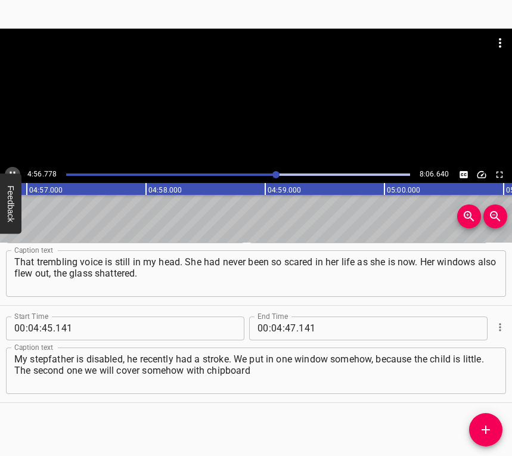
click at [11, 168] on button "Play/Pause" at bounding box center [13, 175] width 16 height 16
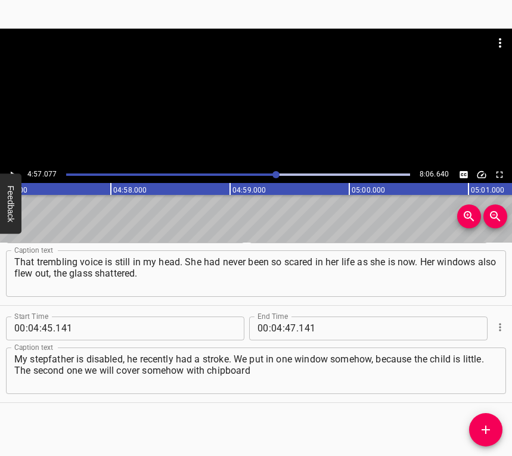
scroll to position [0, 35421]
click at [290, 325] on input "number" at bounding box center [290, 329] width 11 height 24
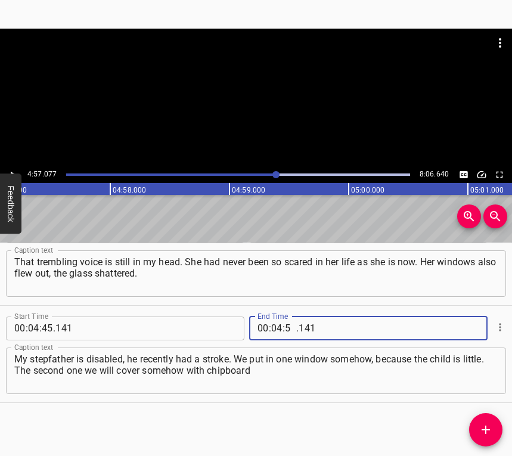
type input "57"
type input "077"
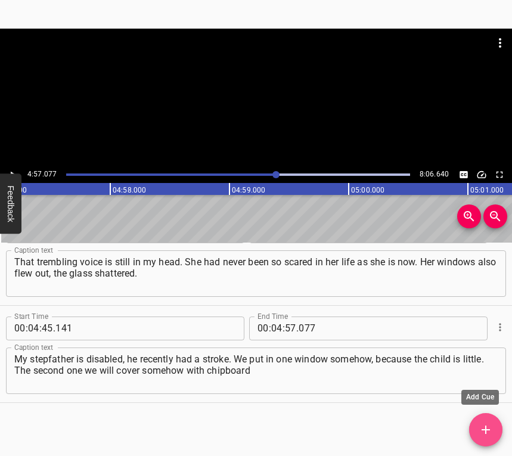
click at [485, 427] on icon "Add Cue" at bounding box center [486, 430] width 8 height 8
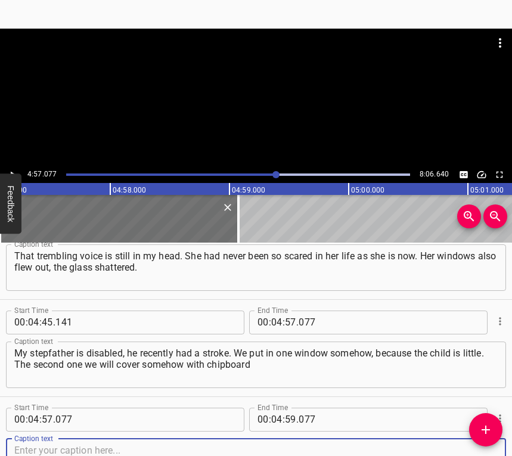
scroll to position [2466, 0]
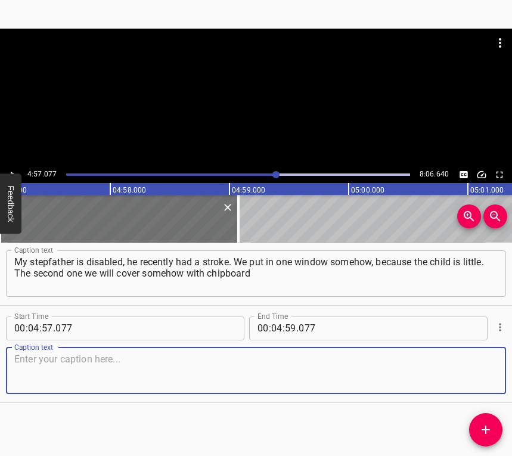
drag, startPoint x: 479, startPoint y: 367, endPoint x: 512, endPoint y: 355, distance: 34.7
click at [481, 367] on textarea at bounding box center [255, 371] width 483 height 34
click at [163, 371] on textarea at bounding box center [255, 371] width 483 height 34
paste textarea "or tape over with stretch film for now. Maybe, [DEMOGRAPHIC_DATA] willing, the …"
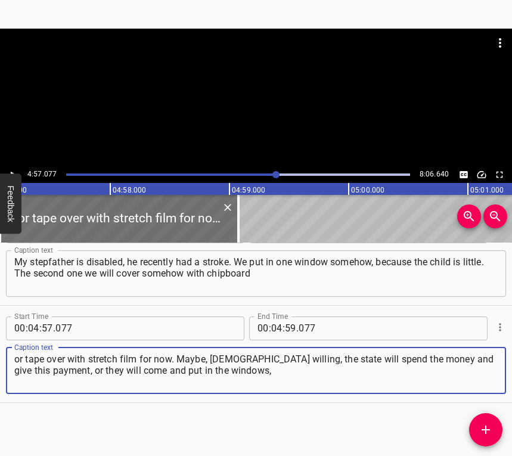
type textarea "or tape over with stretch film for now. Maybe, [DEMOGRAPHIC_DATA] willing, the …"
click at [10, 171] on icon "Play/Pause" at bounding box center [12, 174] width 11 height 11
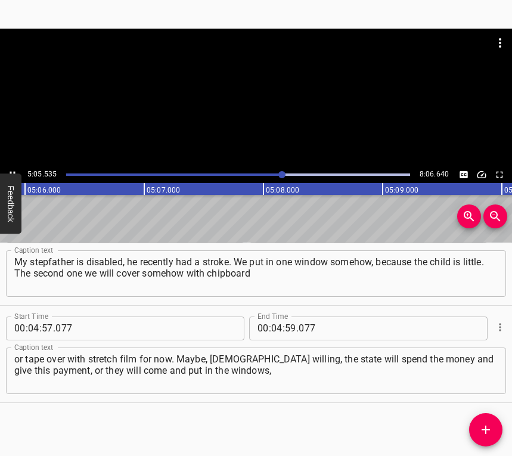
click at [11, 169] on icon "Play/Pause" at bounding box center [12, 174] width 11 height 11
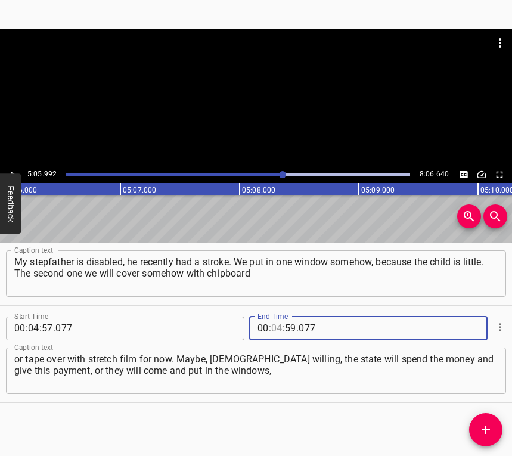
click at [274, 326] on input "number" at bounding box center [276, 329] width 11 height 24
type input "05"
type input "992"
click at [483, 423] on icon "Add Cue" at bounding box center [486, 430] width 14 height 14
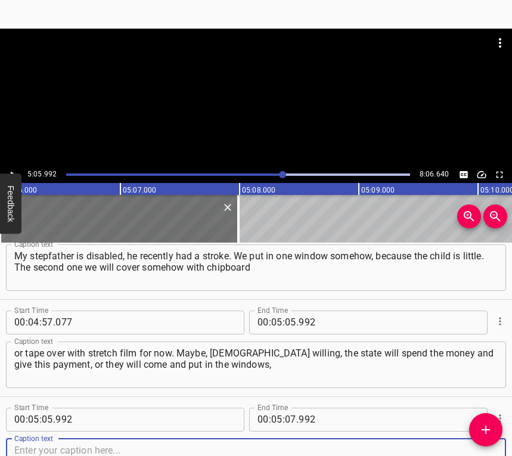
scroll to position [2563, 0]
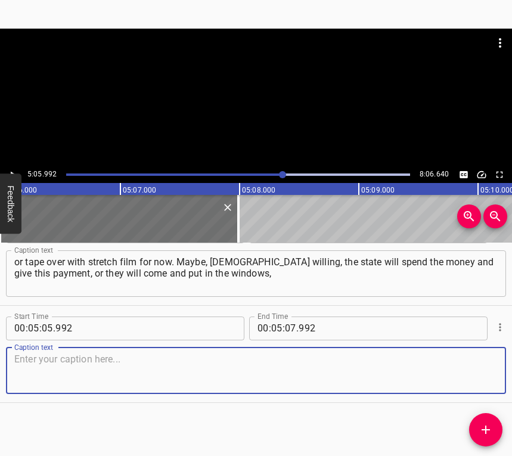
drag, startPoint x: 481, startPoint y: 376, endPoint x: 511, endPoint y: 369, distance: 31.2
click at [490, 373] on div "Caption text" at bounding box center [256, 371] width 500 height 47
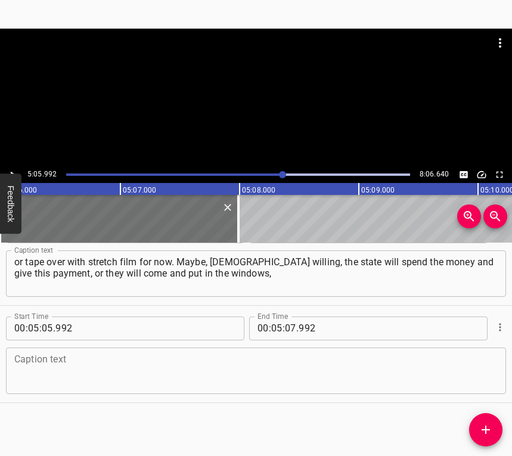
click at [144, 367] on textarea at bounding box center [255, 371] width 483 height 34
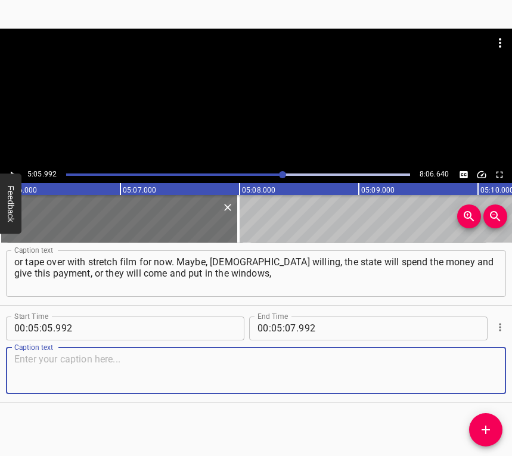
paste textarea "I do not know. I do not know how people who were left without housing are copin…"
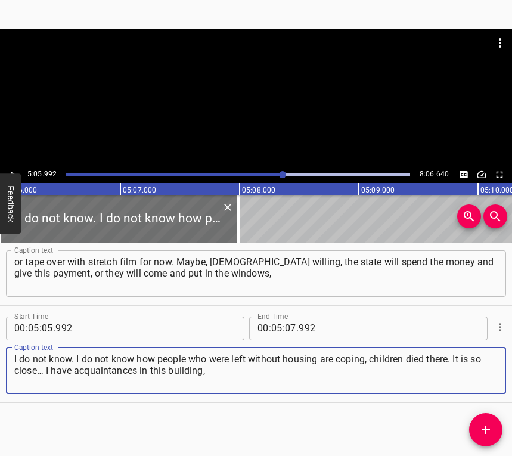
type textarea "I do not know. I do not know how people who were left without housing are copin…"
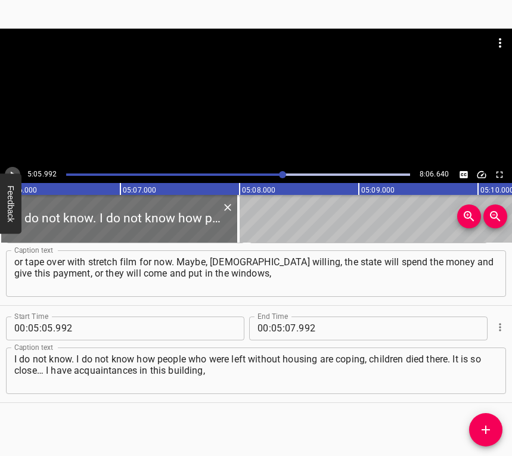
click at [16, 169] on icon "Play/Pause" at bounding box center [12, 174] width 11 height 11
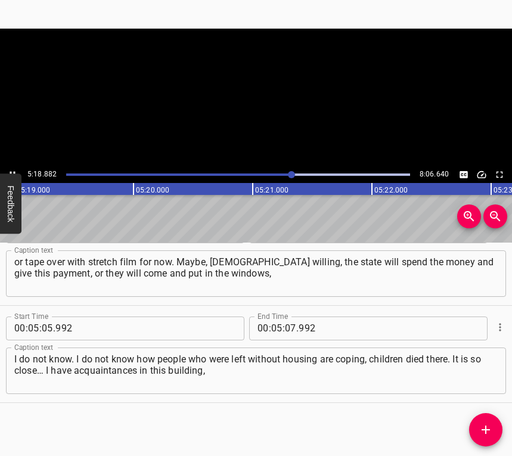
click at [13, 171] on icon "Play/Pause" at bounding box center [12, 174] width 11 height 11
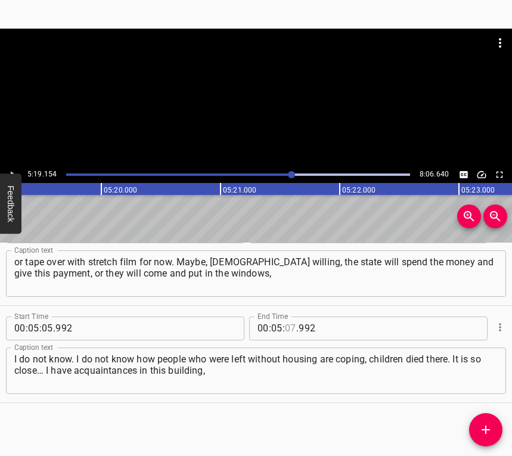
click at [285, 328] on input "number" at bounding box center [290, 329] width 11 height 24
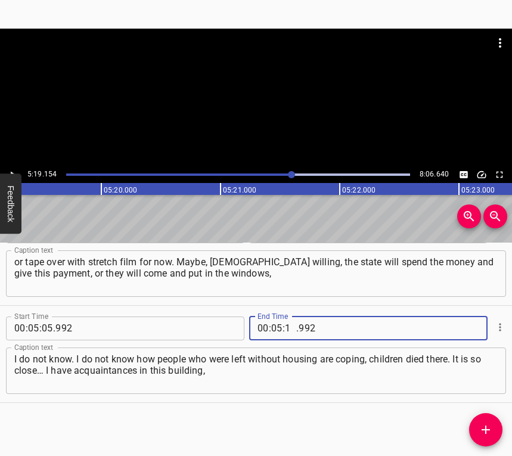
type input "19"
type input "154"
click at [489, 429] on icon "Add Cue" at bounding box center [486, 430] width 14 height 14
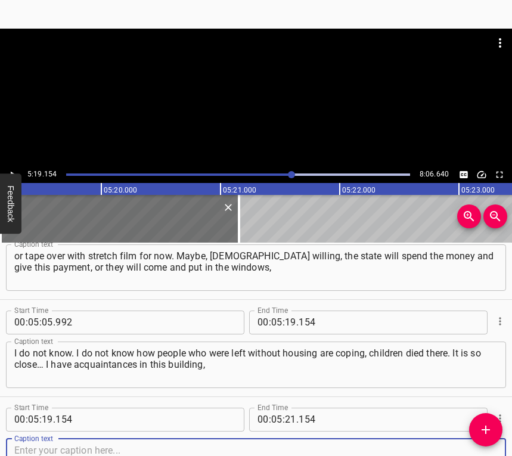
scroll to position [2660, 0]
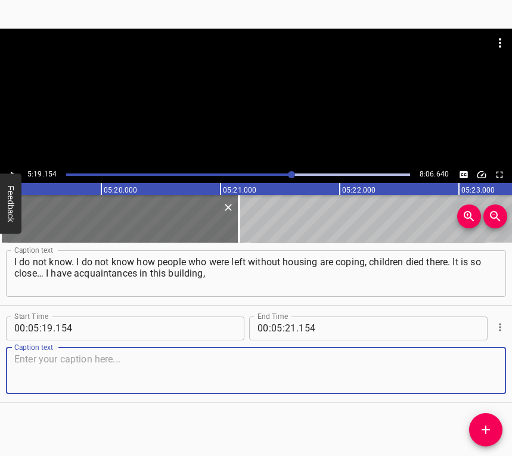
click at [482, 369] on textarea at bounding box center [255, 371] width 483 height 34
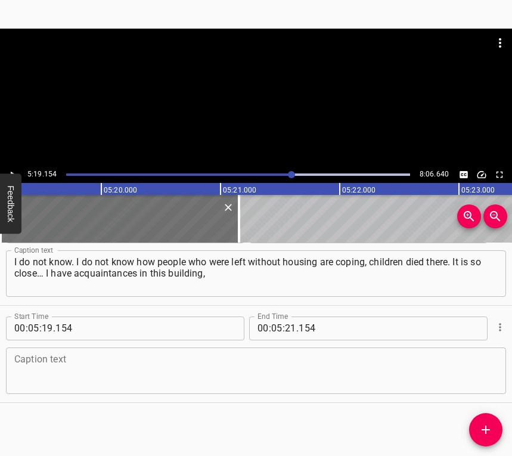
click at [100, 365] on textarea at bounding box center [255, 371] width 483 height 34
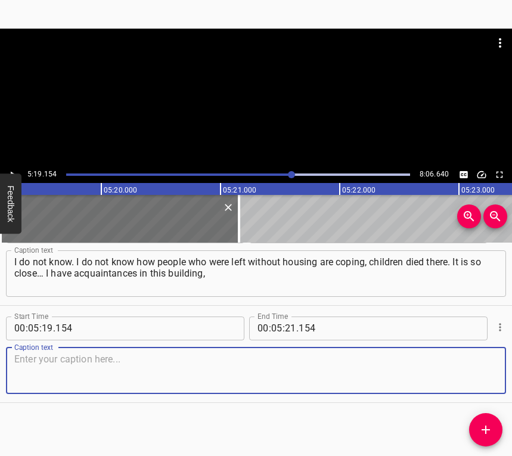
paste textarea "one was killed, and the other came out, and two minutes later there was a strik…"
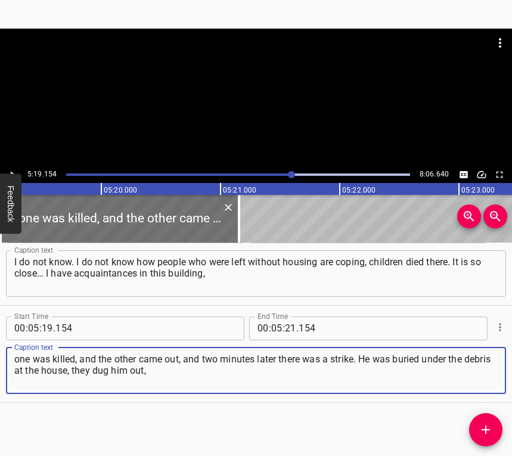
type textarea "one was killed, and the other came out, and two minutes later there was a strik…"
click at [11, 168] on button "Play/Pause" at bounding box center [13, 175] width 16 height 16
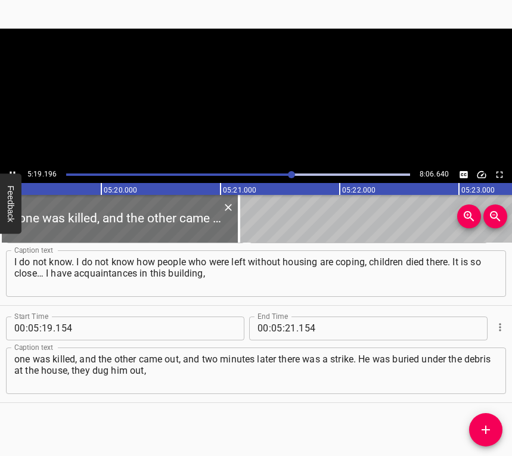
scroll to position [0, 38058]
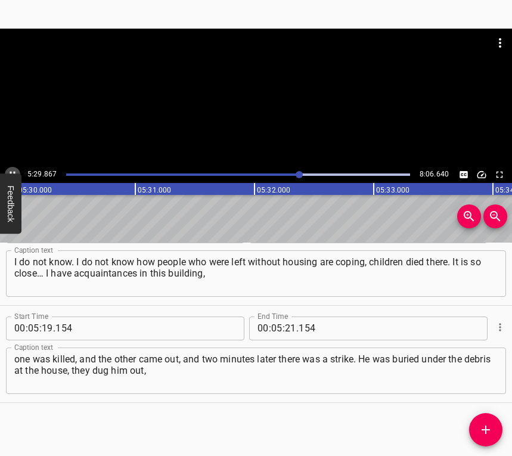
click at [13, 170] on icon "Play/Pause" at bounding box center [12, 174] width 11 height 11
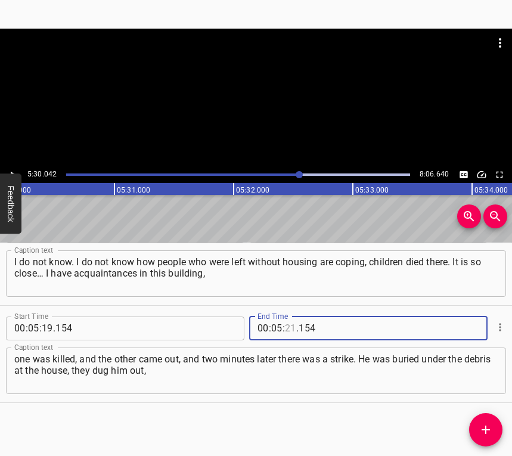
click at [285, 325] on input "number" at bounding box center [290, 329] width 11 height 24
type input "30"
type input "042"
drag, startPoint x: 492, startPoint y: 423, endPoint x: 498, endPoint y: 430, distance: 9.3
click at [491, 423] on icon "Add Cue" at bounding box center [486, 430] width 14 height 14
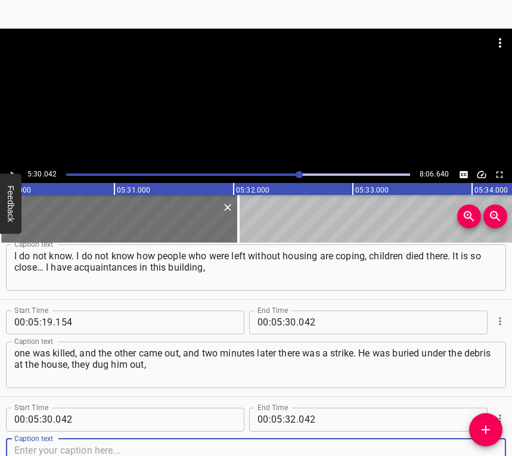
scroll to position [2757, 0]
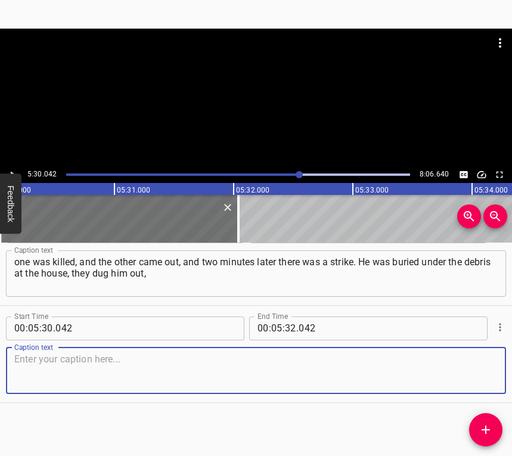
drag, startPoint x: 480, startPoint y: 374, endPoint x: 507, endPoint y: 371, distance: 27.1
click at [488, 374] on div "Caption text" at bounding box center [256, 371] width 500 height 47
click at [135, 374] on textarea at bounding box center [255, 371] width 483 height 34
paste textarea "and he came to me. His kidneys and ribs were injured, he went by ambulance to t…"
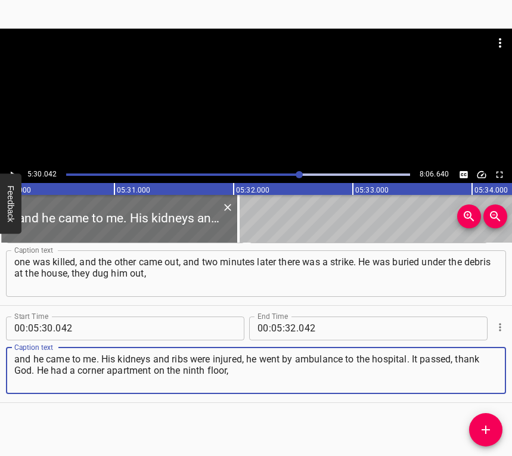
type textarea "and he came to me. His kidneys and ribs were injured, he went by ambulance to t…"
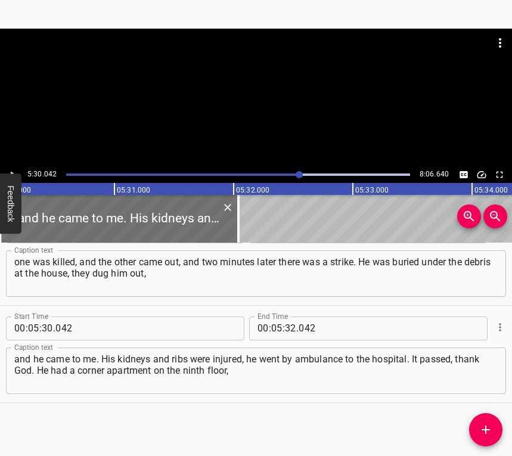
click at [14, 166] on div at bounding box center [256, 98] width 512 height 138
click at [14, 170] on icon "Play/Pause" at bounding box center [12, 174] width 11 height 11
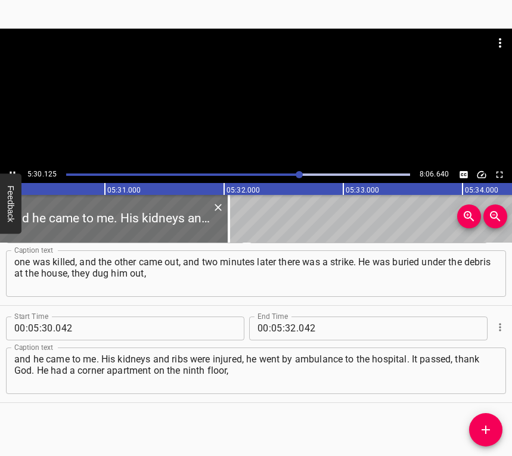
scroll to position [0, 39393]
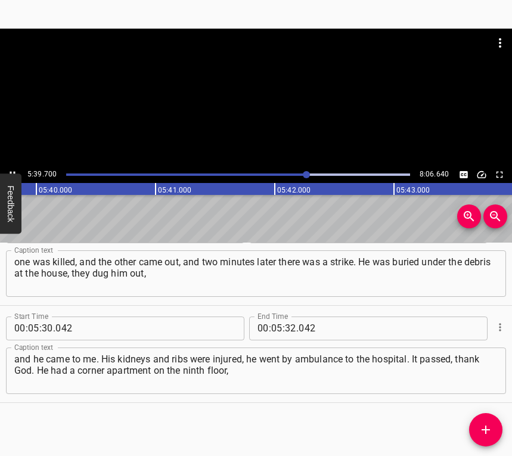
click at [11, 166] on div at bounding box center [256, 98] width 512 height 138
click at [305, 172] on div at bounding box center [305, 174] width 7 height 7
click at [14, 170] on icon "Play/Pause" at bounding box center [12, 174] width 11 height 11
click at [285, 324] on input "number" at bounding box center [290, 329] width 11 height 24
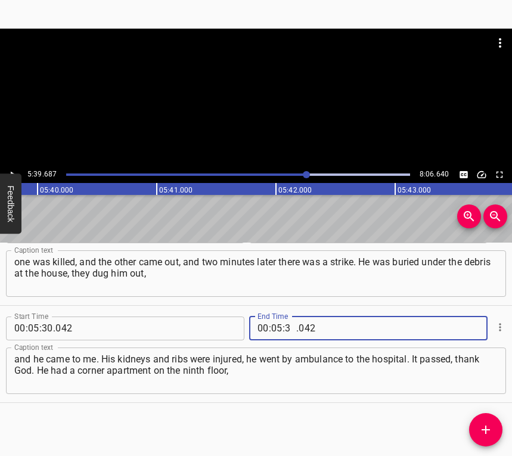
type input "39"
type input "687"
click at [482, 427] on icon "Add Cue" at bounding box center [486, 430] width 14 height 14
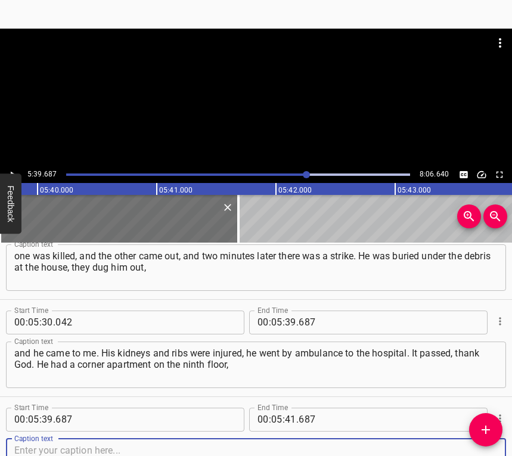
scroll to position [2854, 0]
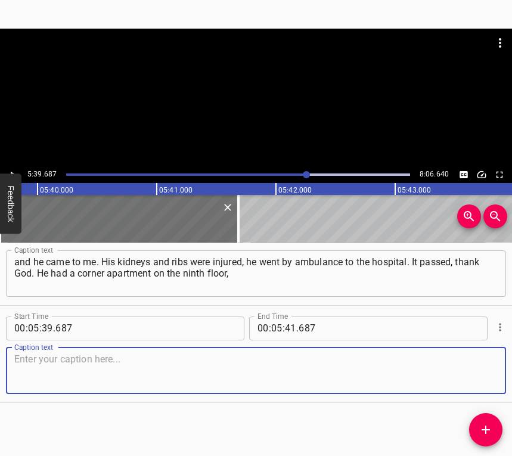
click at [481, 374] on textarea at bounding box center [255, 371] width 483 height 34
click at [157, 379] on textarea at bounding box center [255, 371] width 483 height 34
paste textarea "and now it is gone, as if cut off with a knife. [PERSON_NAME], a very good acqu…"
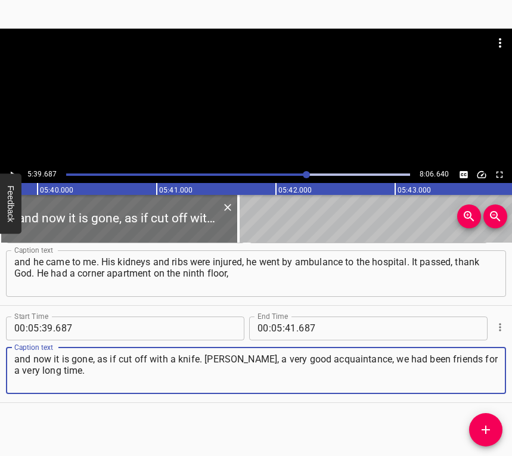
type textarea "and now it is gone, as if cut off with a knife. [PERSON_NAME], a very good acqu…"
click at [13, 168] on button "Play/Pause" at bounding box center [13, 175] width 16 height 16
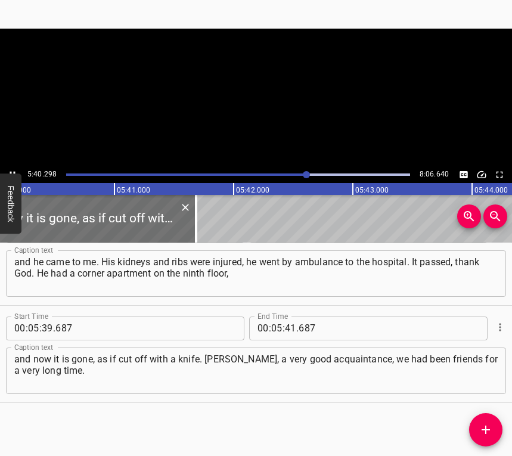
scroll to position [0, 40574]
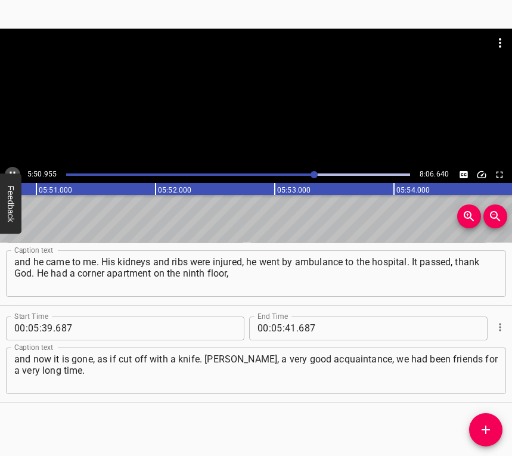
click at [11, 170] on icon "Play/Pause" at bounding box center [12, 174] width 11 height 11
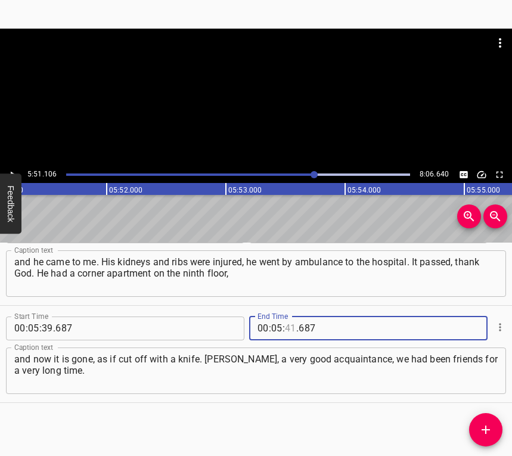
click at [285, 321] on input "number" at bounding box center [290, 329] width 11 height 24
type input "51"
type input "106"
drag, startPoint x: 485, startPoint y: 427, endPoint x: 497, endPoint y: 437, distance: 15.6
click at [485, 427] on icon "Add Cue" at bounding box center [486, 430] width 8 height 8
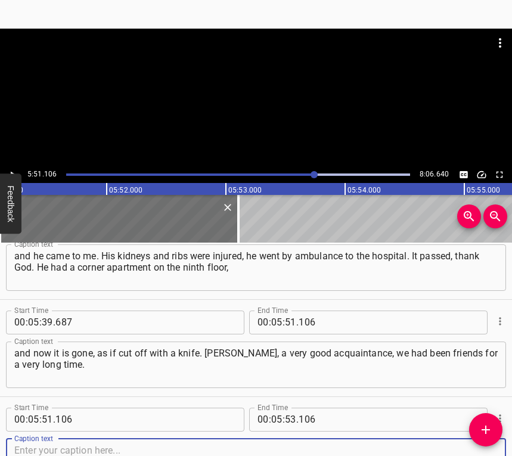
scroll to position [2952, 0]
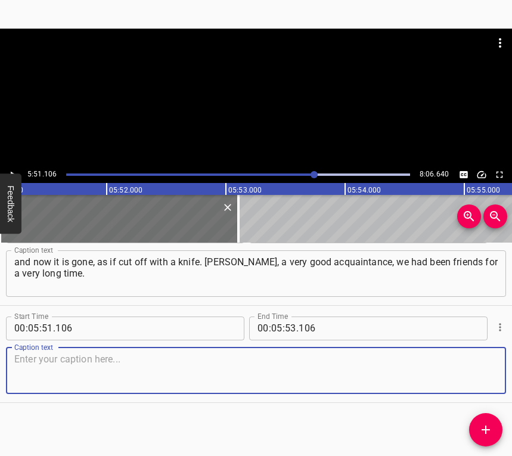
drag, startPoint x: 483, startPoint y: 367, endPoint x: 509, endPoint y: 359, distance: 26.6
click at [492, 363] on div "Caption text" at bounding box center [256, 371] width 500 height 47
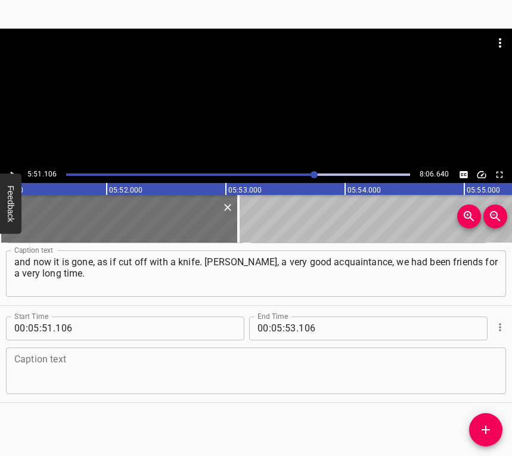
click at [145, 373] on textarea at bounding box center [255, 371] width 483 height 34
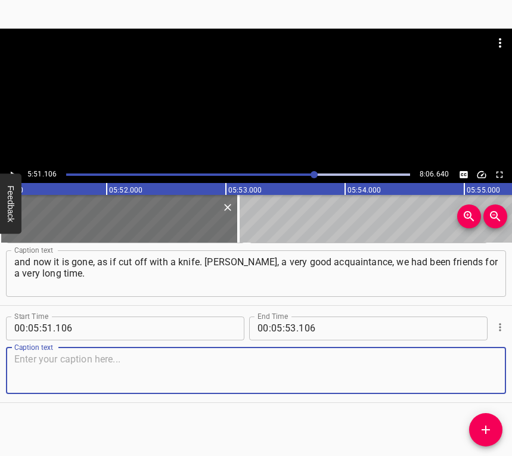
paste textarea "I did not believe that he was killed until they told me. He came to me in a dre…"
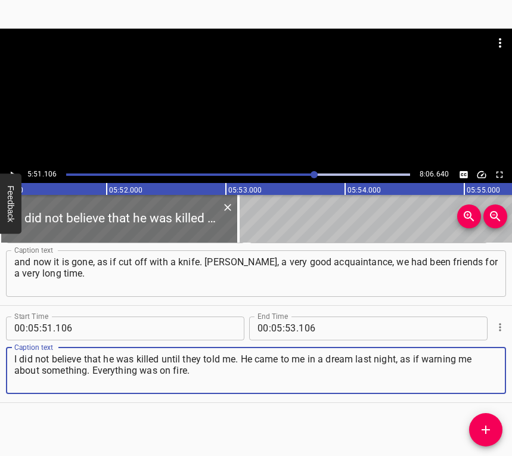
type textarea "I did not believe that he was killed until they told me. He came to me in a dre…"
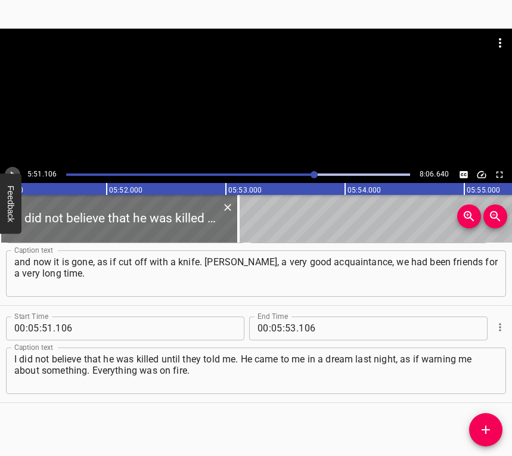
click at [13, 171] on icon "Play/Pause" at bounding box center [12, 174] width 11 height 11
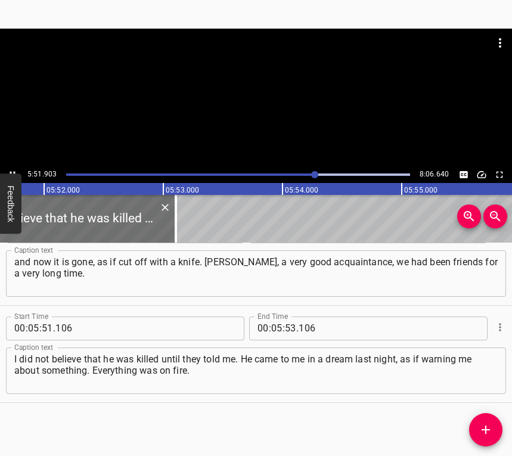
scroll to position [0, 41957]
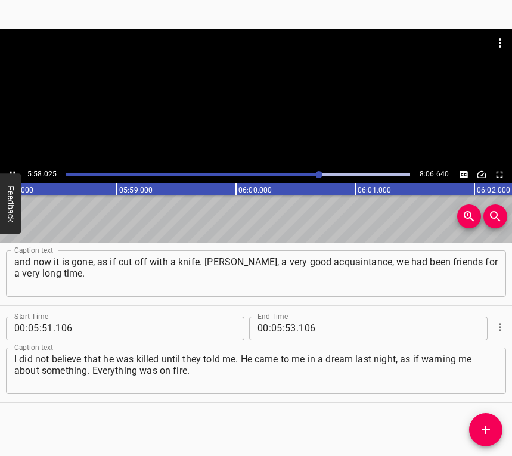
click at [14, 168] on button "Play/Pause" at bounding box center [13, 175] width 16 height 16
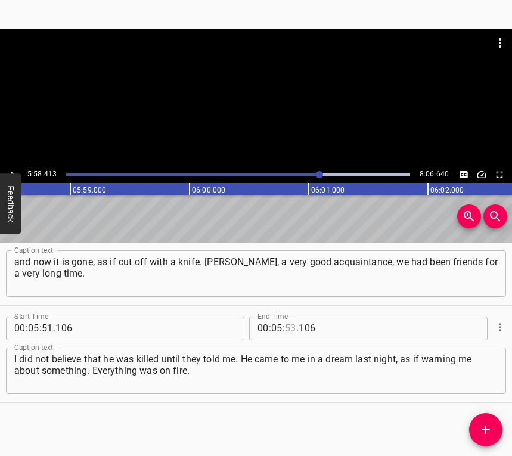
click at [287, 324] on input "number" at bounding box center [290, 329] width 11 height 24
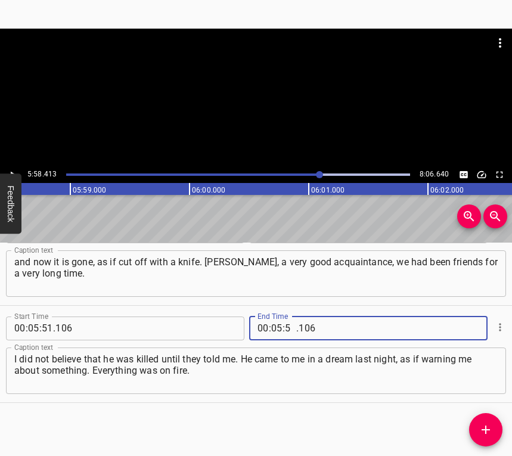
type input "58"
type input "413"
click at [488, 430] on icon "Add Cue" at bounding box center [486, 430] width 8 height 8
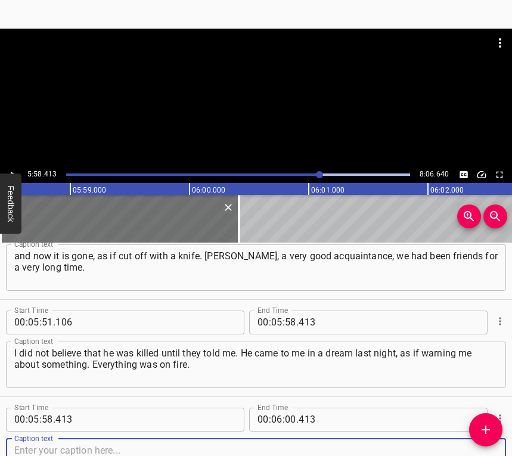
scroll to position [3049, 0]
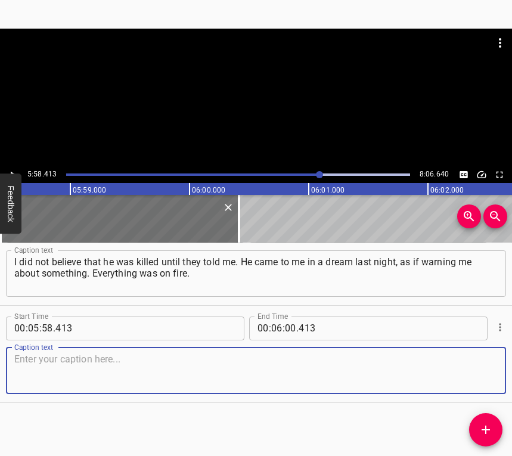
click at [463, 374] on textarea at bounding box center [255, 371] width 483 height 34
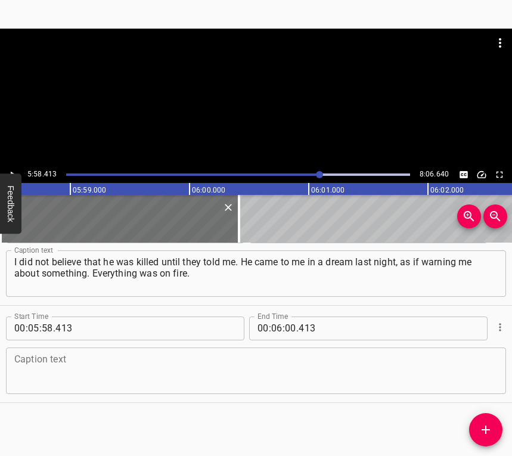
click at [59, 371] on textarea at bounding box center [255, 371] width 483 height 34
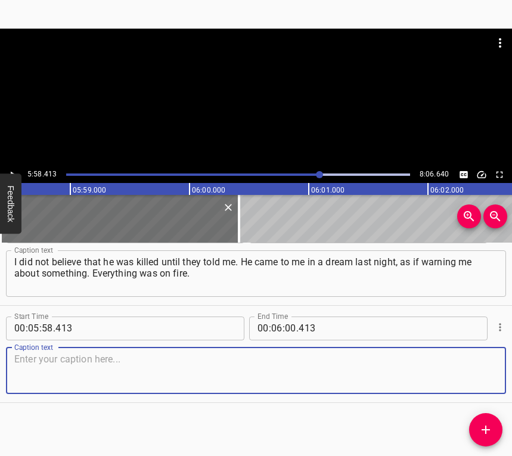
paste textarea "I could not remember what he had told me, but now I remembered, while I was wal…"
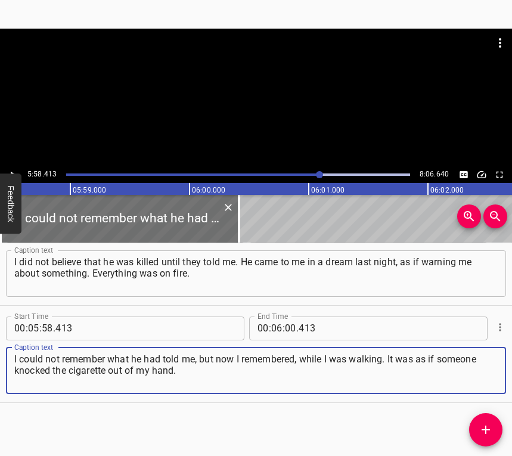
type textarea "I could not remember what he had told me, but now I remembered, while I was wal…"
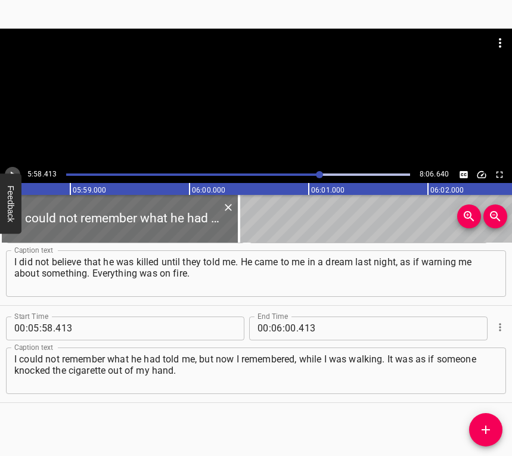
click at [14, 173] on icon "Play/Pause" at bounding box center [12, 174] width 11 height 11
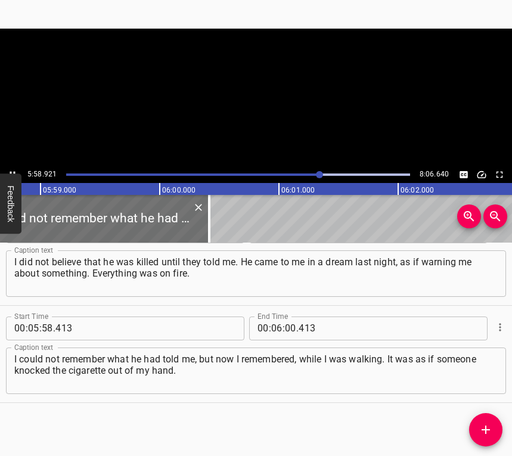
scroll to position [0, 42794]
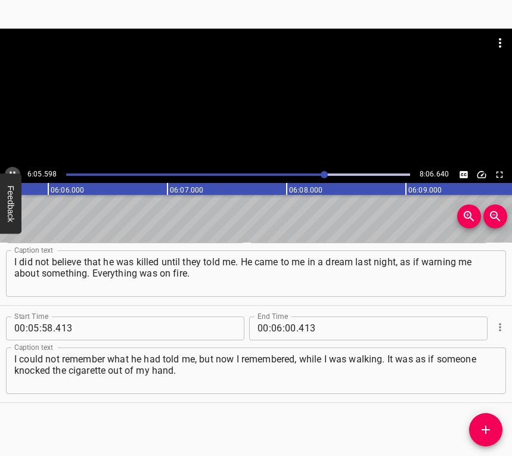
click at [11, 169] on button "Play/Pause" at bounding box center [13, 175] width 16 height 16
click at [281, 321] on div "00 : 06 : 00 . 413" at bounding box center [332, 329] width 167 height 24
click at [286, 324] on input "number" at bounding box center [290, 329] width 11 height 24
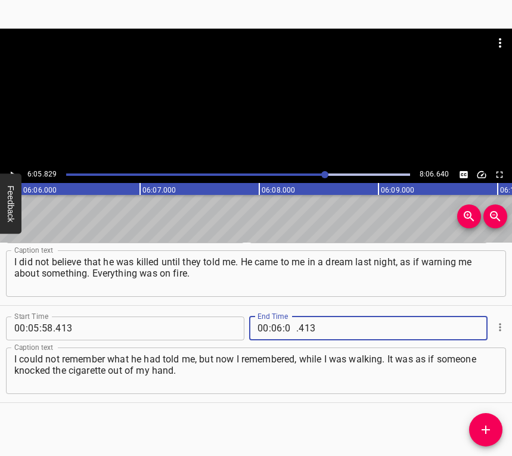
type input "05"
type input "829"
click at [489, 426] on icon "Add Cue" at bounding box center [486, 430] width 14 height 14
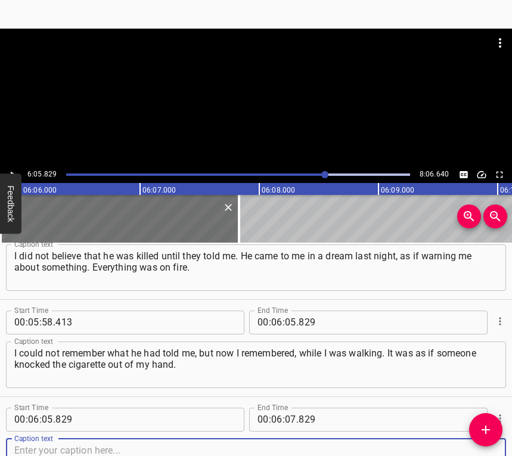
scroll to position [3146, 0]
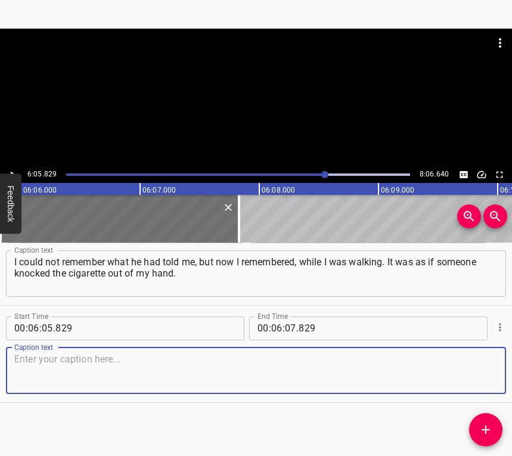
click at [480, 373] on textarea at bounding box center [255, 371] width 483 height 34
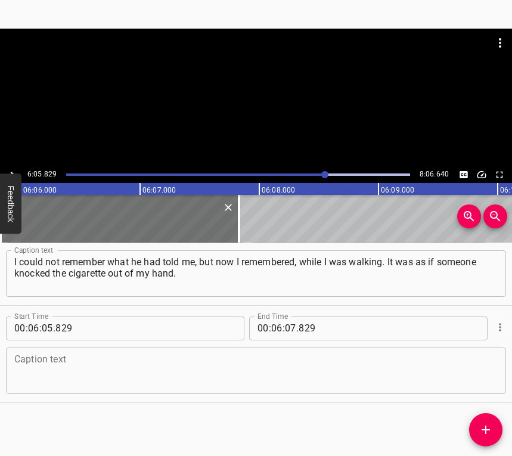
click at [72, 367] on textarea at bounding box center [255, 371] width 483 height 34
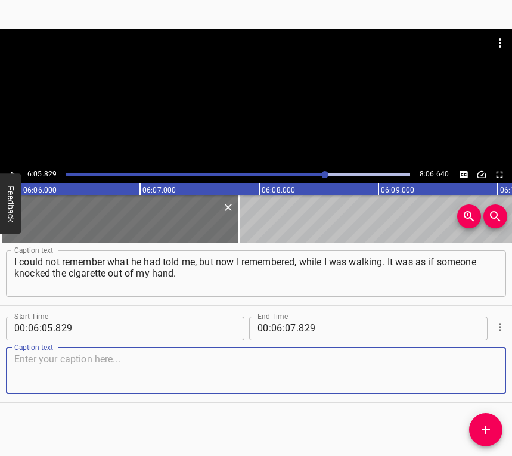
paste textarea "I got frightened. A guy walks by and says: “What are you doing?” I say that I a…"
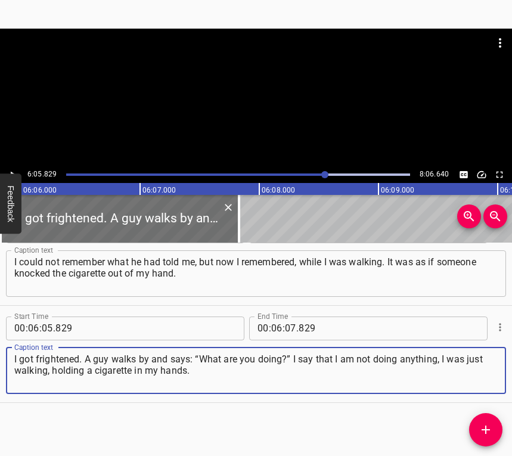
type textarea "I got frightened. A guy walks by and says: “What are you doing?” I say that I a…"
click at [13, 172] on icon "Play/Pause" at bounding box center [12, 174] width 11 height 11
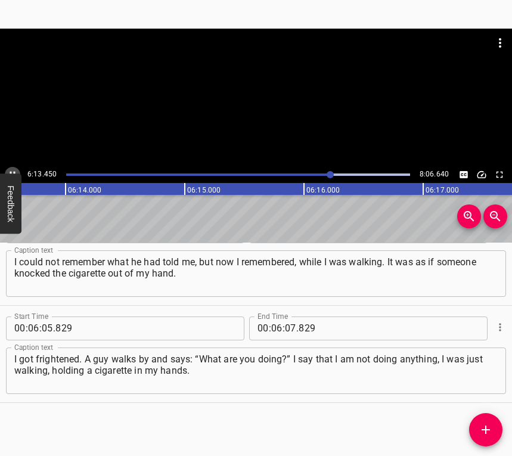
click at [12, 168] on button "Play/Pause" at bounding box center [13, 175] width 16 height 16
click at [285, 326] on input "number" at bounding box center [290, 329] width 11 height 24
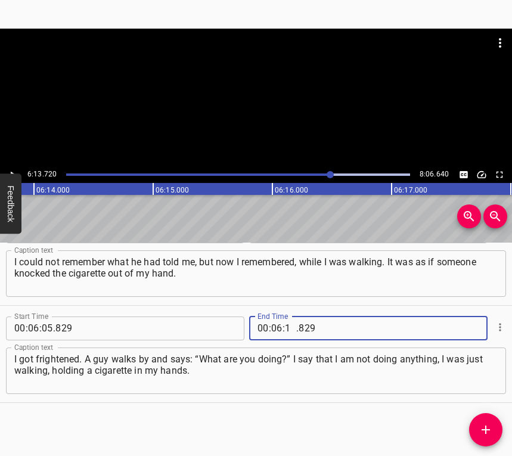
type input "13"
type input "720"
click at [481, 423] on icon "Add Cue" at bounding box center [486, 430] width 14 height 14
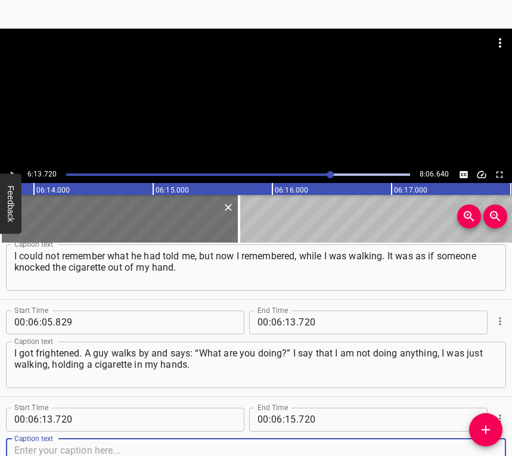
scroll to position [3243, 0]
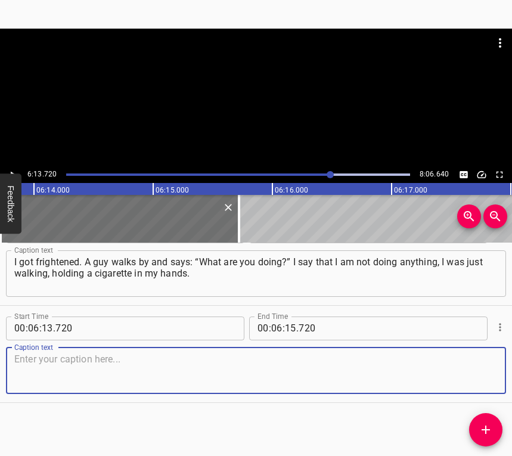
drag, startPoint x: 478, startPoint y: 371, endPoint x: 507, endPoint y: 367, distance: 30.1
click at [479, 371] on textarea at bounding box center [255, 371] width 483 height 34
click at [87, 355] on textarea at bounding box center [255, 371] width 483 height 34
paste textarea "I had the feeling that someone had struck my hands. Now I believe that he is go…"
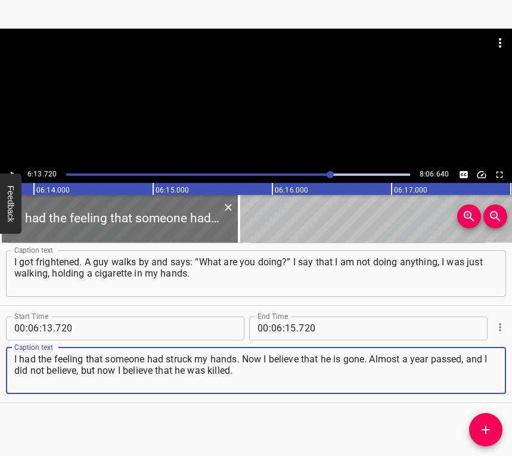
type textarea "I had the feeling that someone had struck my hands. Now I believe that he is go…"
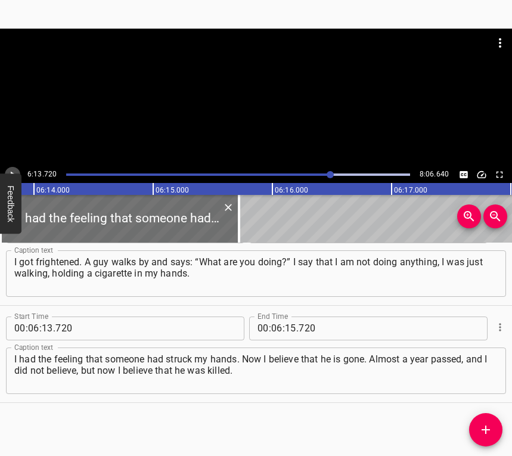
click at [14, 169] on icon "Play/Pause" at bounding box center [12, 174] width 11 height 11
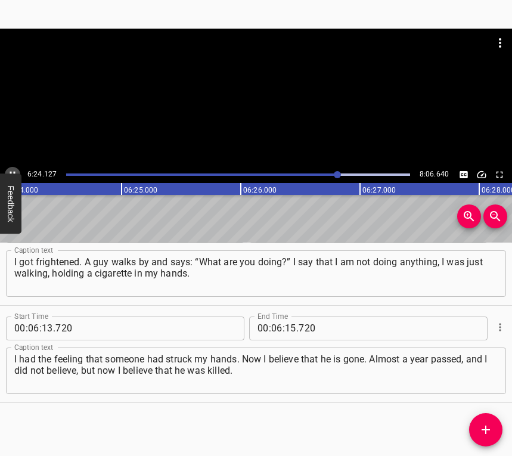
click at [14, 168] on button "Play/Pause" at bounding box center [13, 175] width 16 height 16
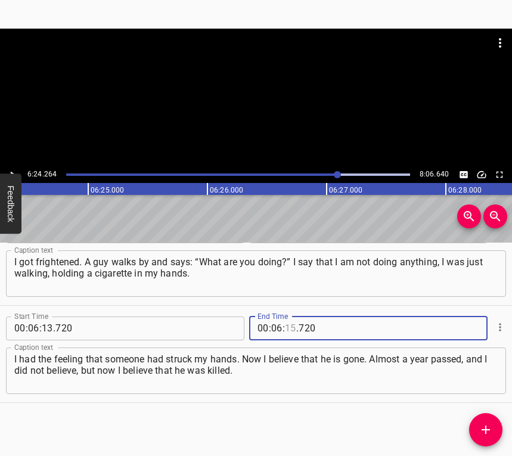
click at [290, 326] on input "number" at bounding box center [290, 329] width 11 height 24
type input "24"
type input "264"
click at [485, 425] on icon "Add Cue" at bounding box center [486, 430] width 14 height 14
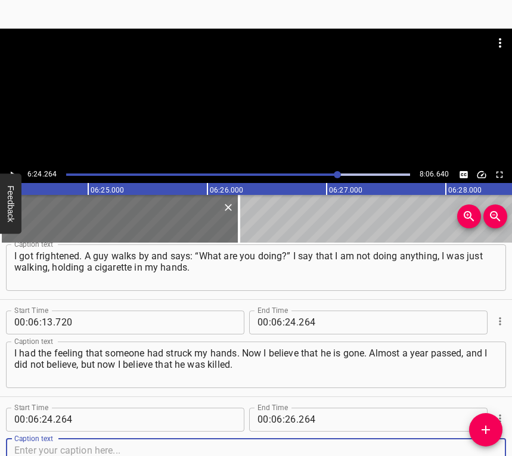
scroll to position [3340, 0]
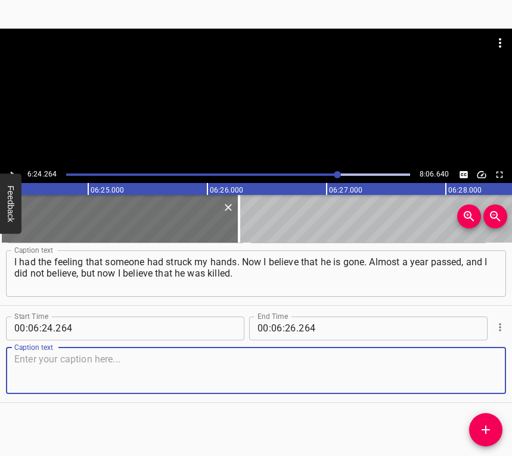
click at [481, 387] on textarea at bounding box center [255, 371] width 483 height 34
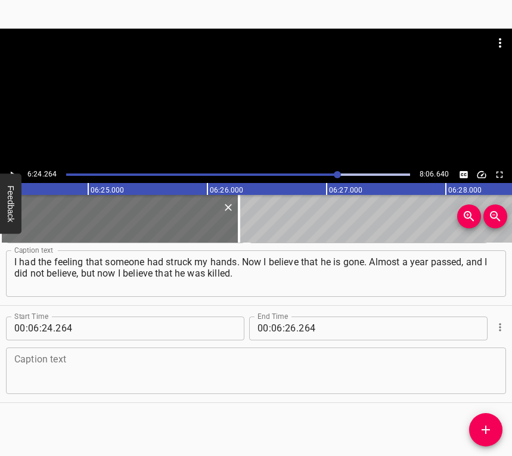
click at [89, 373] on textarea at bounding box center [255, 371] width 483 height 34
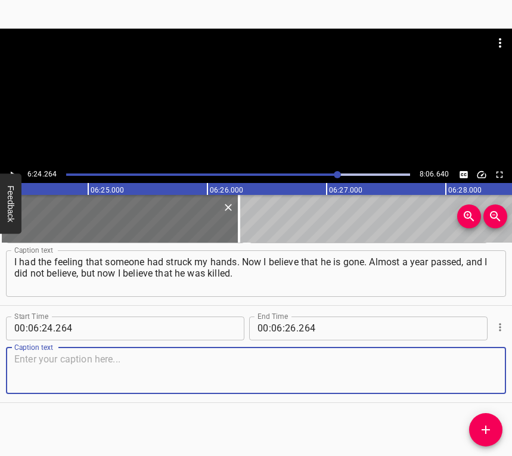
paste textarea "What helps me hold on is my son and the cat. I do not give up, because I have s…"
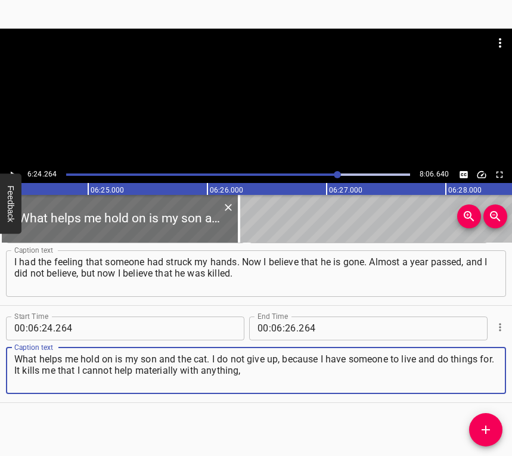
type textarea "What helps me hold on is my son and the cat. I do not give up, because I have s…"
click at [16, 168] on button "Play/Pause" at bounding box center [13, 175] width 16 height 16
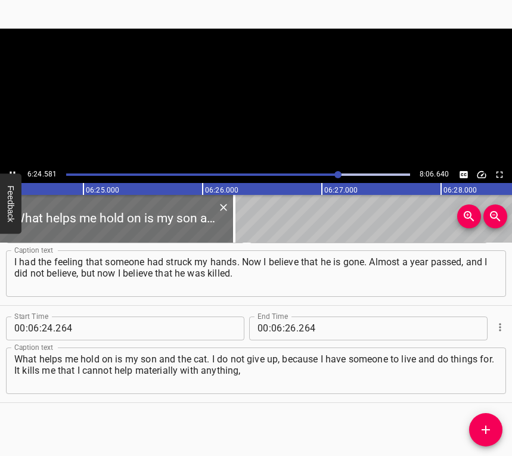
scroll to position [0, 45853]
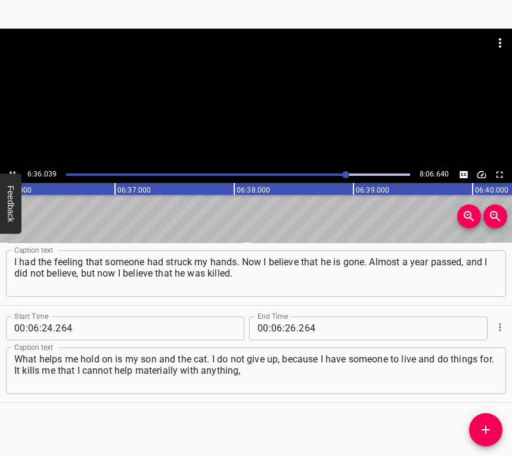
click at [11, 168] on button "Play/Pause" at bounding box center [13, 175] width 16 height 16
click at [285, 324] on input "number" at bounding box center [290, 329] width 11 height 24
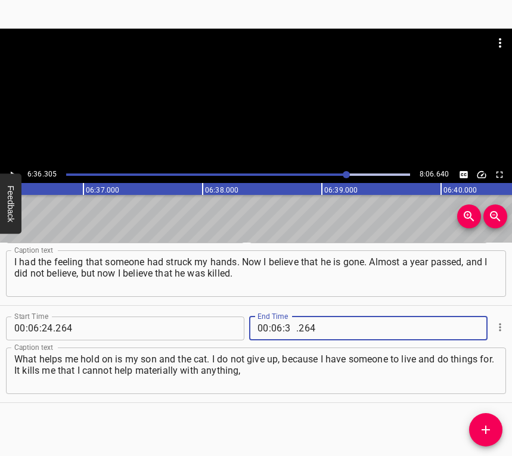
type input "36"
type input "305"
click at [486, 424] on icon "Add Cue" at bounding box center [486, 430] width 14 height 14
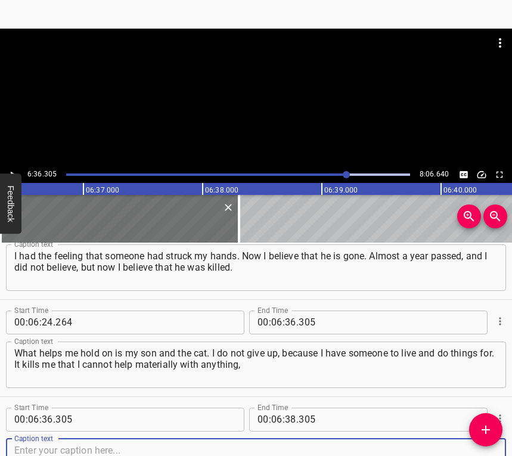
scroll to position [3437, 0]
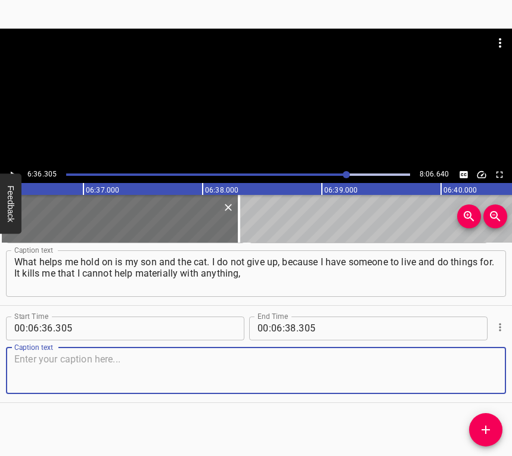
drag, startPoint x: 478, startPoint y: 379, endPoint x: 488, endPoint y: 375, distance: 10.2
click at [478, 378] on textarea at bounding box center [255, 371] width 483 height 34
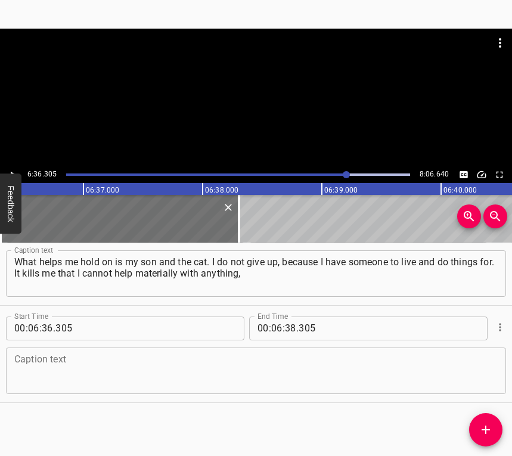
click at [32, 370] on textarea at bounding box center [255, 371] width 483 height 34
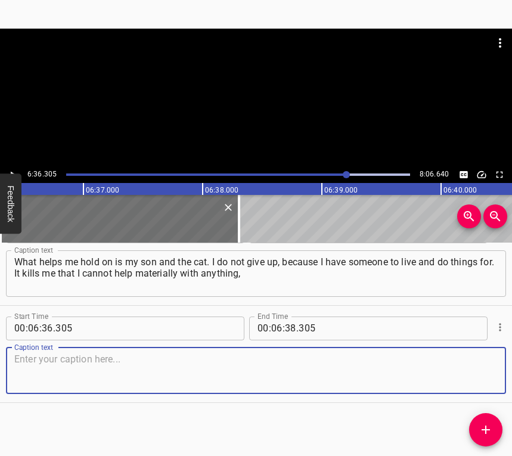
paste textarea "not even physically go and help, no one lets me, because it affects the psyche.…"
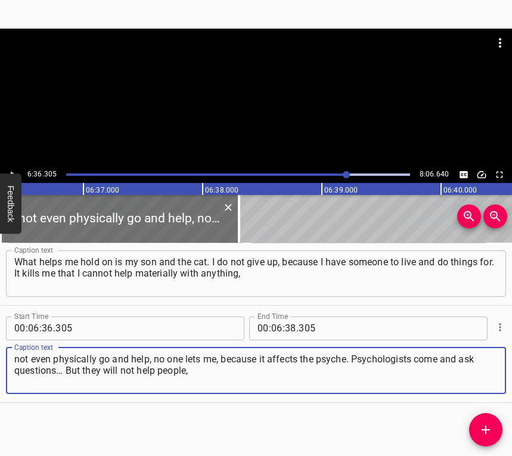
type textarea "not even physically go and help, no one lets me, because it affects the psyche.…"
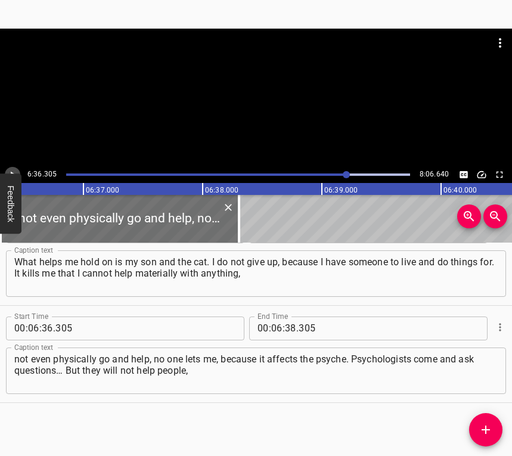
click at [15, 171] on icon "Play/Pause" at bounding box center [12, 174] width 11 height 11
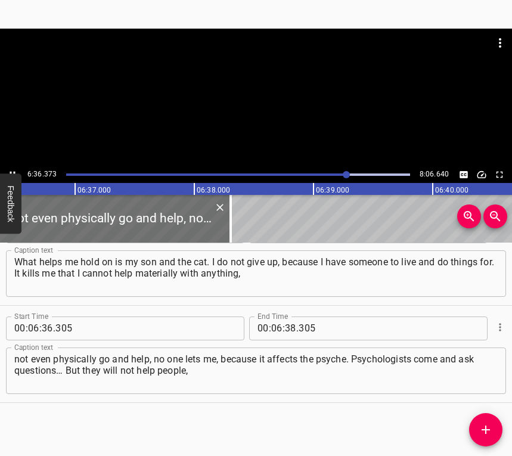
scroll to position [0, 47290]
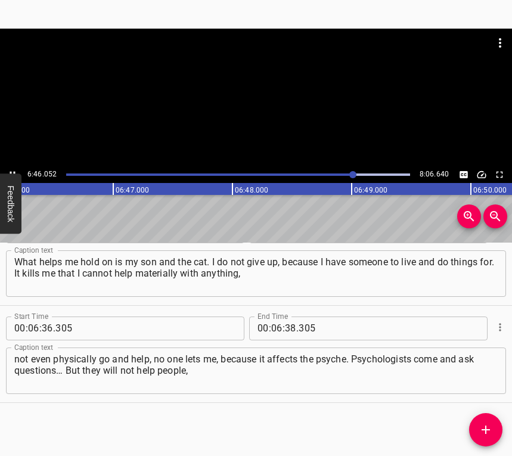
click at [15, 168] on button "Play/Pause" at bounding box center [13, 175] width 16 height 16
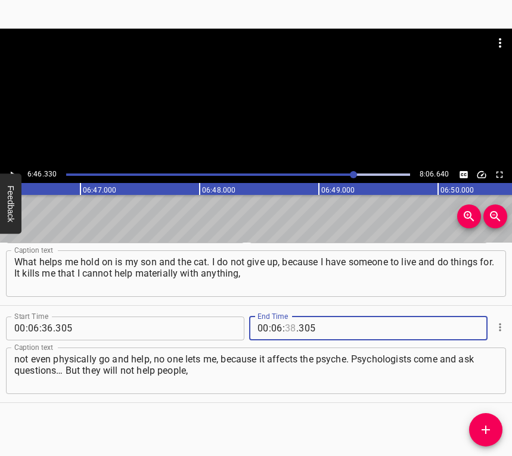
click at [285, 323] on input "number" at bounding box center [290, 329] width 11 height 24
type input "46"
type input "330"
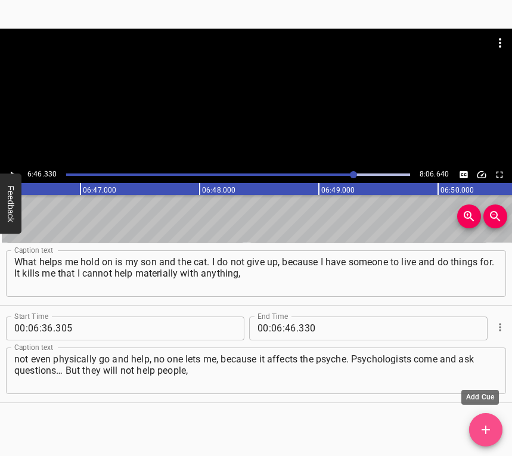
click at [486, 428] on icon "Add Cue" at bounding box center [486, 430] width 8 height 8
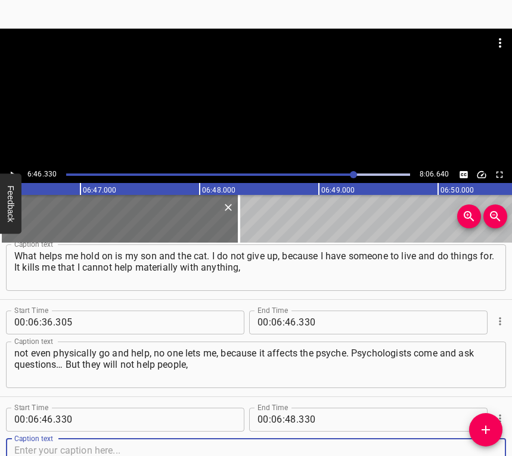
scroll to position [3535, 0]
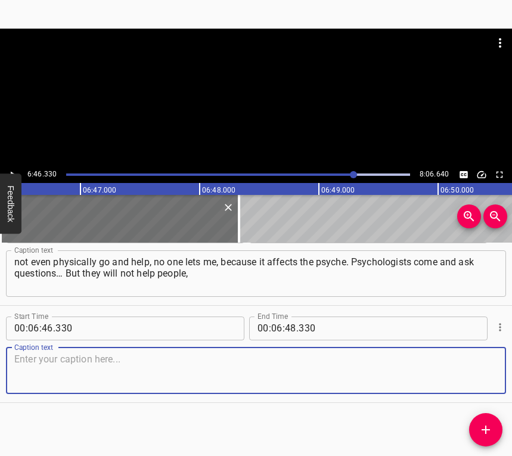
click at [476, 369] on textarea at bounding box center [255, 371] width 483 height 34
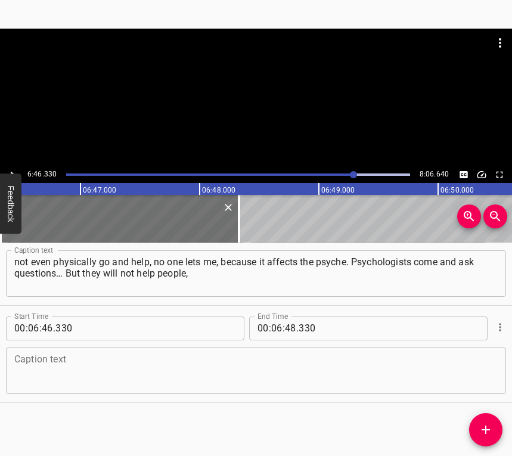
click at [97, 365] on textarea at bounding box center [255, 371] width 483 height 34
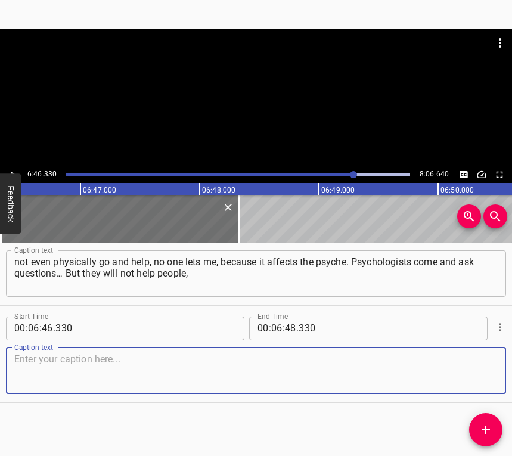
paste textarea "people somehow cope on their own, and I do the same. [PERSON_NAME] still fills …"
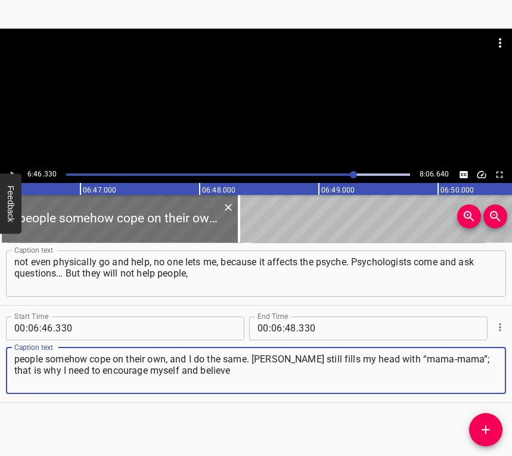
type textarea "people somehow cope on their own, and I do the same. [PERSON_NAME] still fills …"
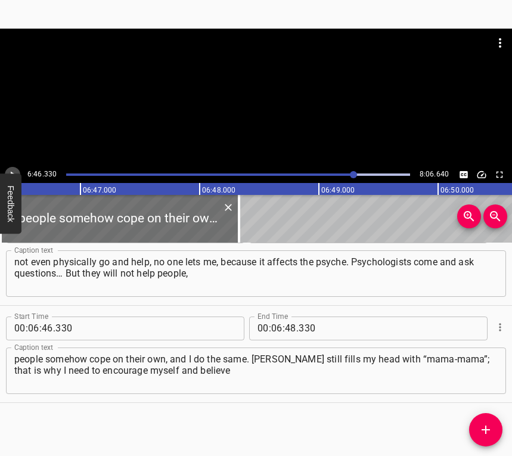
click at [10, 172] on icon "Play/Pause" at bounding box center [12, 174] width 11 height 11
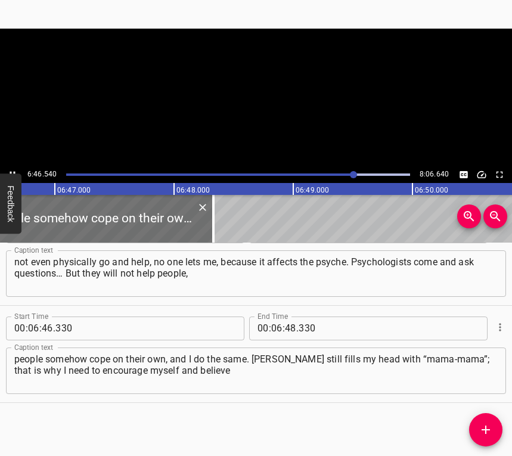
scroll to position [0, 48504]
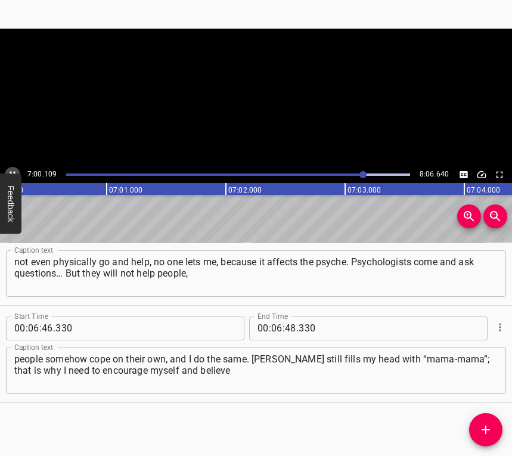
click at [10, 171] on icon "Play/Pause" at bounding box center [12, 174] width 11 height 11
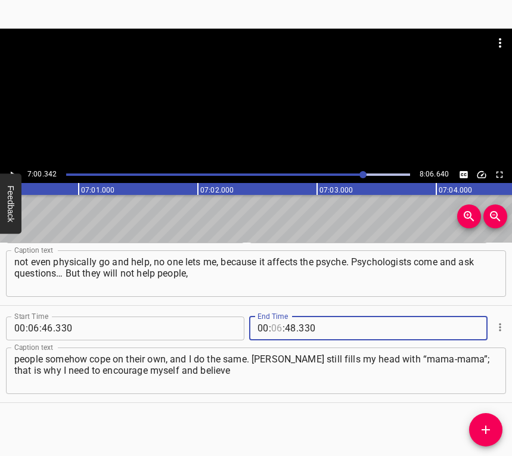
click at [273, 326] on input "number" at bounding box center [276, 329] width 11 height 24
type input "07"
type input "00"
type input "342"
click at [485, 423] on icon "Add Cue" at bounding box center [486, 430] width 14 height 14
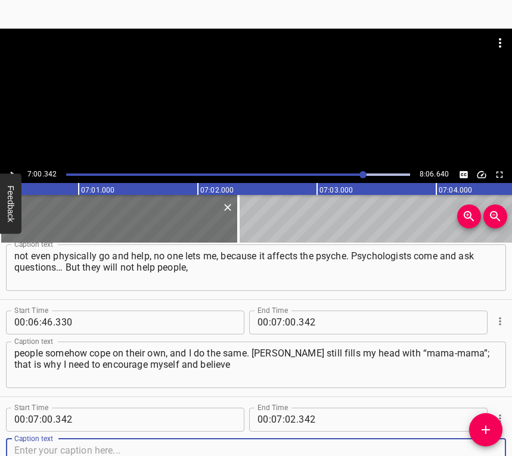
scroll to position [3632, 0]
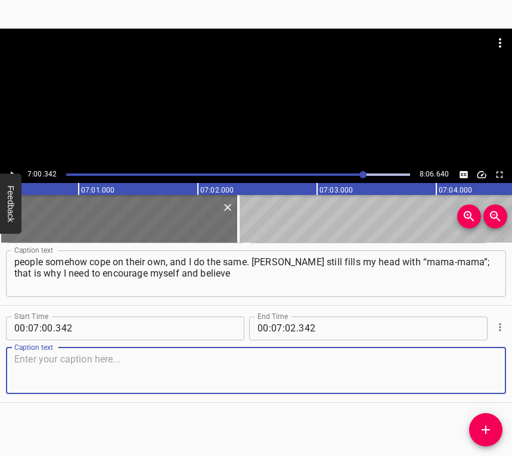
click at [473, 371] on textarea at bounding box center [255, 371] width 483 height 34
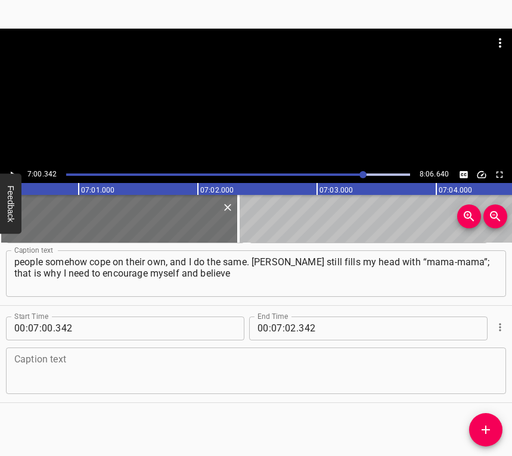
click at [223, 373] on textarea at bounding box center [255, 371] width 483 height 34
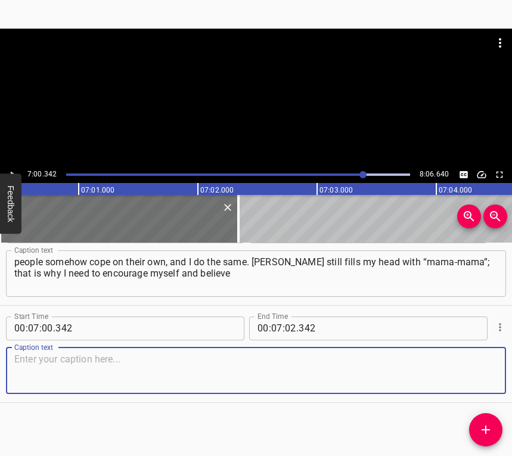
paste textarea "that it will get better. To believe that they will perish, like the people in t…"
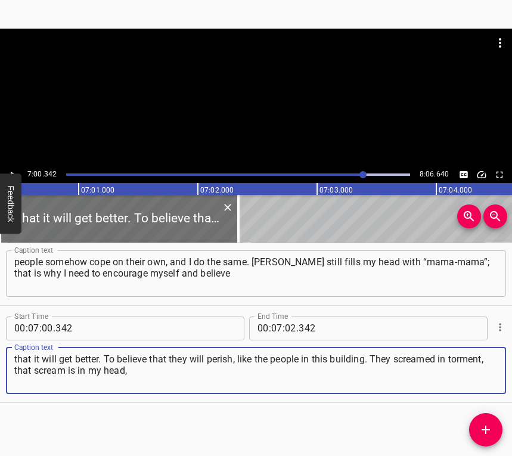
type textarea "that it will get better. To believe that they will perish, like the people in t…"
click at [5, 169] on div "7:00.342 8:06.640" at bounding box center [256, 174] width 512 height 17
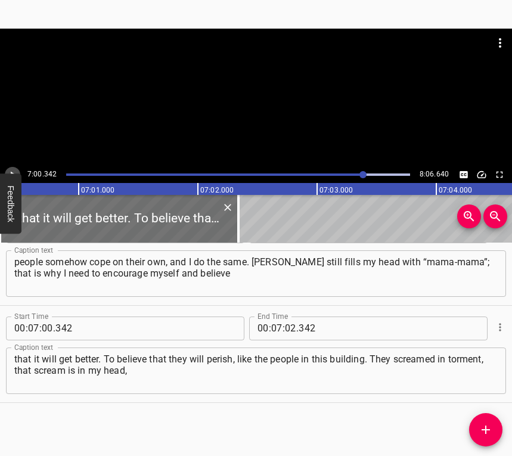
click at [10, 167] on button "Play/Pause" at bounding box center [13, 175] width 16 height 16
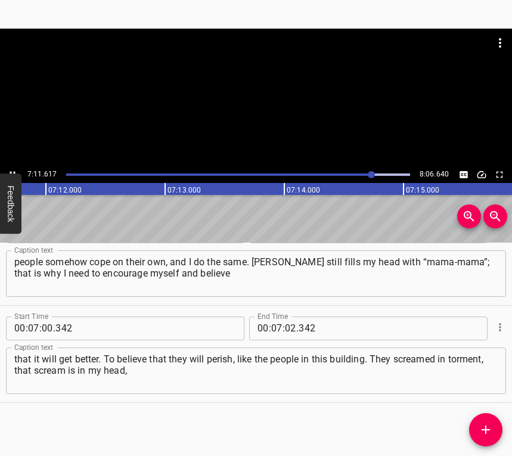
click at [13, 171] on icon "Play/Pause" at bounding box center [12, 174] width 11 height 11
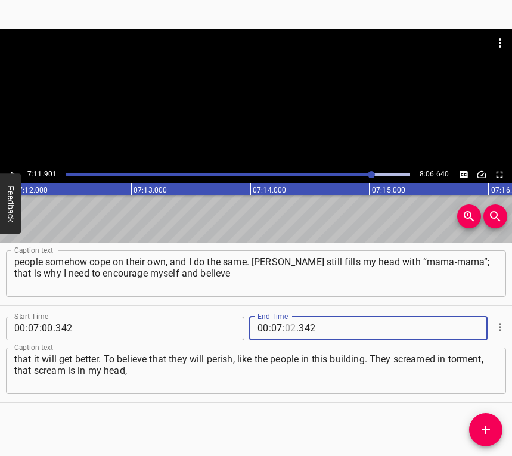
click at [285, 323] on input "number" at bounding box center [290, 329] width 11 height 24
type input "11"
type input "901"
click at [485, 426] on icon "Add Cue" at bounding box center [486, 430] width 14 height 14
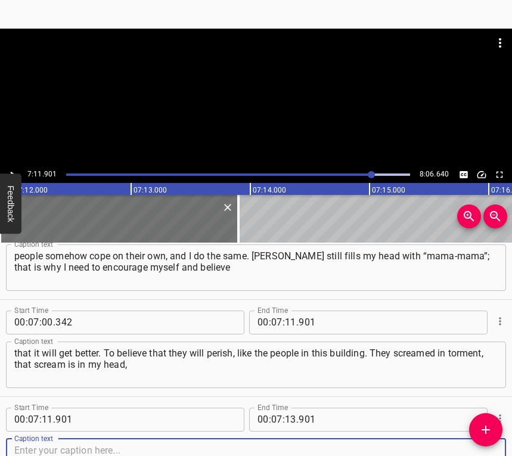
scroll to position [3729, 0]
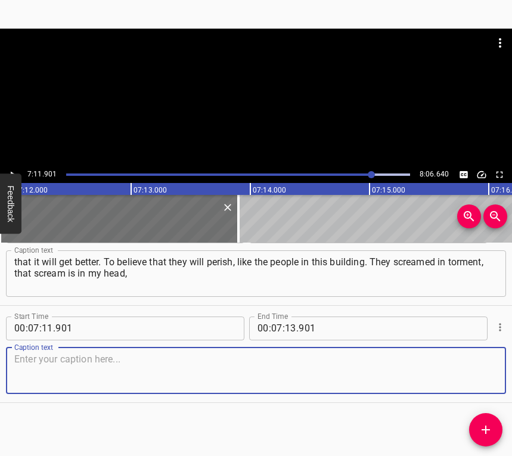
drag, startPoint x: 480, startPoint y: 376, endPoint x: 510, endPoint y: 369, distance: 31.2
click at [486, 373] on textarea at bounding box center [255, 371] width 483 height 34
click at [87, 380] on textarea at bounding box center [255, 371] width 483 height 34
paste textarea "how the girl screamed who fell out of the window. She survived, her leg and her…"
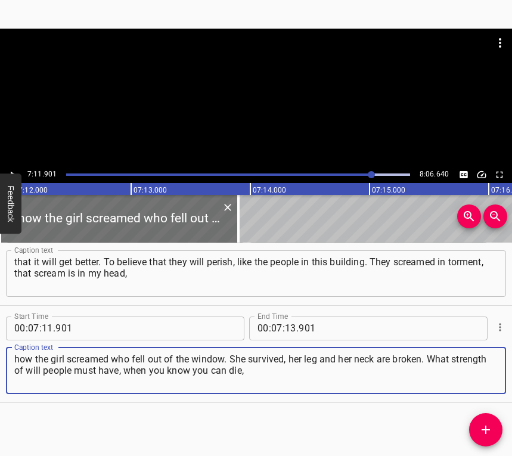
type textarea "how the girl screamed who fell out of the window. She survived, her leg and her…"
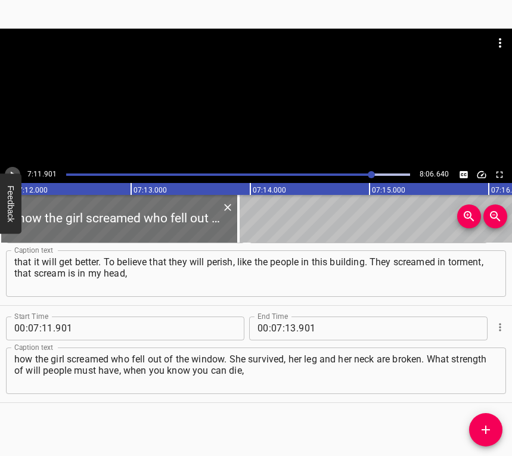
click at [11, 169] on icon "Play/Pause" at bounding box center [12, 174] width 11 height 11
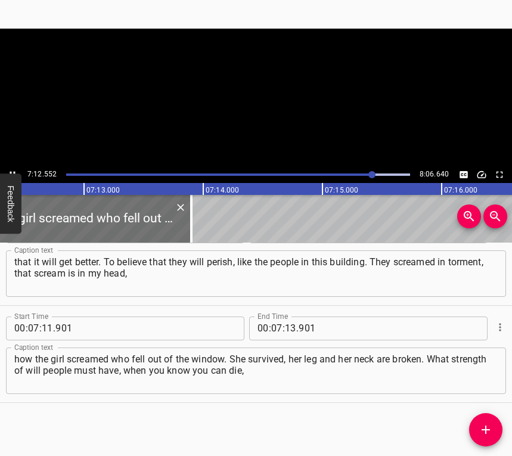
scroll to position [0, 51573]
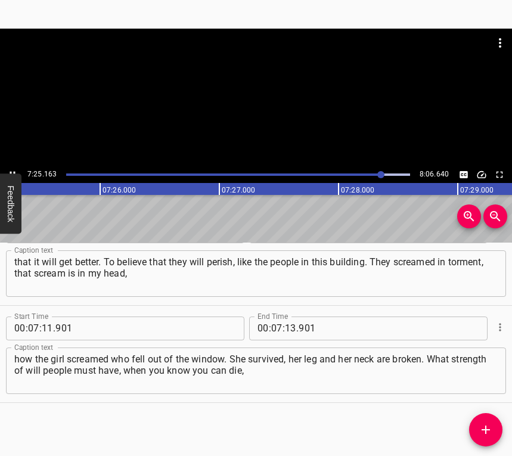
click at [12, 167] on button "Play/Pause" at bounding box center [13, 175] width 16 height 16
click at [289, 323] on input "number" at bounding box center [290, 329] width 11 height 24
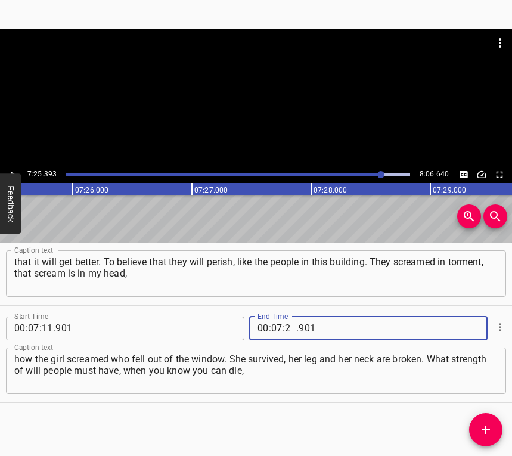
type input "25"
type input "393"
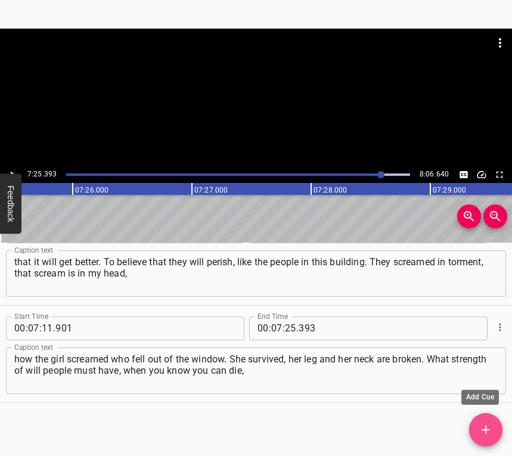
click at [492, 423] on icon "Add Cue" at bounding box center [486, 430] width 14 height 14
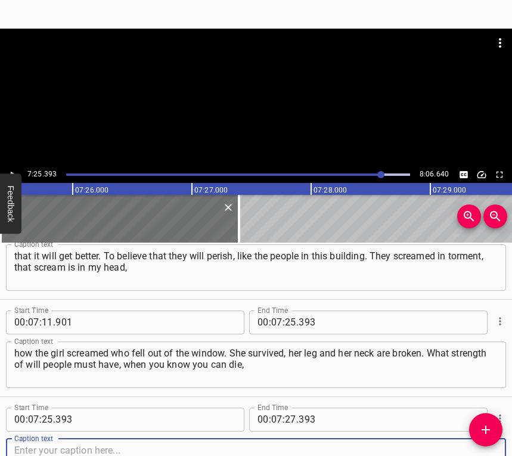
scroll to position [3826, 0]
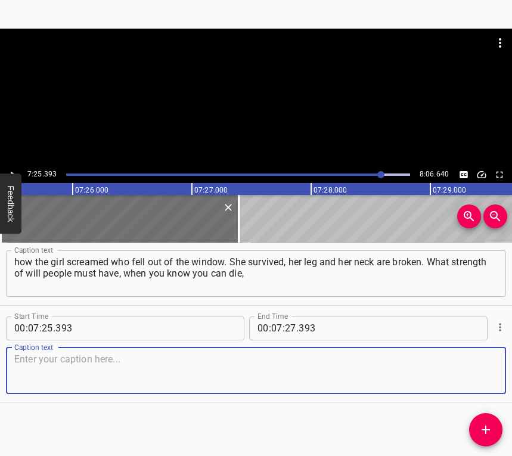
click at [474, 379] on textarea at bounding box center [255, 371] width 483 height 34
click at [179, 372] on textarea at bounding box center [255, 371] width 483 height 34
paste textarea "and you must hold on to some kind of support, and she is holding on. I am sure …"
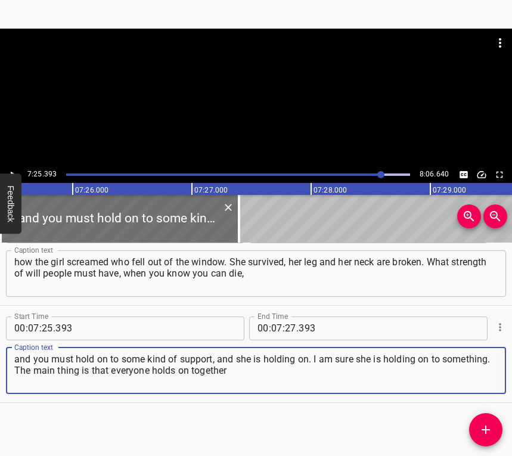
type textarea "and you must hold on to some kind of support, and she is holding on. I am sure …"
click at [12, 169] on icon "Play/Pause" at bounding box center [12, 174] width 11 height 11
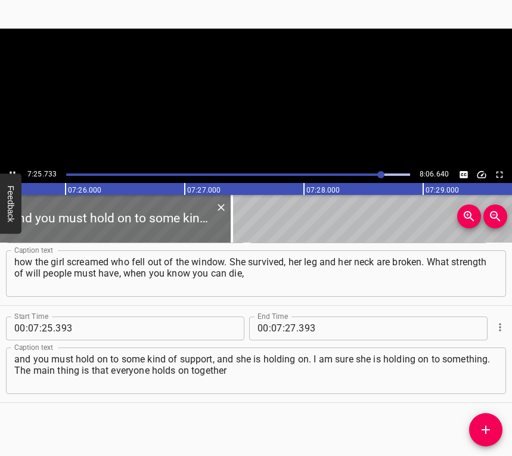
scroll to position [0, 53144]
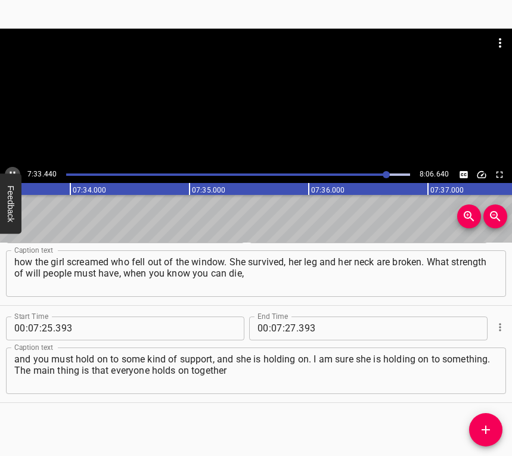
click at [11, 171] on icon "Play/Pause" at bounding box center [12, 174] width 11 height 11
click at [287, 323] on input "number" at bounding box center [290, 329] width 11 height 24
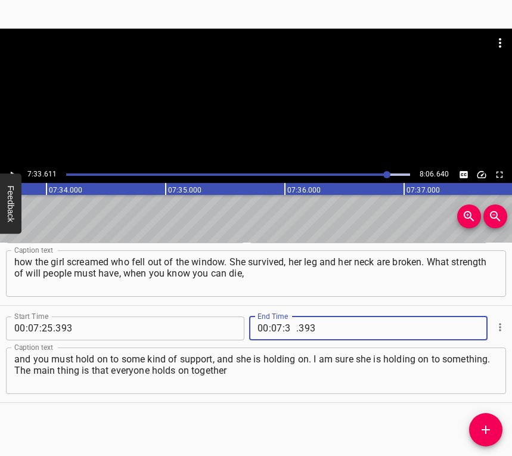
type input "33"
type input "611"
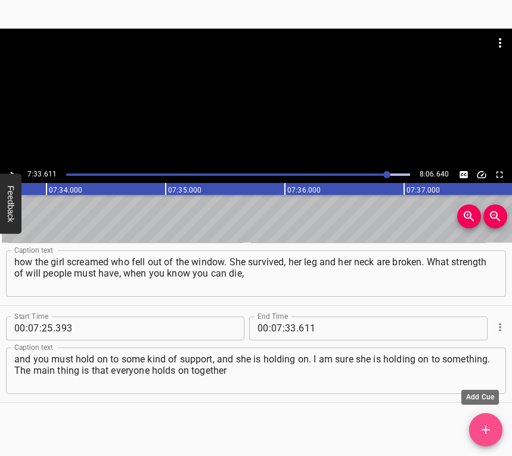
click at [491, 425] on icon "Add Cue" at bounding box center [486, 430] width 14 height 14
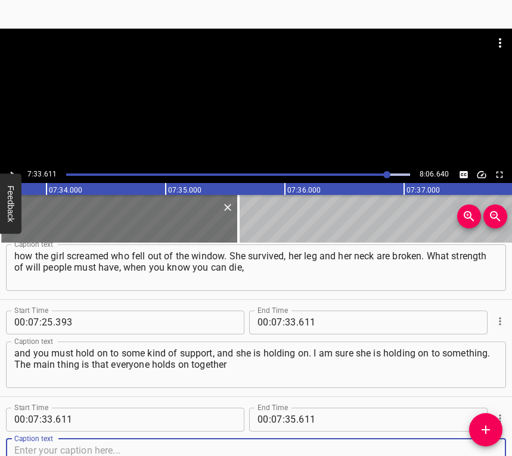
scroll to position [3923, 0]
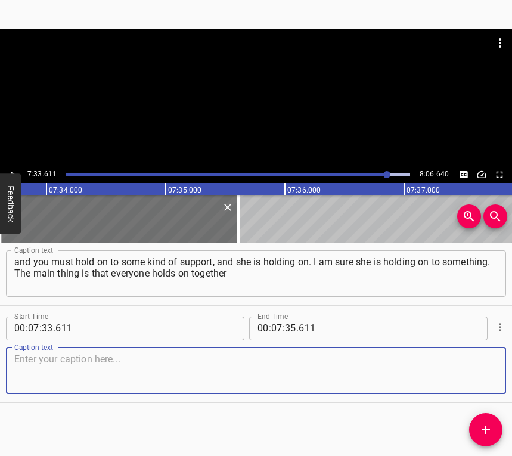
click at [474, 370] on textarea at bounding box center [255, 371] width 483 height 34
click at [141, 362] on textarea at bounding box center [255, 371] width 483 height 34
paste textarea "and no one acts this way. Look at the enemy offspring and think that you are hu…"
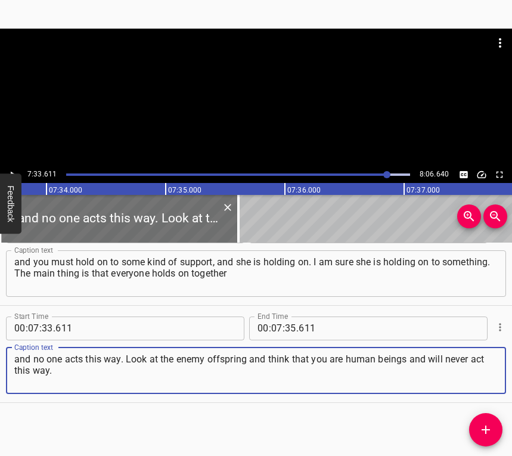
type textarea "and no one acts this way. Look at the enemy offspring and think that you are hu…"
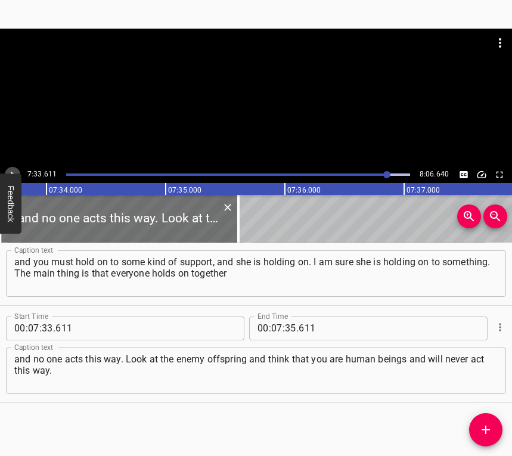
click at [11, 169] on icon "Play/Pause" at bounding box center [12, 174] width 11 height 11
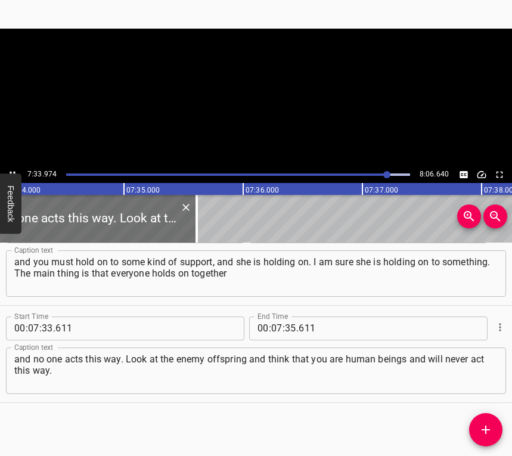
scroll to position [0, 54157]
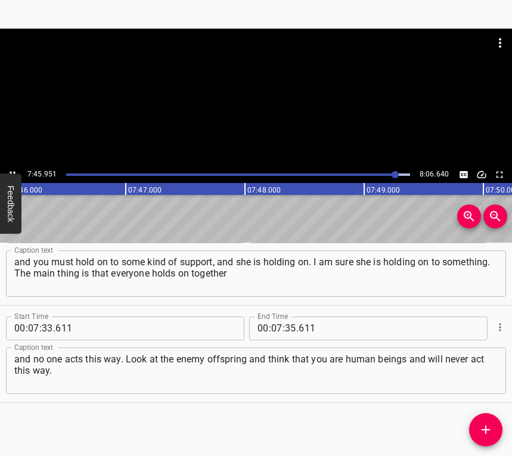
click at [14, 165] on div at bounding box center [256, 98] width 512 height 138
click at [14, 165] on video at bounding box center [256, 98] width 512 height 138
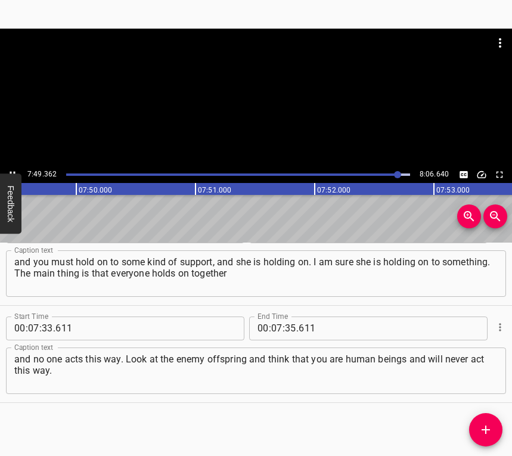
click at [393, 174] on div "Play progress" at bounding box center [226, 174] width 344 height 2
click at [13, 170] on icon "Play/Pause" at bounding box center [12, 174] width 11 height 11
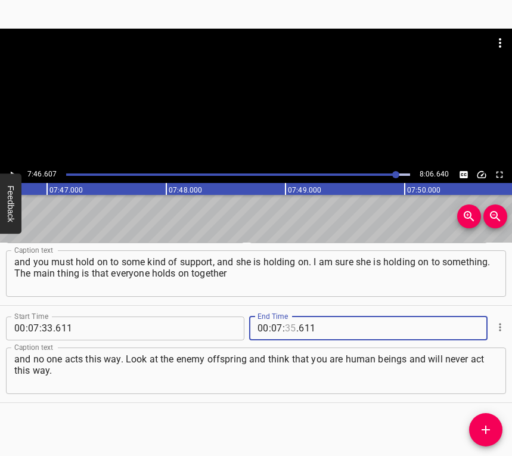
click at [285, 326] on input "number" at bounding box center [290, 329] width 11 height 24
type input "46"
type input "607"
click at [500, 432] on span "Add Cue" at bounding box center [485, 430] width 33 height 14
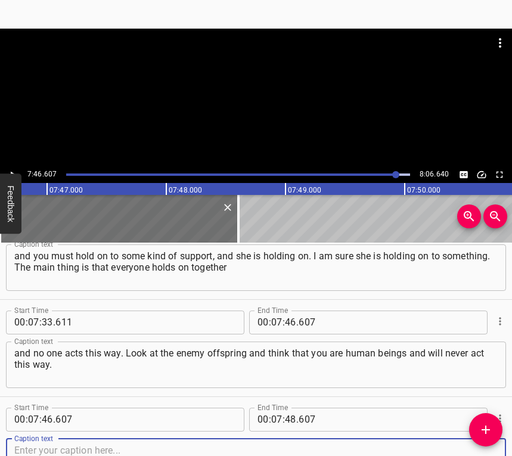
scroll to position [4020, 0]
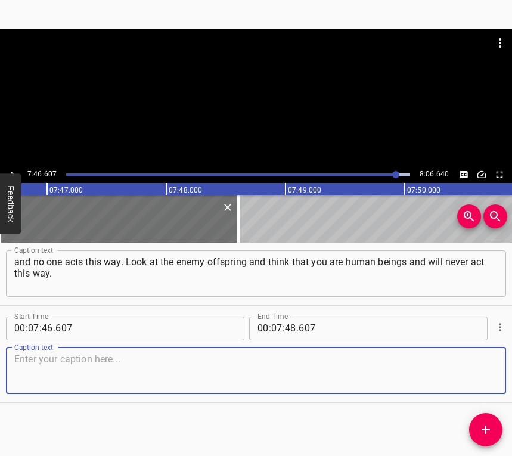
drag, startPoint x: 476, startPoint y: 377, endPoint x: 512, endPoint y: 368, distance: 36.1
click at [478, 376] on textarea at bounding box center [255, 371] width 483 height 34
click at [22, 368] on textarea at bounding box center [255, 371] width 483 height 34
paste textarea "This lesson in our district, in our building, people will remember – you cannot…"
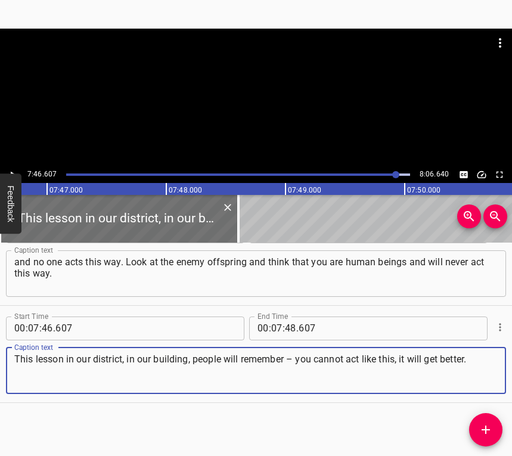
type textarea "This lesson in our district, in our building, people will remember – you cannot…"
click at [287, 323] on input "number" at bounding box center [290, 329] width 11 height 24
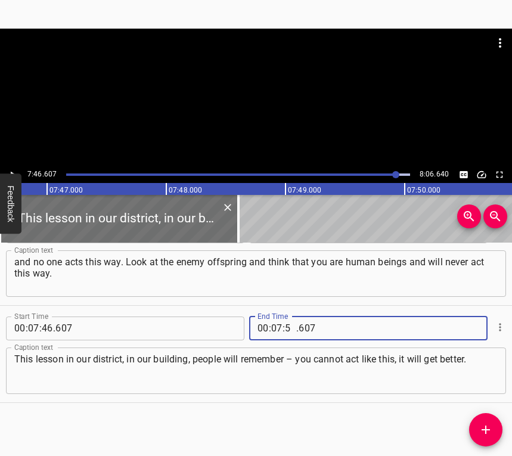
type input "54"
type input "640"
click at [285, 323] on input "number" at bounding box center [290, 329] width 11 height 24
type input "56"
type input "640"
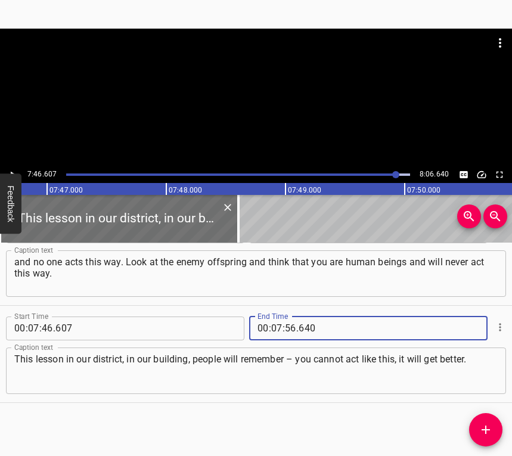
click at [11, 172] on icon "Play/Pause" at bounding box center [12, 174] width 11 height 11
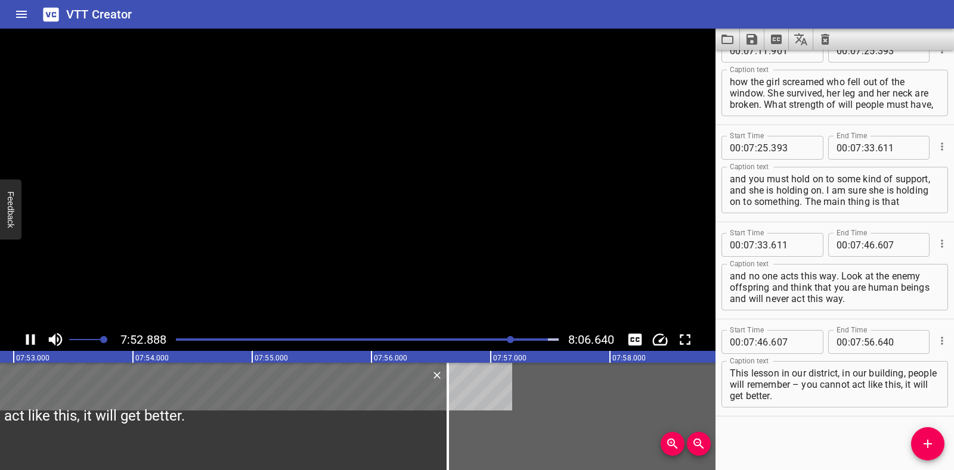
scroll to position [3814, 0]
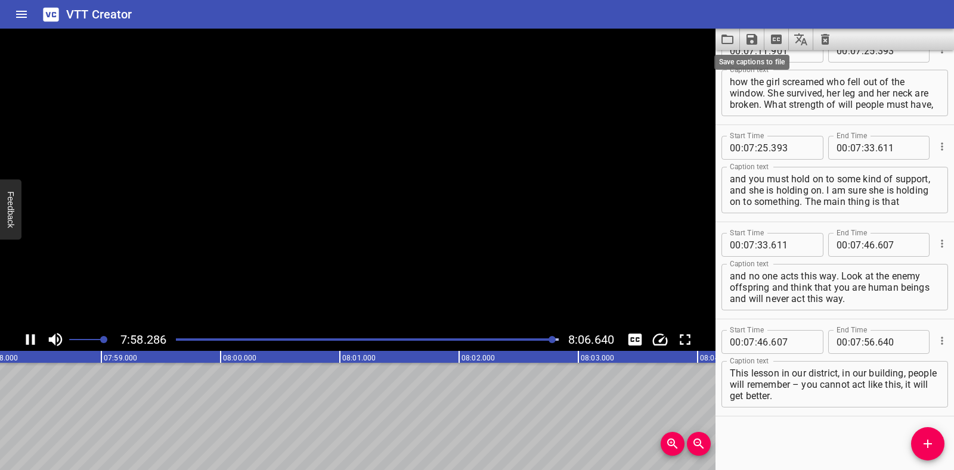
click at [753, 36] on icon "Save captions to file" at bounding box center [752, 39] width 14 height 14
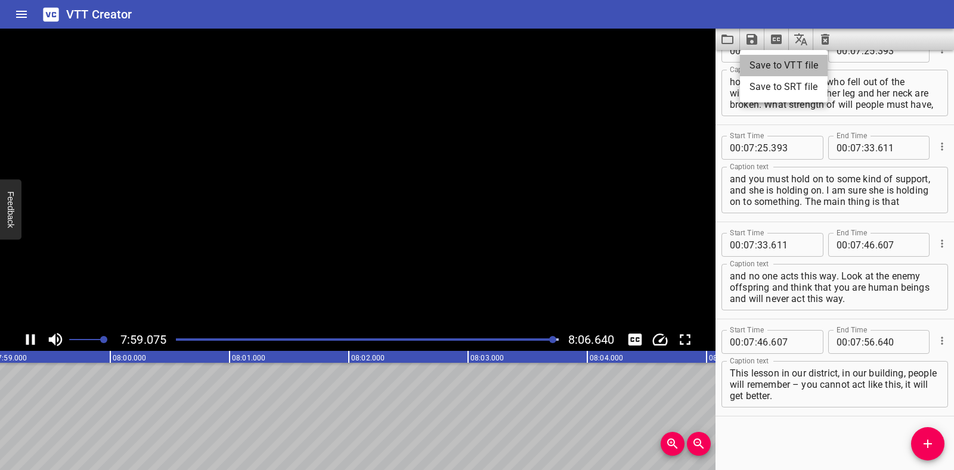
click at [758, 63] on li "Save to VTT file" at bounding box center [784, 65] width 88 height 21
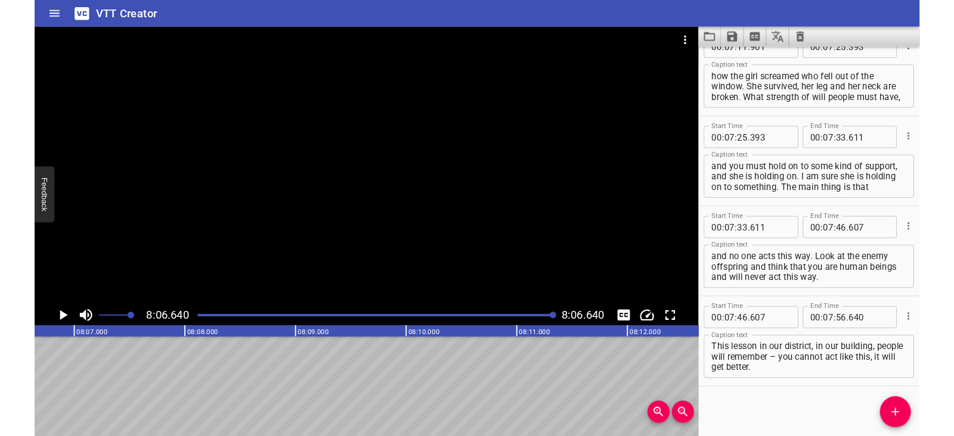
scroll to position [3848, 0]
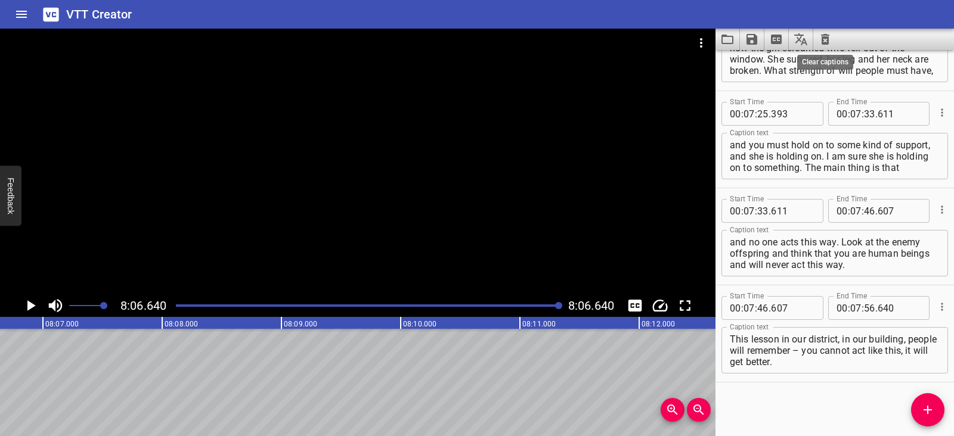
click at [828, 35] on icon "Clear captions" at bounding box center [825, 39] width 8 height 11
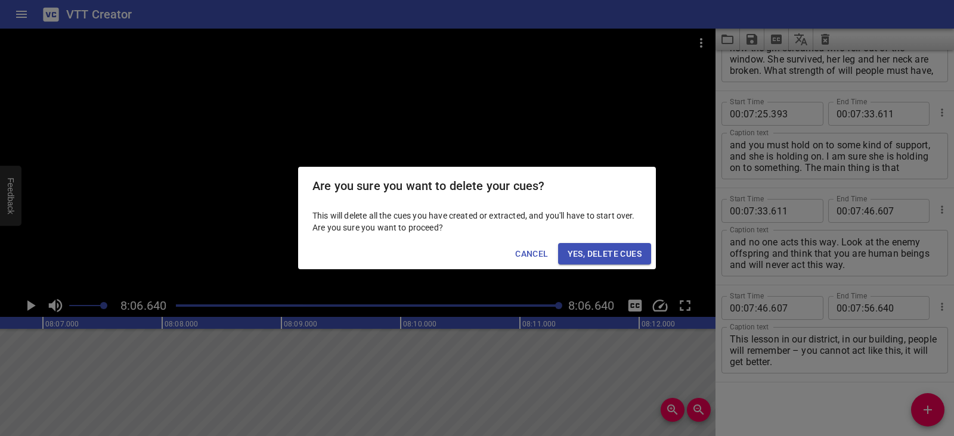
click at [643, 252] on button "Yes, Delete Cues" at bounding box center [604, 254] width 93 height 22
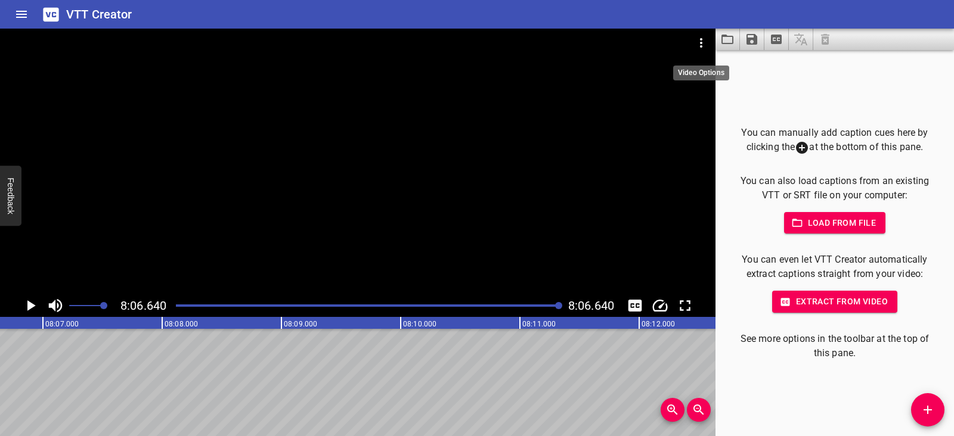
click at [700, 41] on icon "Video Options" at bounding box center [701, 43] width 14 height 14
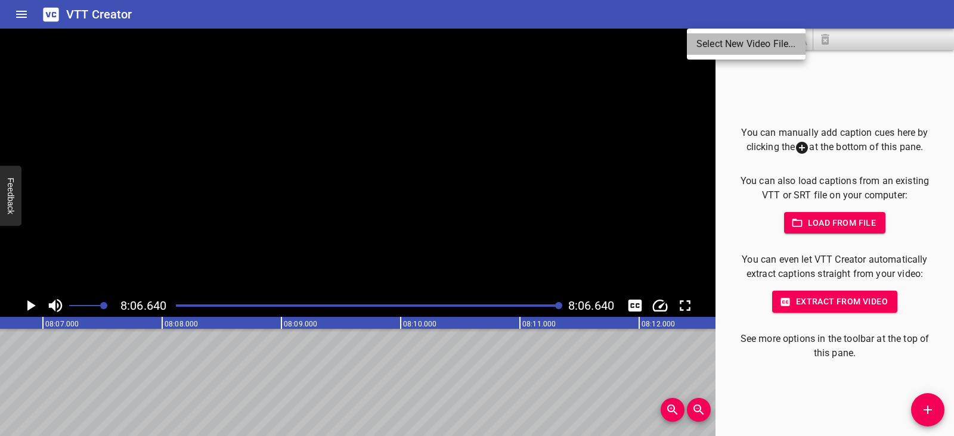
click at [702, 45] on li "Select New Video File..." at bounding box center [746, 43] width 119 height 21
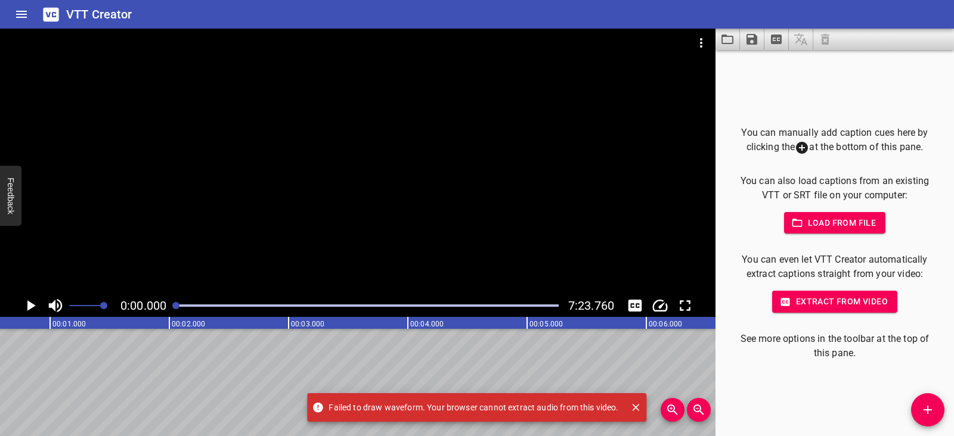
scroll to position [0, 0]
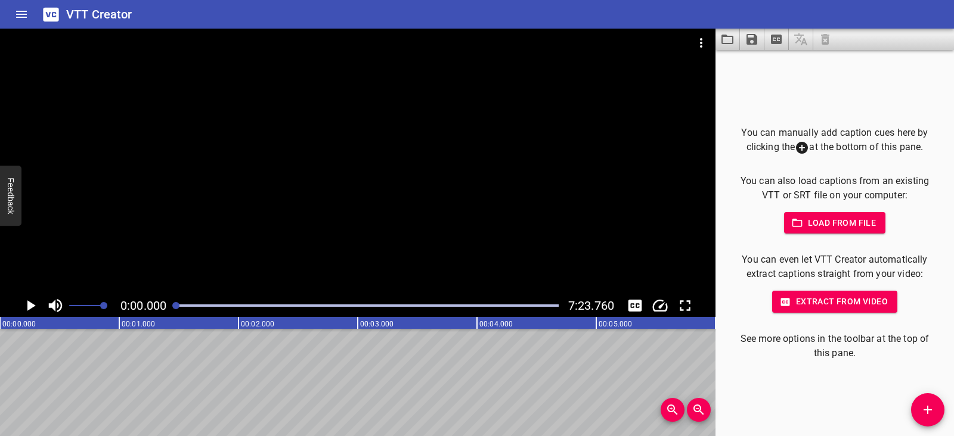
click at [32, 303] on icon "Play/Pause" at bounding box center [30, 306] width 18 height 18
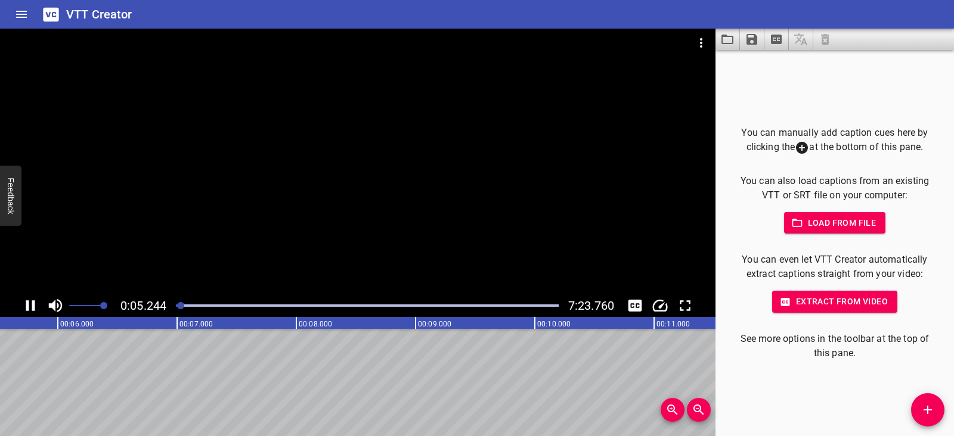
click at [33, 302] on icon "Play/Pause" at bounding box center [30, 305] width 9 height 11
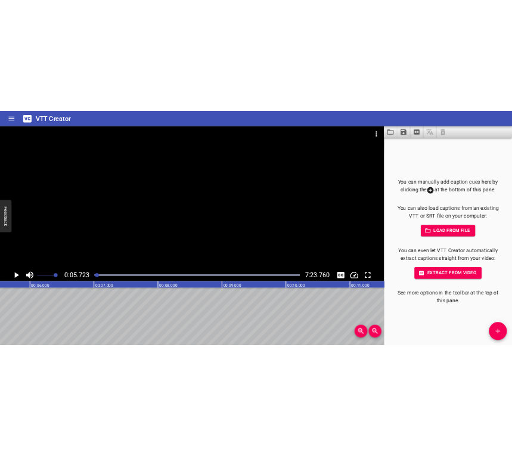
scroll to position [0, 682]
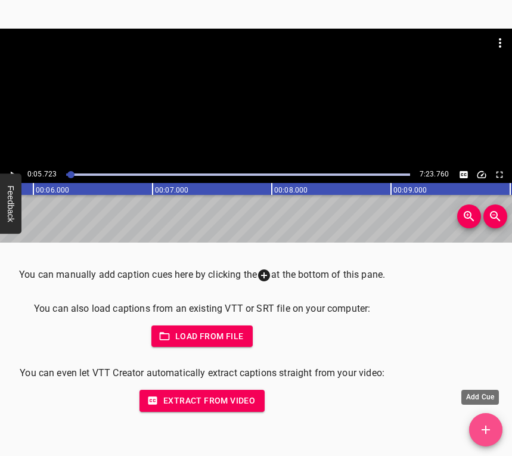
click at [496, 433] on span "Add Cue" at bounding box center [485, 430] width 33 height 14
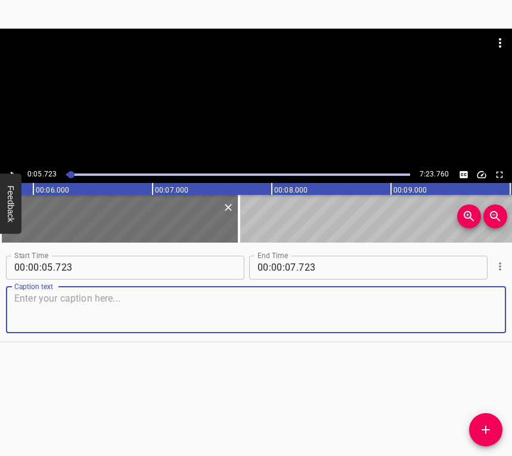
click at [98, 307] on textarea at bounding box center [255, 310] width 483 height 34
paste textarea "The full-scale invasion caught me at home in my homeland, that is [GEOGRAPHIC_D…"
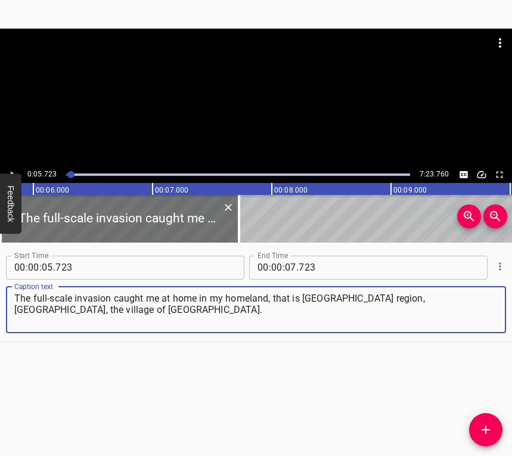
type textarea "The full-scale invasion caught me at home in my homeland, that is [GEOGRAPHIC_D…"
click at [17, 169] on icon "Play/Pause" at bounding box center [12, 174] width 11 height 11
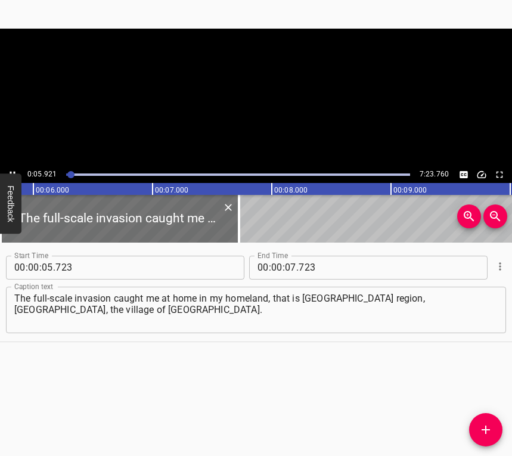
scroll to position [0, 706]
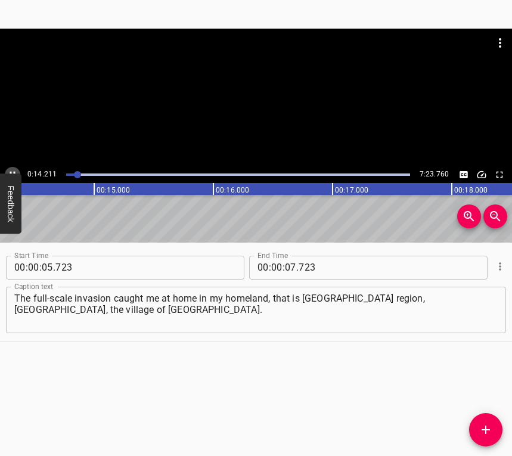
click at [14, 169] on icon "Play/Pause" at bounding box center [12, 174] width 11 height 11
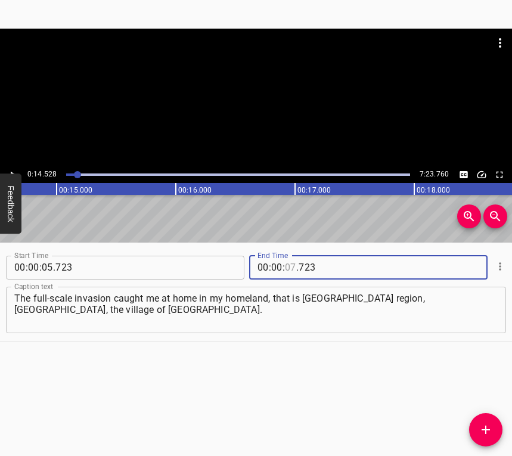
click at [285, 268] on input "number" at bounding box center [290, 268] width 11 height 24
type input "14"
type input "528"
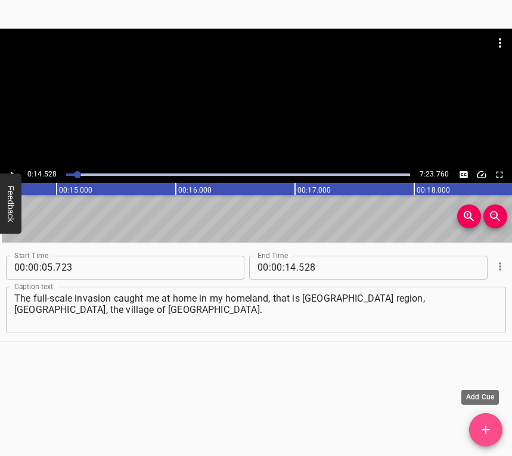
click at [481, 425] on icon "Add Cue" at bounding box center [486, 430] width 14 height 14
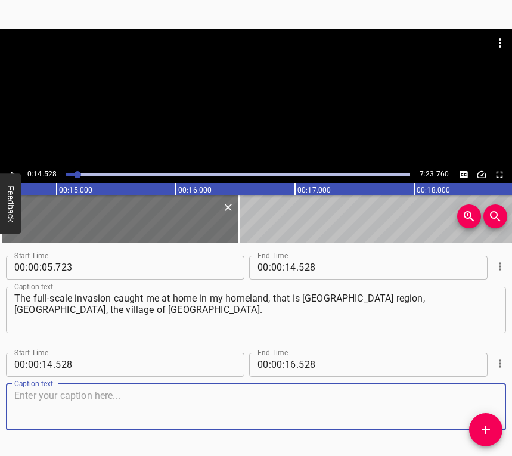
scroll to position [36, 0]
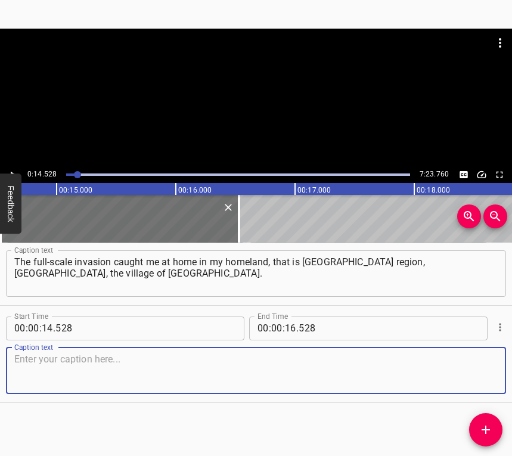
drag, startPoint x: 472, startPoint y: 376, endPoint x: 511, endPoint y: 358, distance: 42.7
click at [473, 374] on textarea at bounding box center [255, 371] width 483 height 34
click at [143, 381] on textarea at bounding box center [255, 371] width 483 height 34
paste textarea "It was a certain shock. The first days — complete lack of understanding of the …"
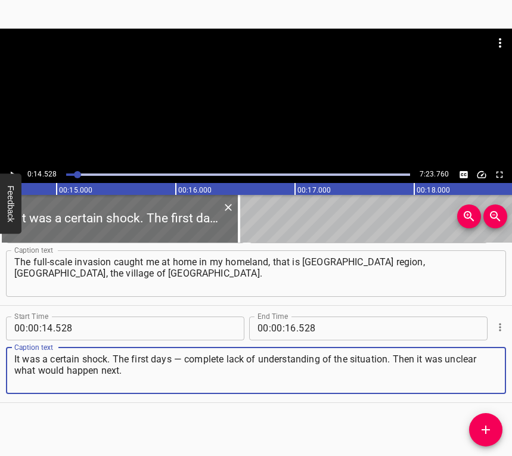
type textarea "It was a certain shock. The first days — complete lack of understanding of the …"
click at [17, 169] on icon "Play/Pause" at bounding box center [12, 174] width 11 height 11
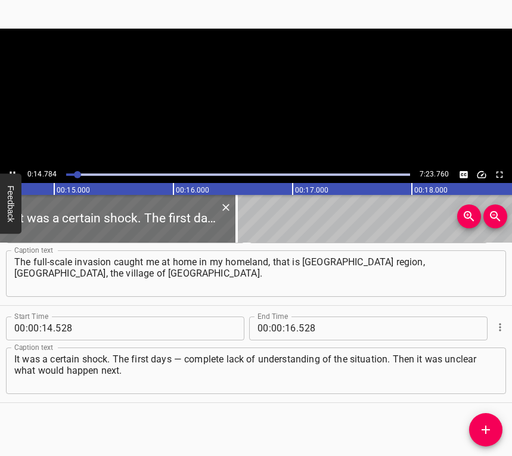
scroll to position [0, 1762]
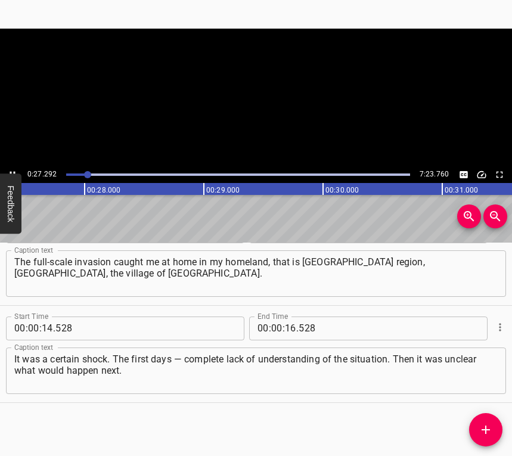
click at [11, 170] on icon "Play/Pause" at bounding box center [12, 174] width 11 height 11
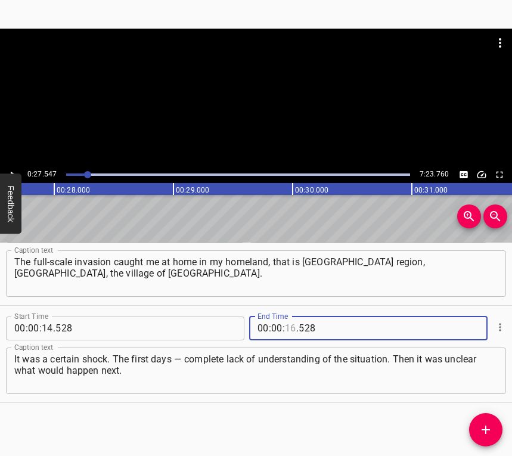
click at [290, 325] on input "number" at bounding box center [290, 329] width 11 height 24
type input "27"
type input "547"
click at [490, 425] on icon "Add Cue" at bounding box center [486, 430] width 14 height 14
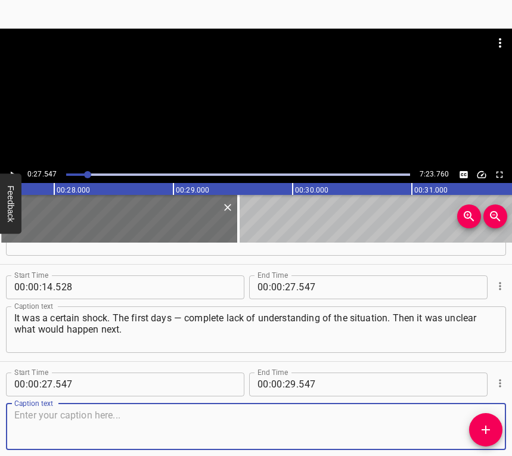
scroll to position [134, 0]
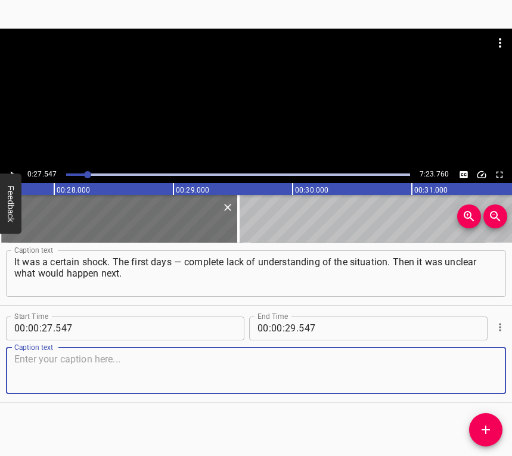
drag, startPoint x: 476, startPoint y: 368, endPoint x: 508, endPoint y: 359, distance: 33.4
click at [477, 367] on textarea at bounding box center [255, 371] width 483 height 34
click at [147, 356] on textarea at bounding box center [255, 371] width 483 height 34
paste textarea "There were certain difficulties with admission when choosing an educational ins…"
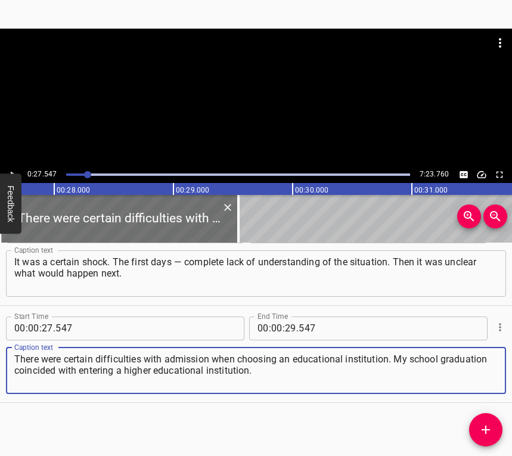
type textarea "There were certain difficulties with admission when choosing an educational ins…"
click at [17, 168] on button "Play/Pause" at bounding box center [13, 175] width 16 height 16
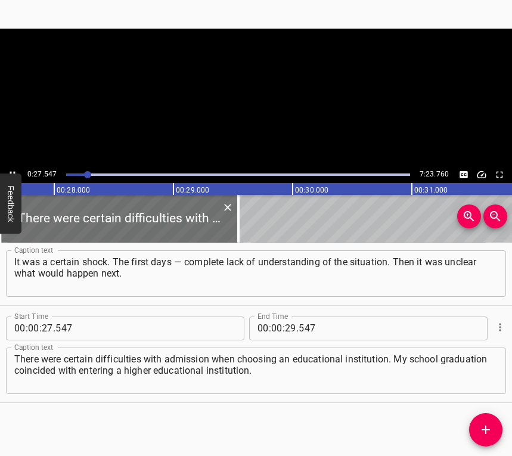
scroll to position [0, 3286]
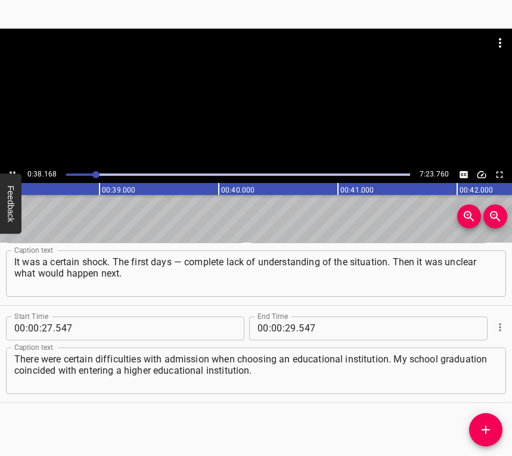
click at [14, 169] on icon "Play/Pause" at bounding box center [12, 174] width 11 height 11
click at [286, 324] on input "number" at bounding box center [290, 329] width 11 height 24
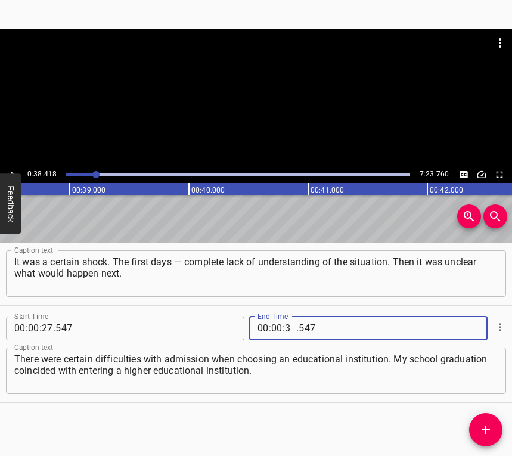
type input "38"
type input "418"
drag, startPoint x: 479, startPoint y: 427, endPoint x: 506, endPoint y: 393, distance: 42.9
click at [480, 427] on icon "Add Cue" at bounding box center [486, 430] width 14 height 14
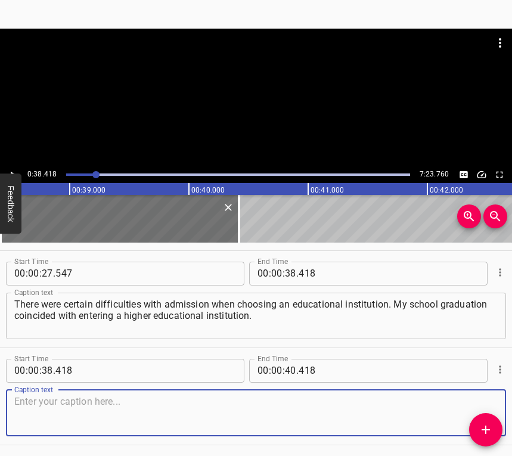
scroll to position [231, 0]
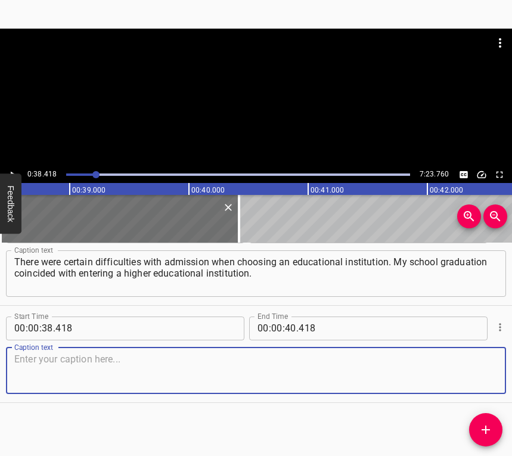
click at [473, 375] on textarea at bounding box center [255, 371] width 483 height 34
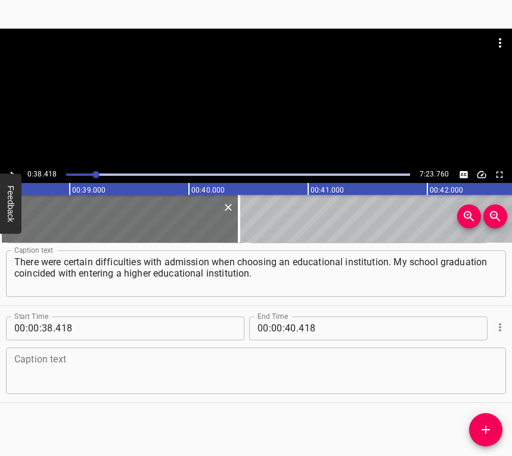
click at [131, 374] on textarea at bounding box center [255, 371] width 483 height 34
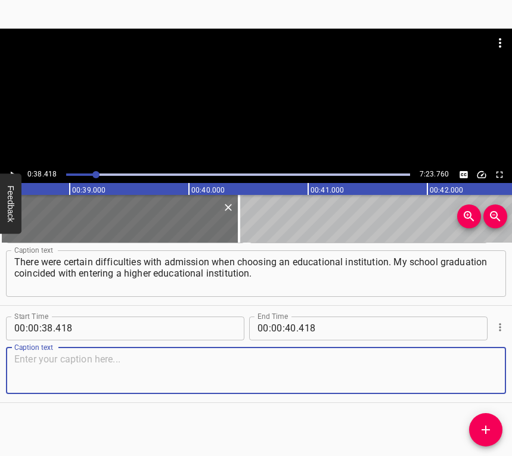
paste textarea "I wanted to do history since childhood, archaeology. Then my vision changed, I …"
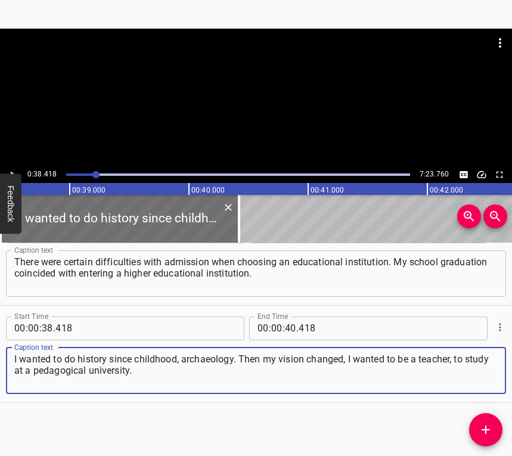
type textarea "I wanted to do history since childhood, archaeology. Then my vision changed, I …"
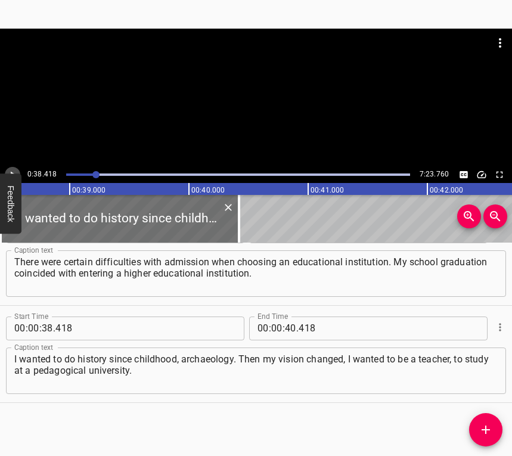
click at [14, 170] on icon "Play/Pause" at bounding box center [12, 174] width 11 height 11
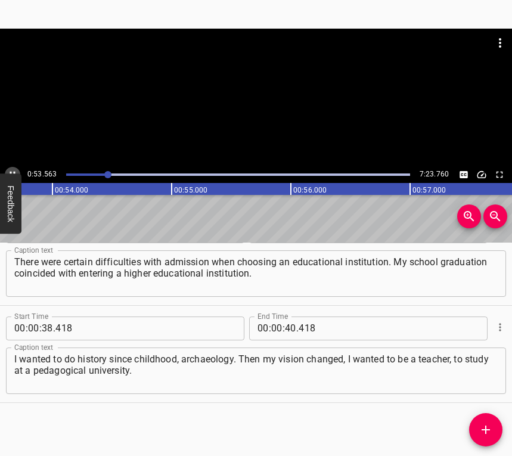
click at [9, 171] on icon "Play/Pause" at bounding box center [12, 174] width 11 height 11
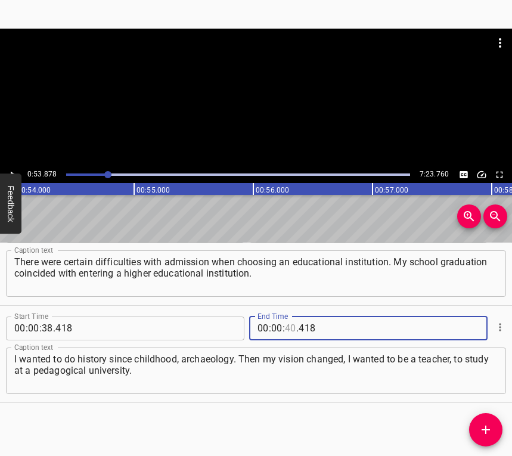
click at [289, 327] on input "number" at bounding box center [290, 329] width 11 height 24
type input "53"
type input "878"
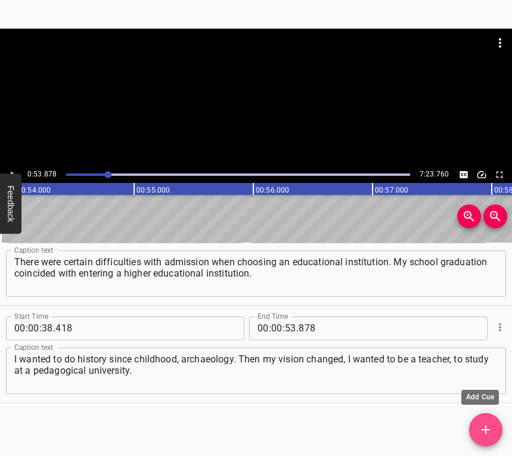
click at [486, 430] on icon "Add Cue" at bounding box center [486, 430] width 8 height 8
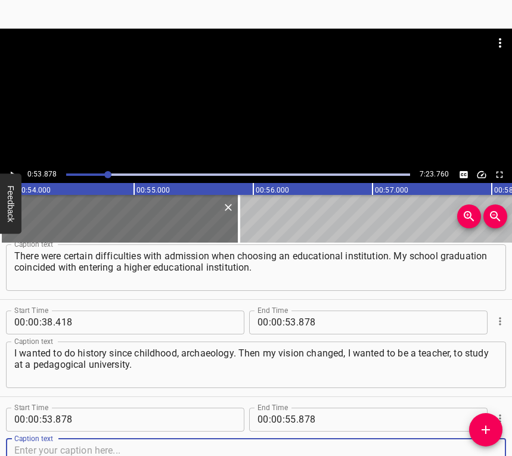
scroll to position [328, 0]
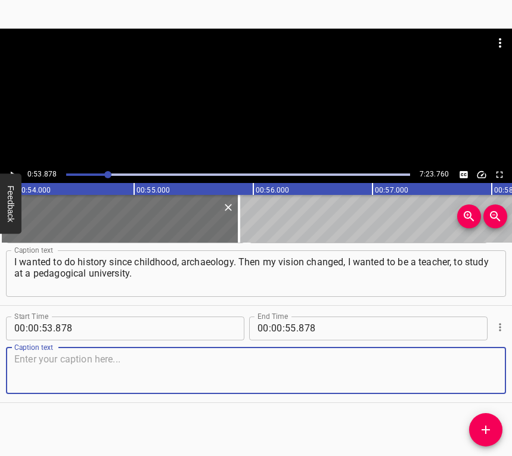
drag, startPoint x: 478, startPoint y: 372, endPoint x: 509, endPoint y: 349, distance: 38.3
click at [478, 371] on textarea at bounding box center [255, 371] width 483 height 34
click at [188, 365] on textarea at bounding box center [255, 371] width 483 height 34
paste textarea "I was choosing between [GEOGRAPHIC_DATA], some western universities and [GEOGRA…"
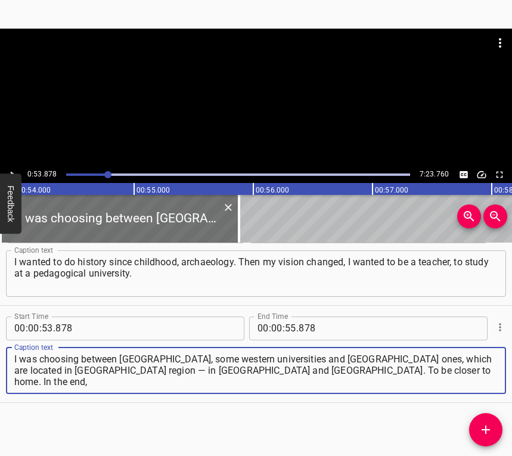
drag, startPoint x: 262, startPoint y: 371, endPoint x: 13, endPoint y: 359, distance: 248.9
click at [13, 359] on div "I was choosing between [GEOGRAPHIC_DATA], some western universities and [GEOGRA…" at bounding box center [256, 371] width 500 height 47
paste textarea
type textarea "I was choosing between [GEOGRAPHIC_DATA], some western universities and [GEOGRA…"
click at [17, 171] on icon "Play/Pause" at bounding box center [12, 174] width 11 height 11
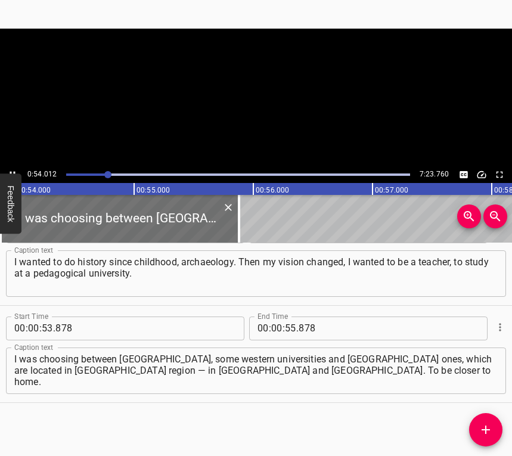
scroll to position [0, 6440]
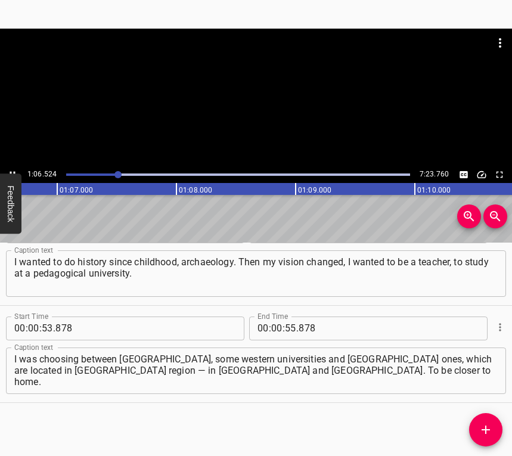
click at [9, 168] on button "Play/Pause" at bounding box center [13, 175] width 16 height 16
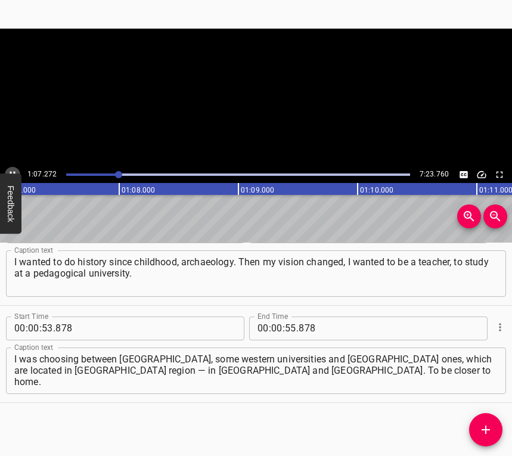
click at [9, 168] on button "Play/Pause" at bounding box center [13, 175] width 16 height 16
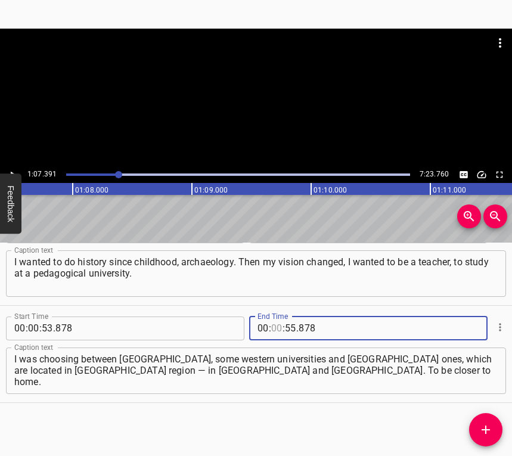
click at [276, 327] on input "number" at bounding box center [276, 329] width 11 height 24
type input "01"
type input "07"
type input "391"
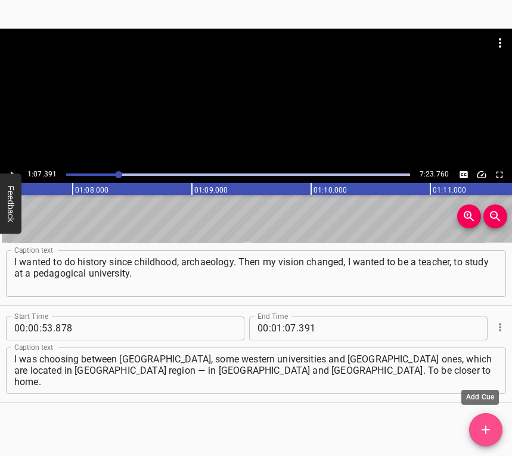
click at [490, 429] on icon "Add Cue" at bounding box center [486, 430] width 14 height 14
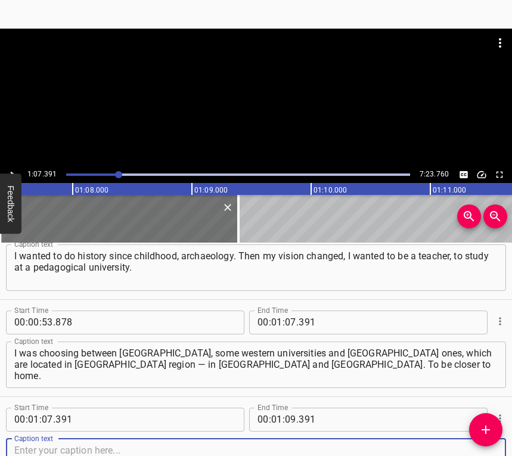
scroll to position [425, 0]
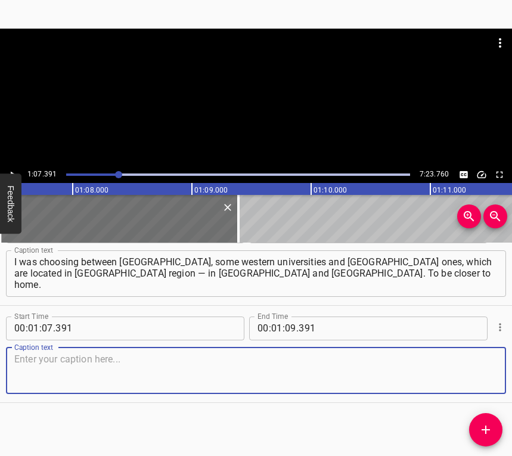
drag, startPoint x: 466, startPoint y: 368, endPoint x: 512, endPoint y: 341, distance: 53.0
click at [468, 367] on textarea at bounding box center [255, 371] width 483 height 34
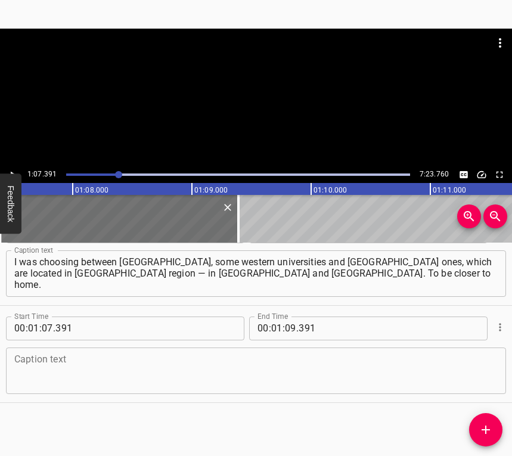
click at [83, 371] on textarea at bounding box center [255, 371] width 483 height 34
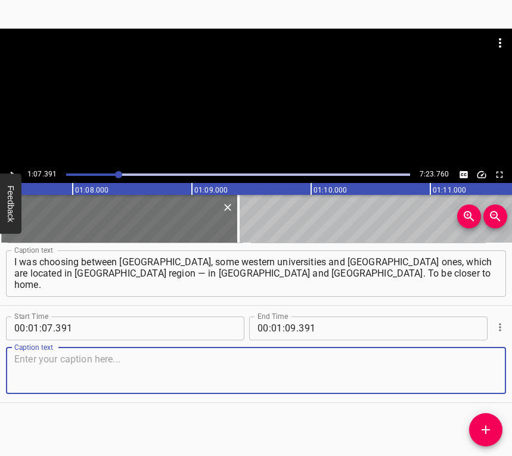
paste textarea "In the end, I chose Uman Pedagogical, I study at the Faculty of History. Living…"
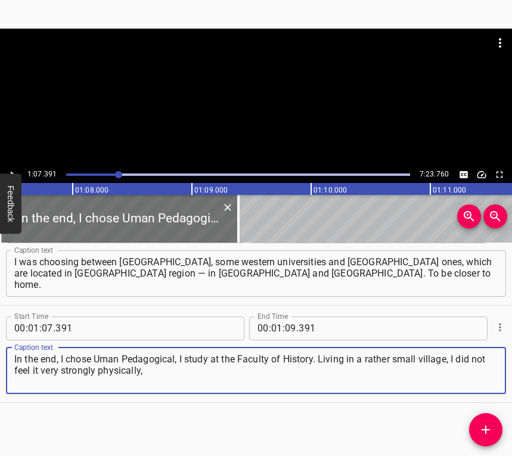
type textarea "In the end, I chose Uman Pedagogical, I study at the Faculty of History. Living…"
click at [14, 167] on button "Play/Pause" at bounding box center [13, 175] width 16 height 16
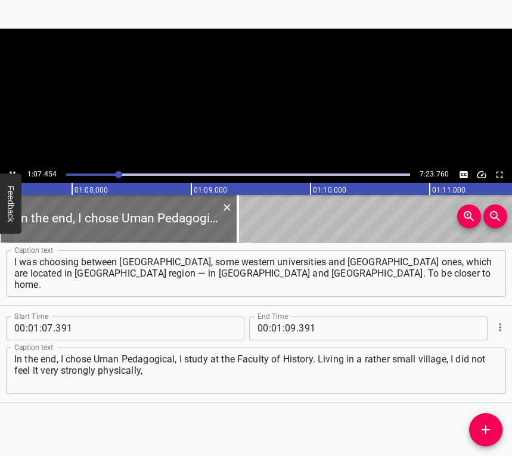
scroll to position [0, 8042]
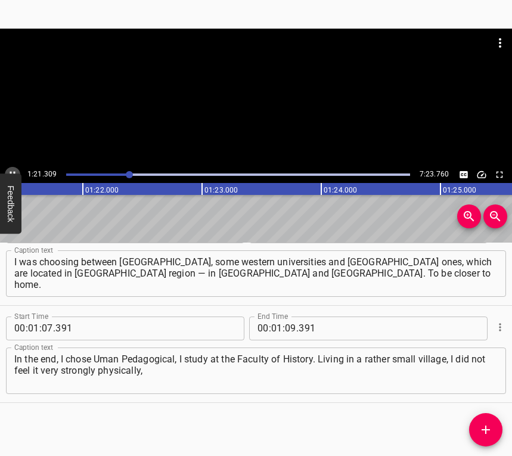
click at [13, 170] on icon "Play/Pause" at bounding box center [12, 174] width 11 height 11
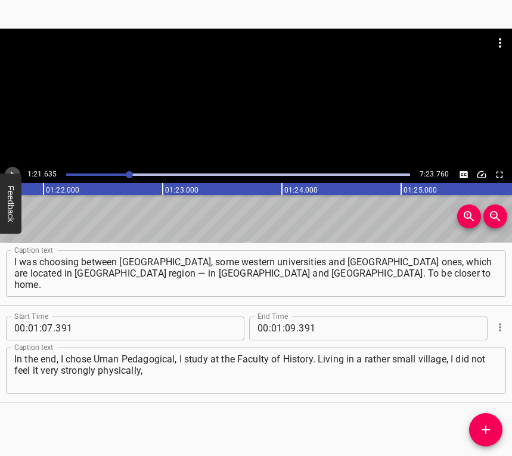
click at [13, 170] on icon "Play/Pause" at bounding box center [12, 174] width 11 height 11
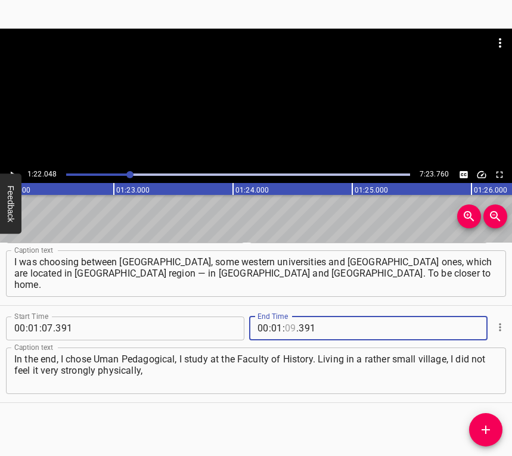
click at [285, 323] on input "number" at bounding box center [290, 329] width 11 height 24
type input "22"
type input "048"
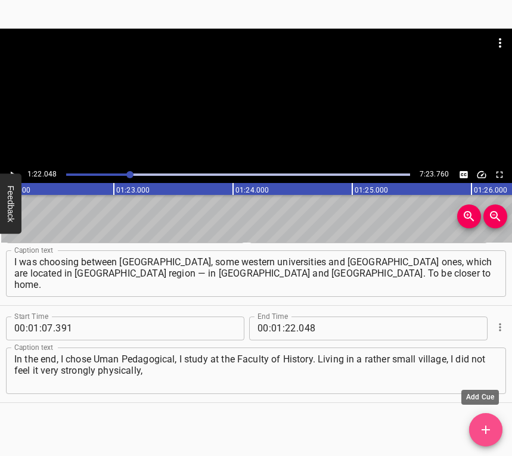
click at [492, 433] on icon "Add Cue" at bounding box center [486, 430] width 14 height 14
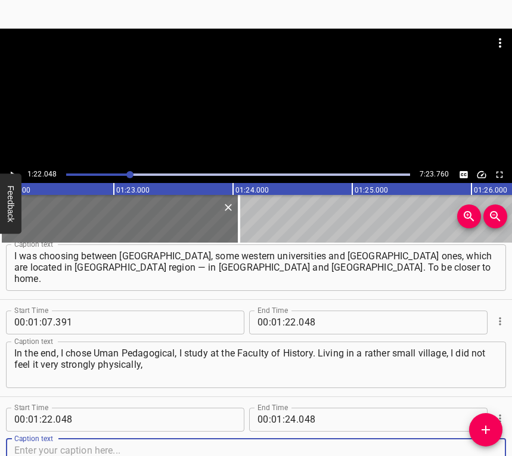
scroll to position [522, 0]
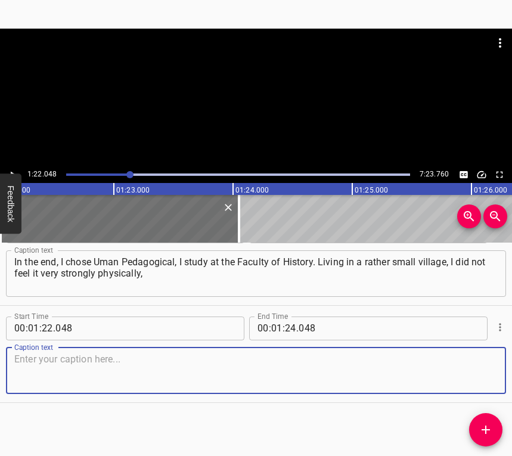
drag, startPoint x: 486, startPoint y: 374, endPoint x: 510, endPoint y: 362, distance: 26.4
click at [486, 372] on textarea at bounding box center [255, 371] width 483 height 34
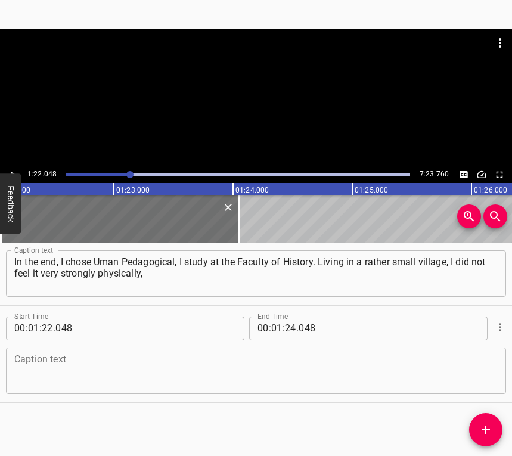
click at [42, 354] on textarea at bounding box center [255, 371] width 483 height 34
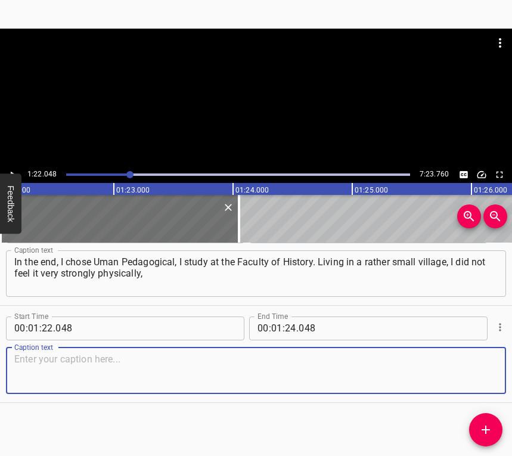
paste textarea "but more mentally. It was scary, because there were strikes in coastal villages…"
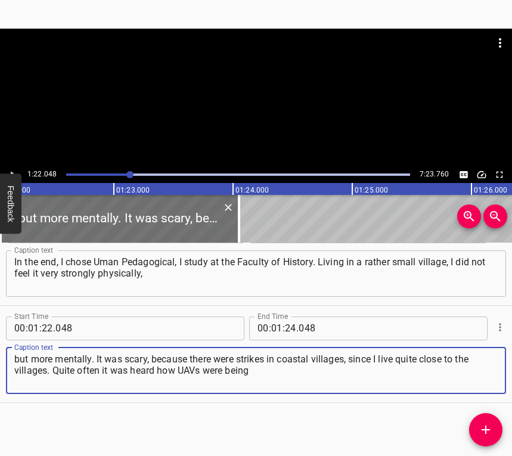
type textarea "but more mentally. It was scary, because there were strikes in coastal villages…"
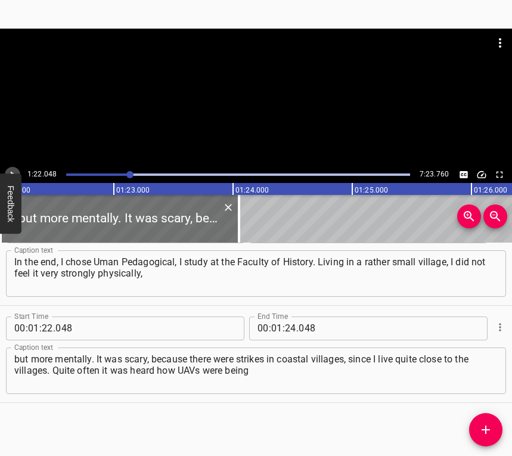
click at [16, 168] on button "Play/Pause" at bounding box center [13, 175] width 16 height 16
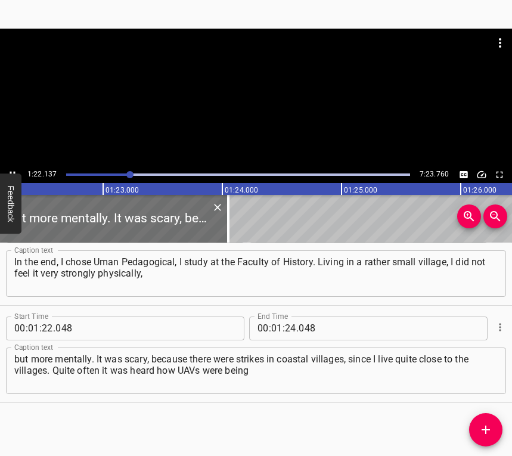
scroll to position [0, 9825]
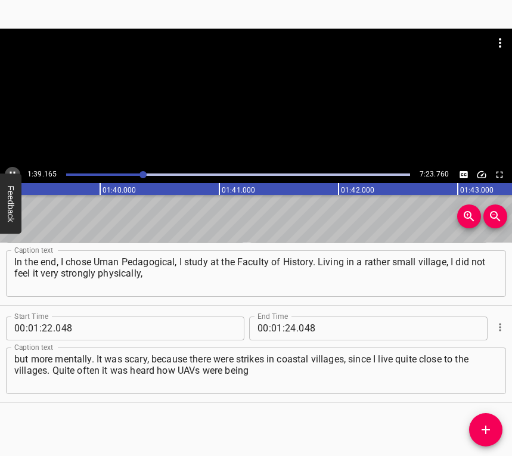
click at [14, 168] on button "Play/Pause" at bounding box center [13, 175] width 16 height 16
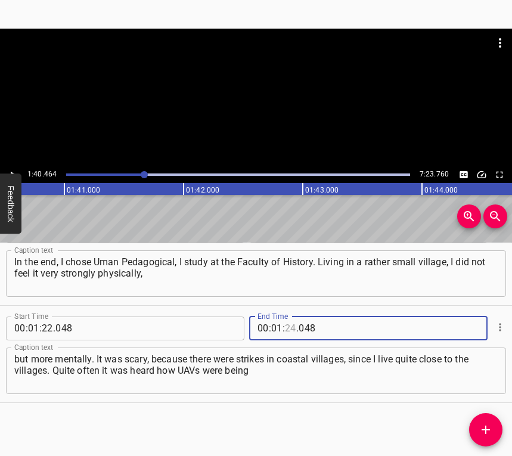
click at [287, 328] on input "number" at bounding box center [290, 329] width 11 height 24
type input "40"
type input "464"
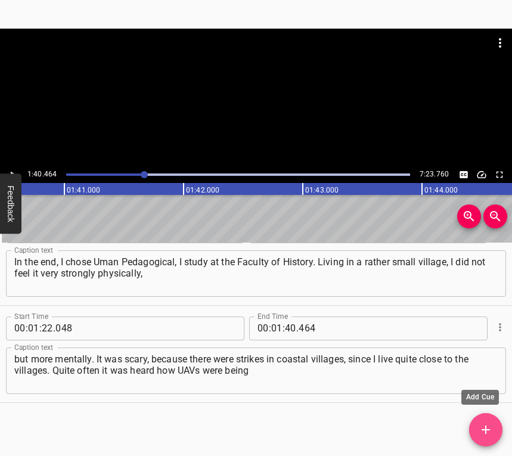
click at [484, 422] on button "Add Cue" at bounding box center [485, 429] width 33 height 33
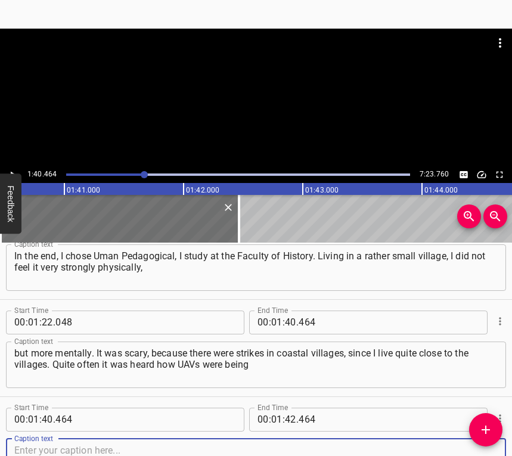
scroll to position [619, 0]
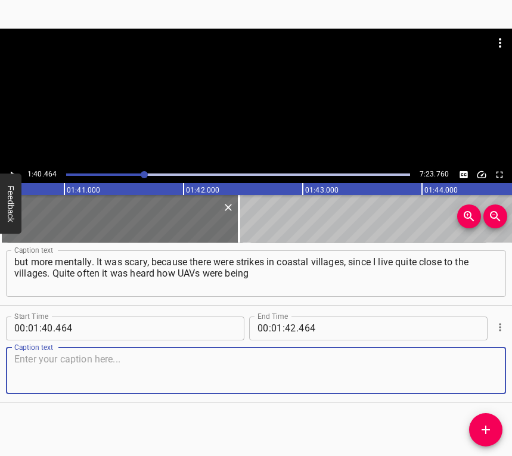
click at [477, 377] on textarea at bounding box center [255, 371] width 483 height 34
click at [68, 364] on textarea at bounding box center [255, 371] width 483 height 34
paste textarea "shot down. The scariest moment was when I was in [GEOGRAPHIC_DATA], when I was …"
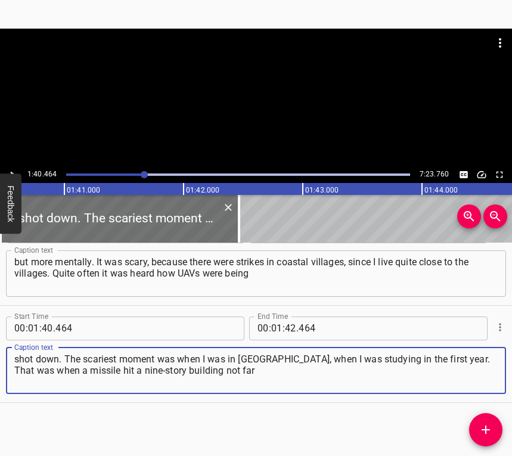
type textarea "shot down. The scariest moment was when I was in [GEOGRAPHIC_DATA], when I was …"
click at [14, 167] on button "Play/Pause" at bounding box center [13, 175] width 16 height 16
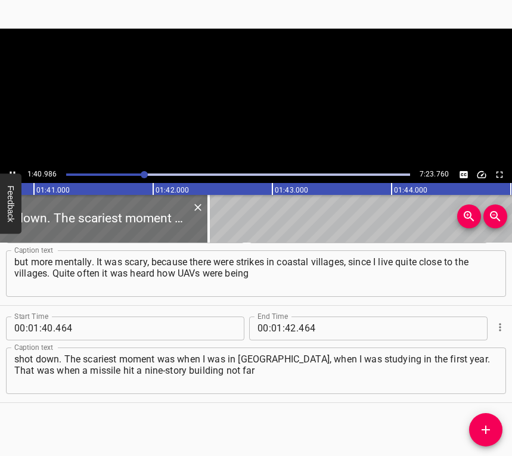
scroll to position [0, 12038]
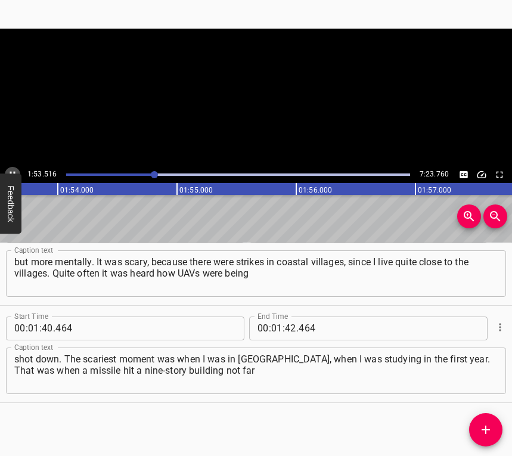
click at [15, 170] on icon "Play/Pause" at bounding box center [12, 174] width 11 height 11
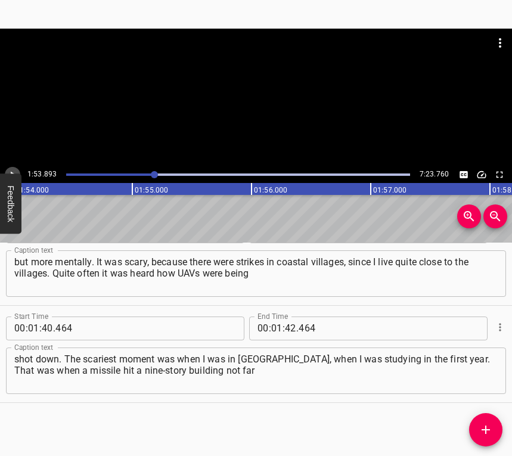
click at [15, 170] on icon "Play/Pause" at bounding box center [12, 174] width 11 height 11
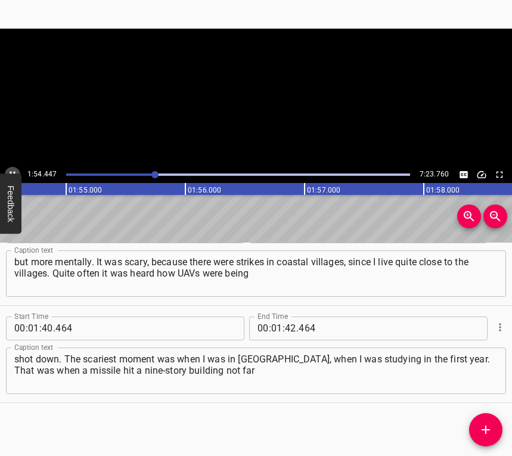
click at [15, 170] on icon "Play/Pause" at bounding box center [12, 174] width 11 height 11
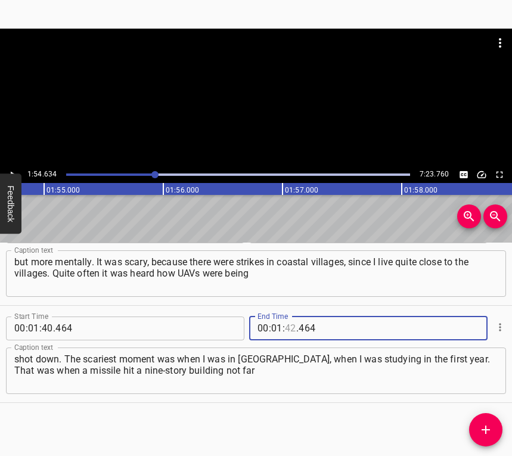
click at [286, 328] on input "number" at bounding box center [290, 329] width 11 height 24
type input "54"
type input "634"
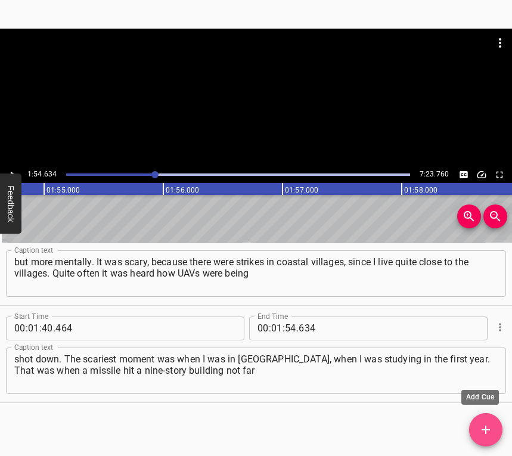
click at [479, 426] on icon "Add Cue" at bounding box center [486, 430] width 14 height 14
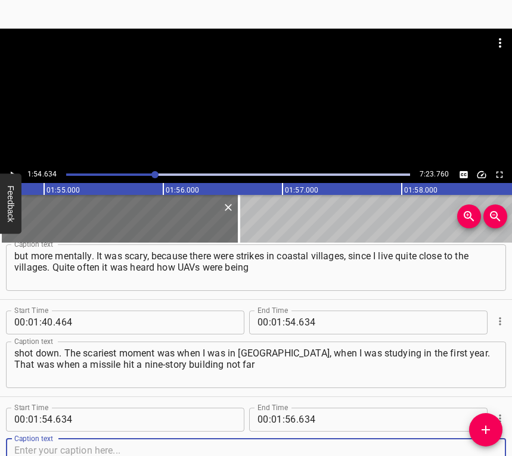
scroll to position [717, 0]
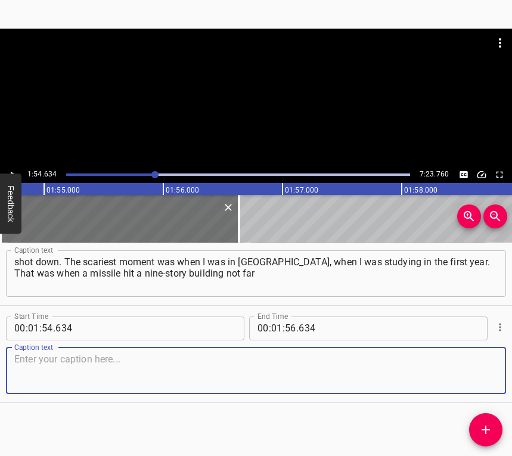
click at [482, 371] on textarea at bounding box center [255, 371] width 483 height 34
click at [113, 376] on textarea at bounding box center [255, 371] width 483 height 34
paste textarea "from our dormitory. It happened very quickly. The air raid alert had just begun…"
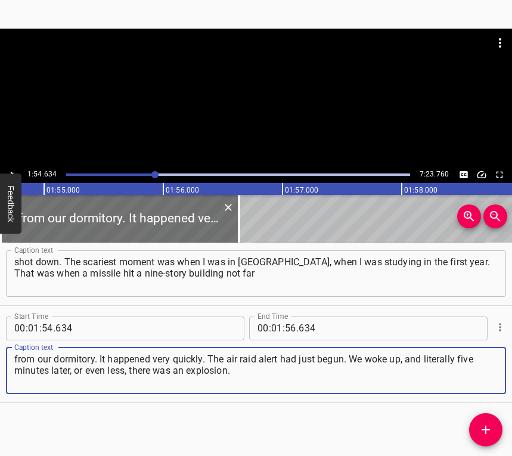
type textarea "from our dormitory. It happened very quickly. The air raid alert had just begun…"
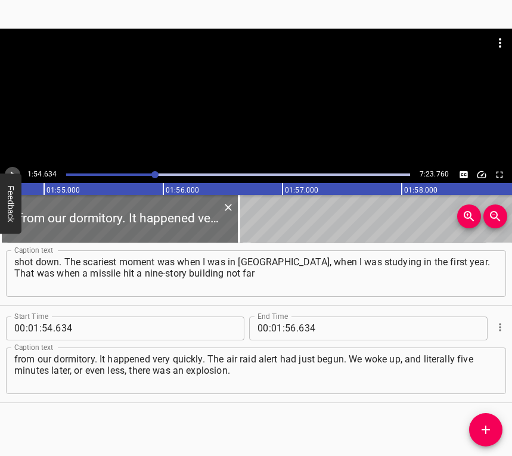
click at [9, 167] on button "Play/Pause" at bounding box center [13, 175] width 16 height 16
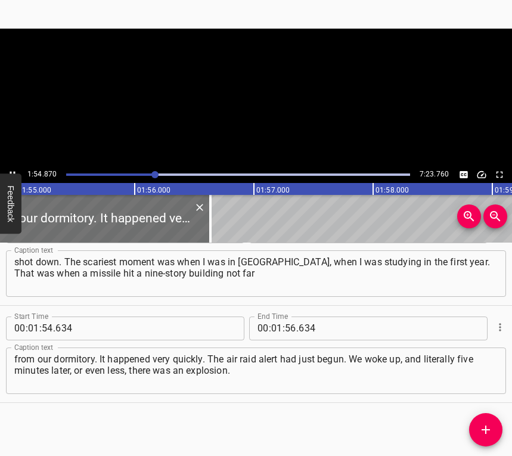
scroll to position [0, 13728]
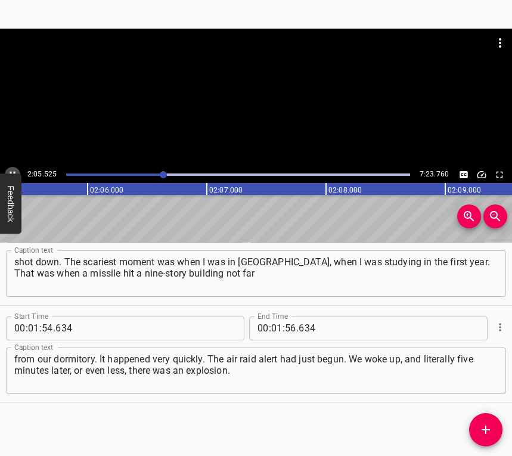
click at [14, 167] on button "Play/Pause" at bounding box center [13, 175] width 16 height 16
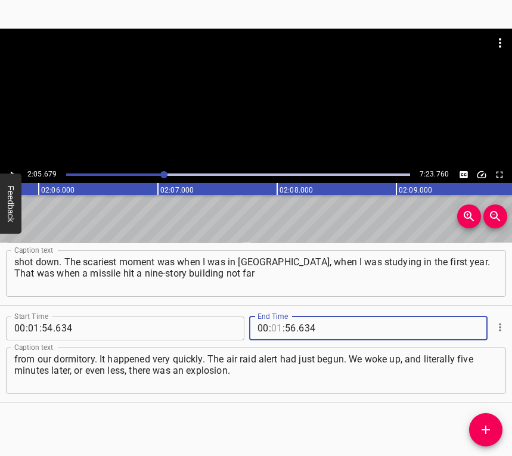
click at [274, 324] on input "number" at bounding box center [276, 329] width 11 height 24
type input "02"
type input "05"
type input "679"
click at [483, 430] on icon "Add Cue" at bounding box center [486, 430] width 8 height 8
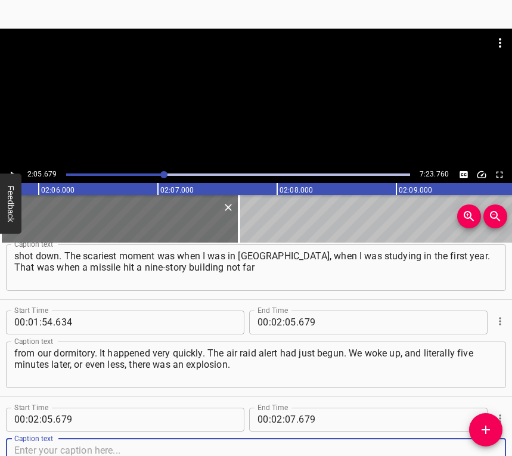
scroll to position [814, 0]
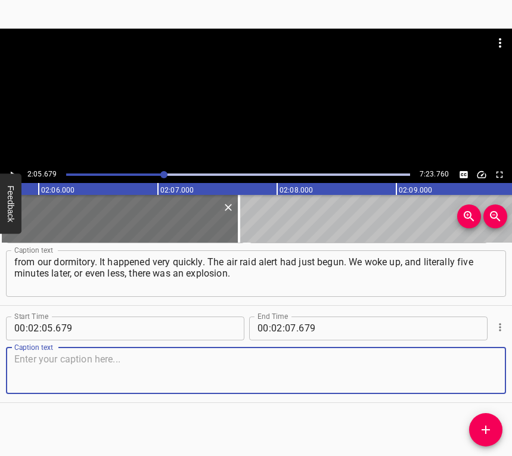
click at [481, 376] on textarea at bounding box center [255, 371] width 483 height 34
click at [119, 380] on textarea at bounding box center [255, 371] width 483 height 34
paste textarea "We went down to the basement, waited for information and waited for the all-cle…"
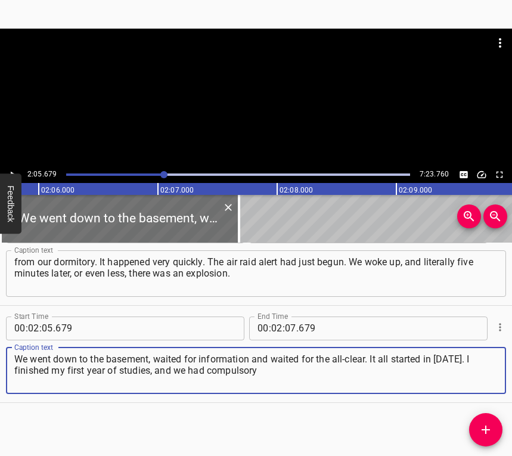
type textarea "We went down to the basement, waited for information and waited for the all-cle…"
